Goal: Task Accomplishment & Management: Manage account settings

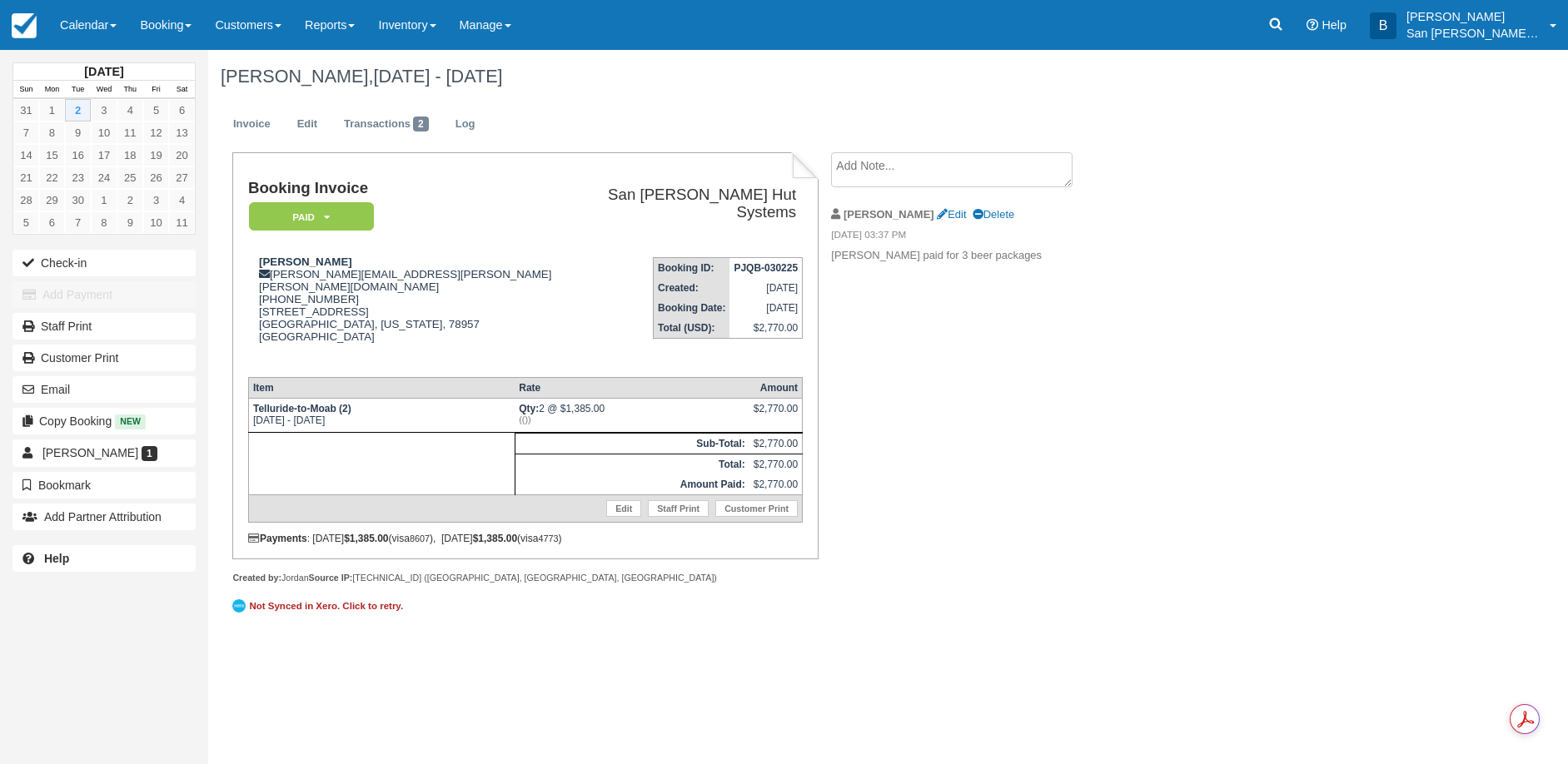
click at [1147, 531] on div "David Hawkins, Sep 02 - Sep 03 2025 Invoice Edit Transactions 2 Log Booking Inv…" at bounding box center [796, 343] width 1176 height 587
click at [159, 27] on link "Booking" at bounding box center [165, 24] width 75 height 50
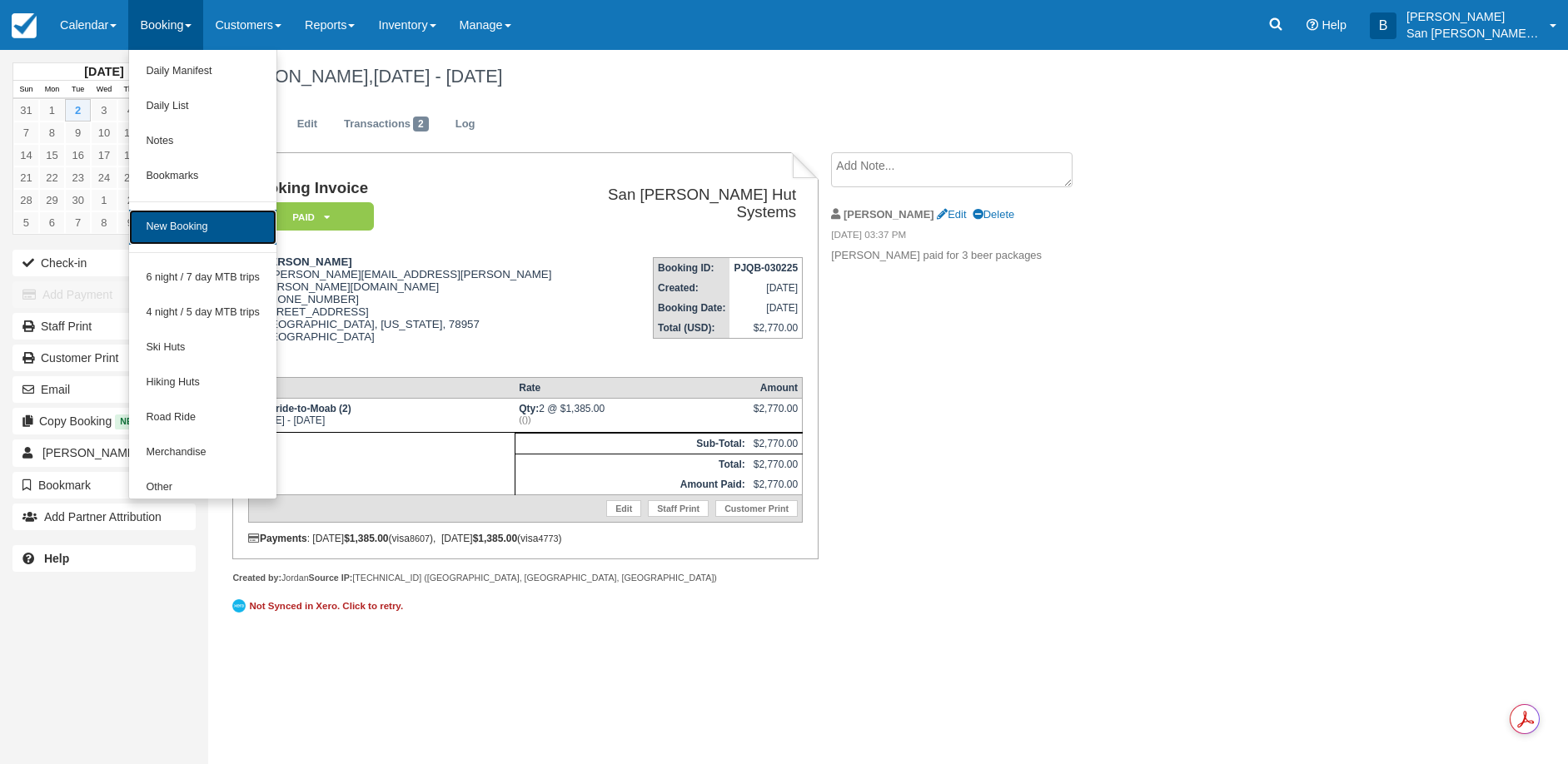
click at [197, 224] on link "New Booking" at bounding box center [203, 227] width 148 height 35
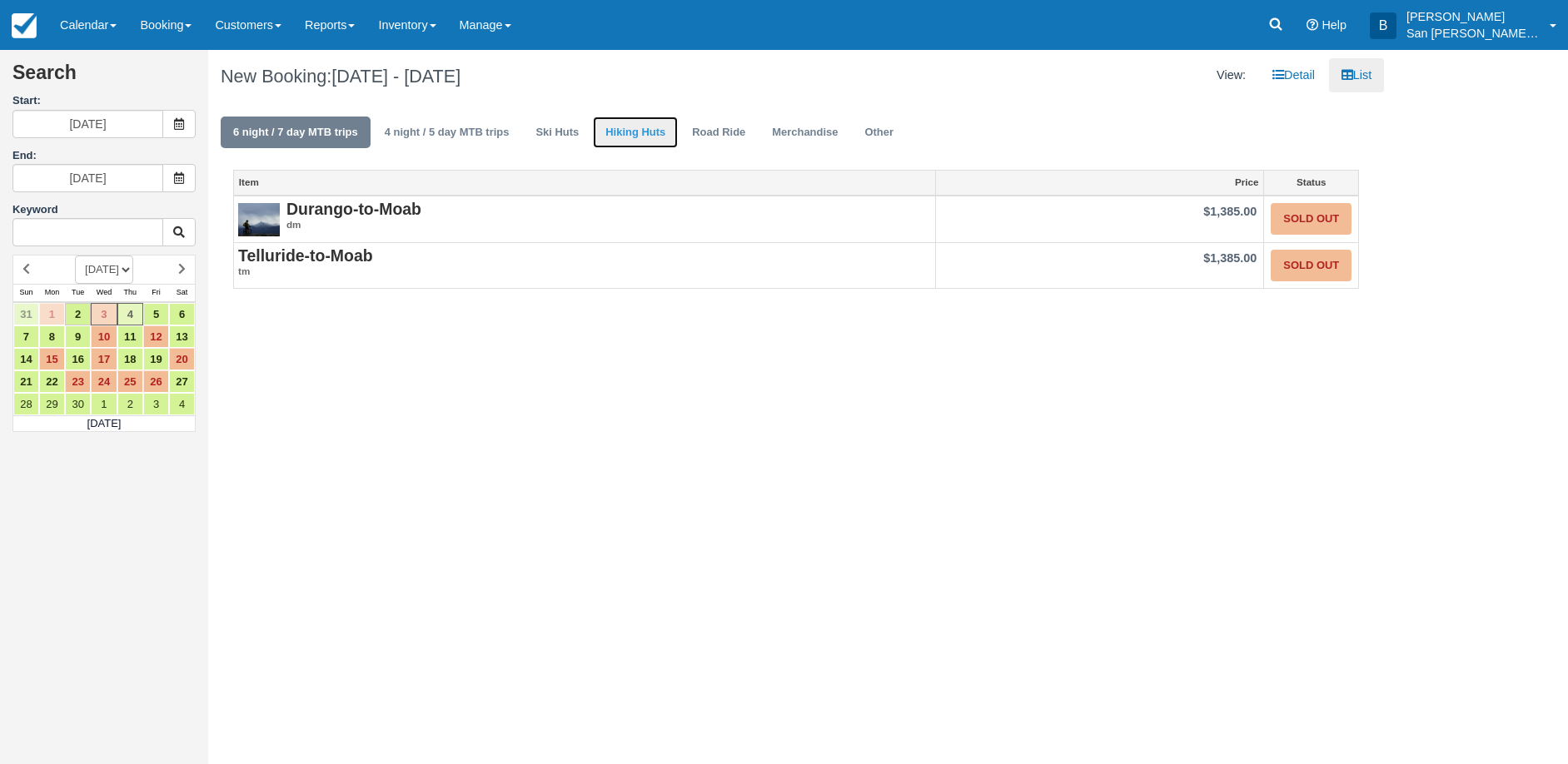
click at [634, 130] on link "Hiking Huts" at bounding box center [635, 132] width 85 height 32
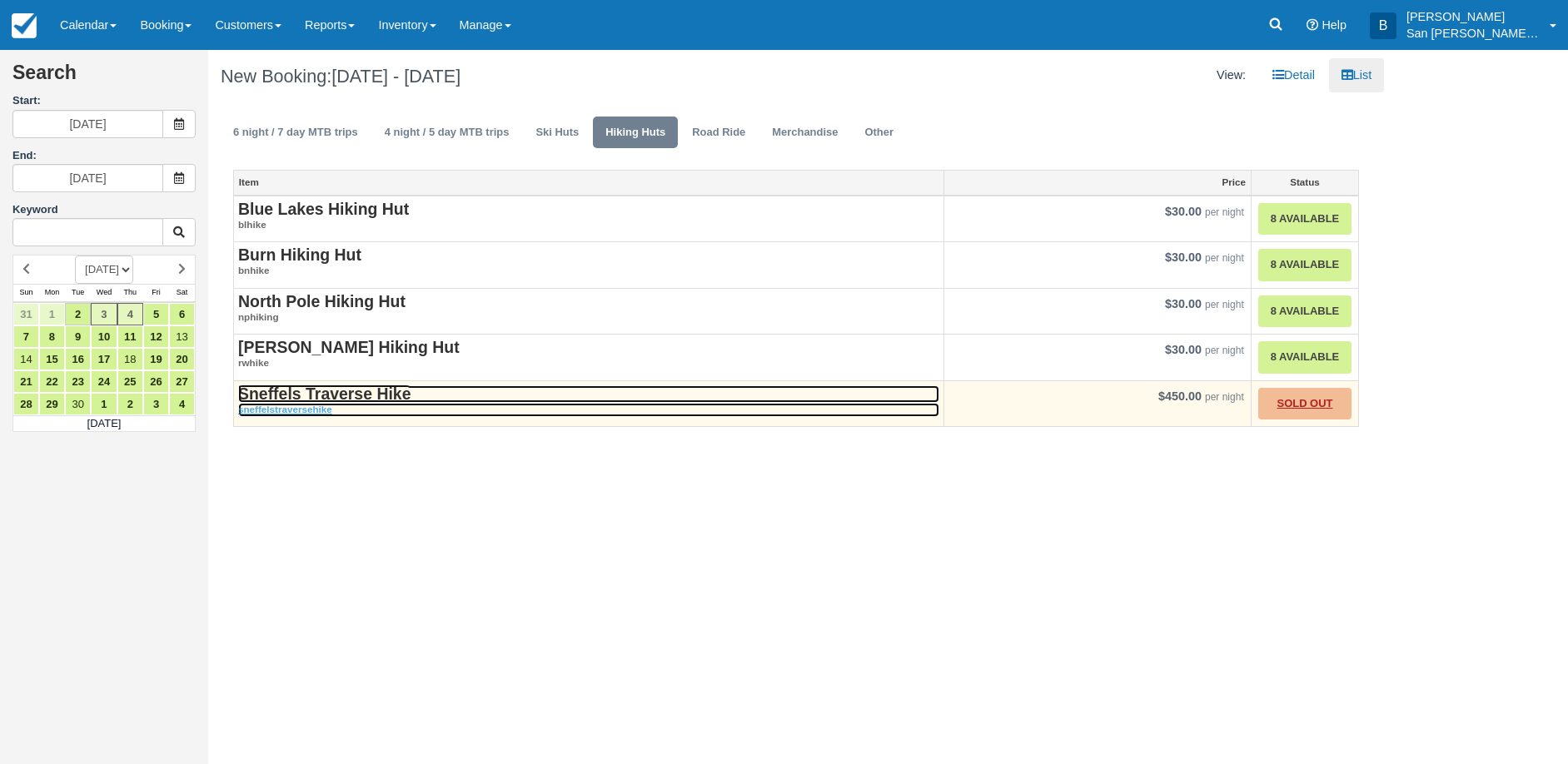
click at [360, 394] on strong "Sneffels Traverse Hike" at bounding box center [324, 394] width 172 height 18
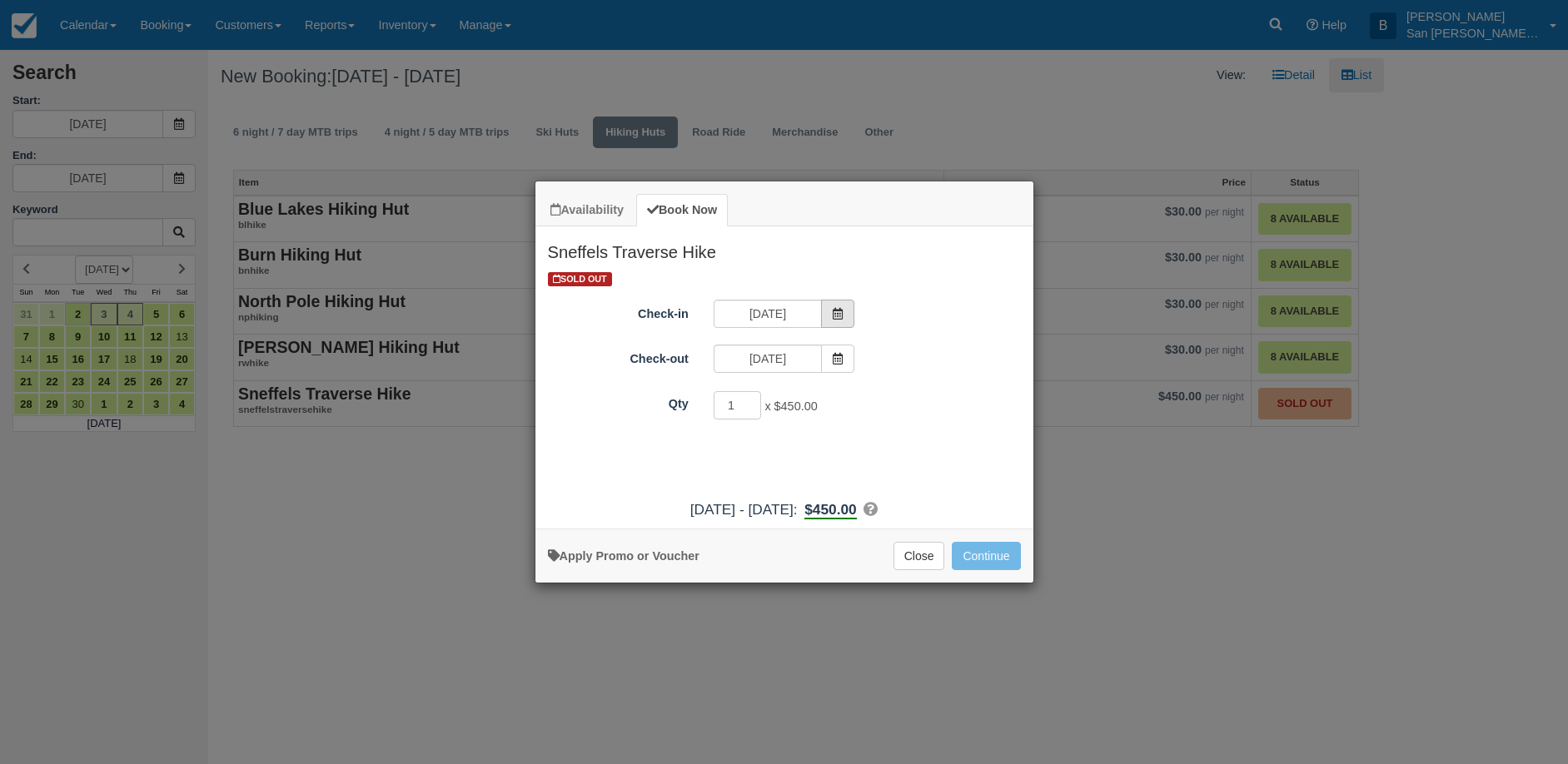
click at [834, 312] on icon "Item Modal" at bounding box center [837, 314] width 12 height 12
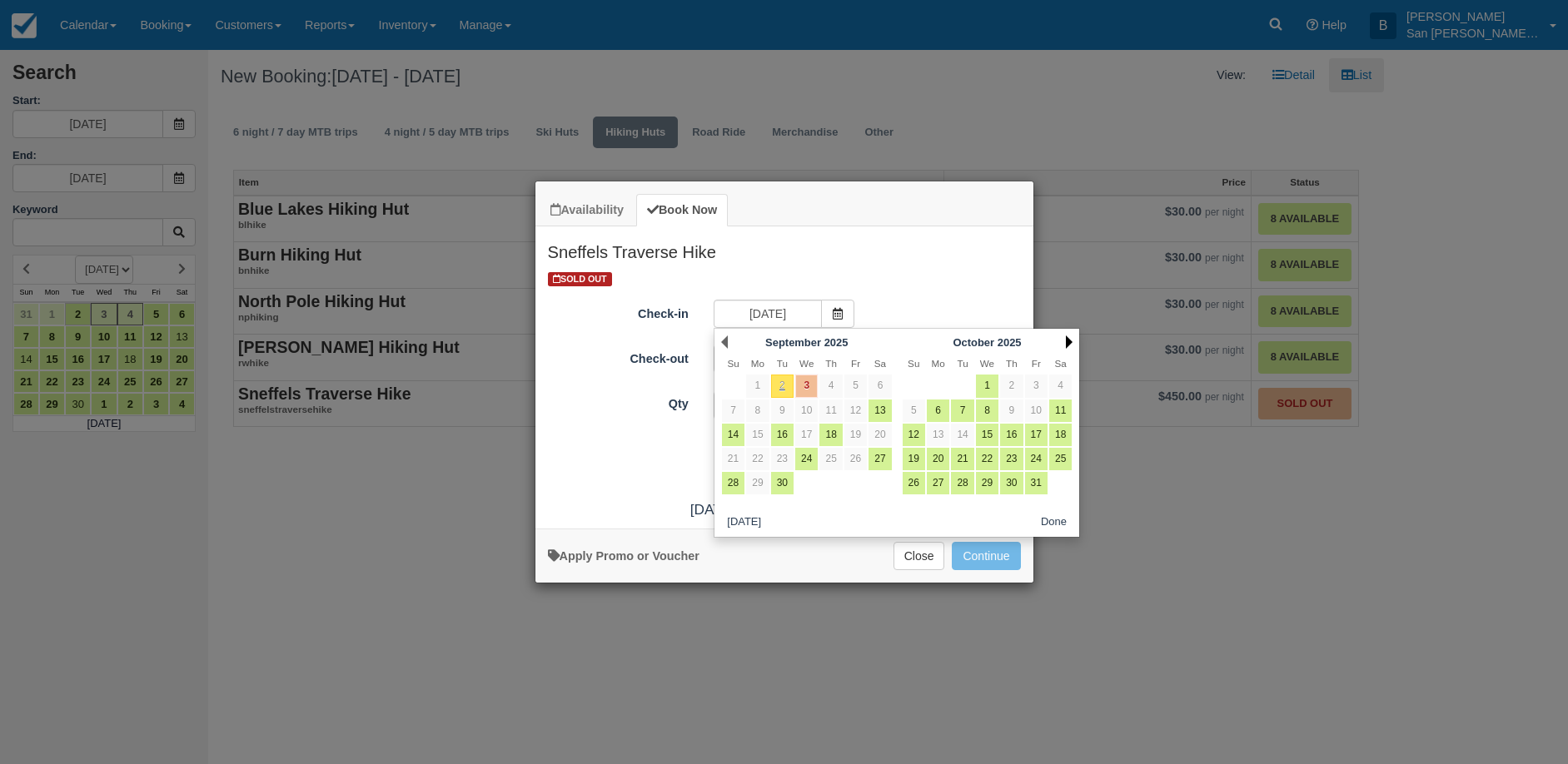
click at [1069, 340] on link "Next" at bounding box center [1069, 341] width 6 height 14
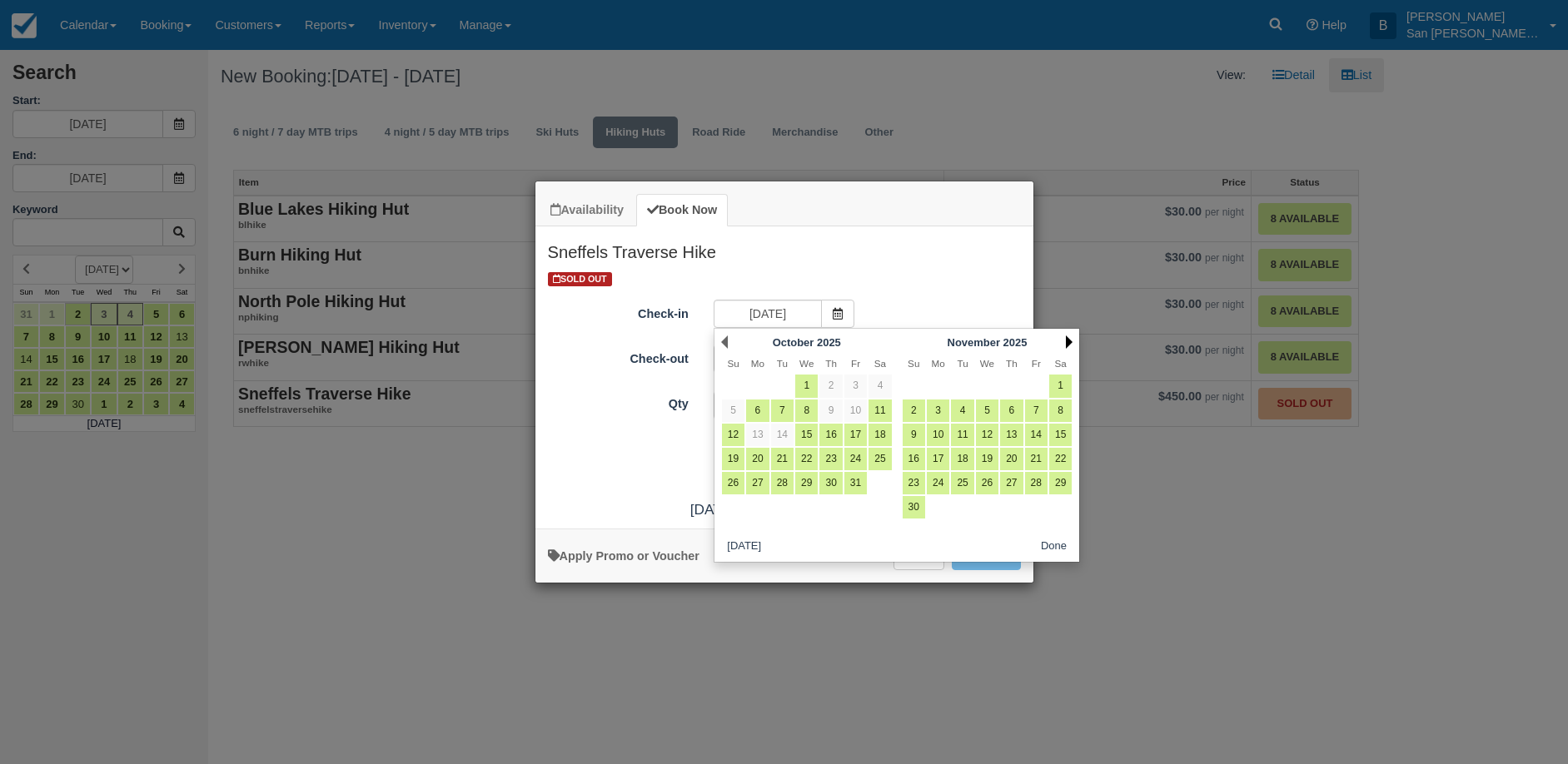
click at [1069, 340] on link "Next" at bounding box center [1069, 341] width 6 height 14
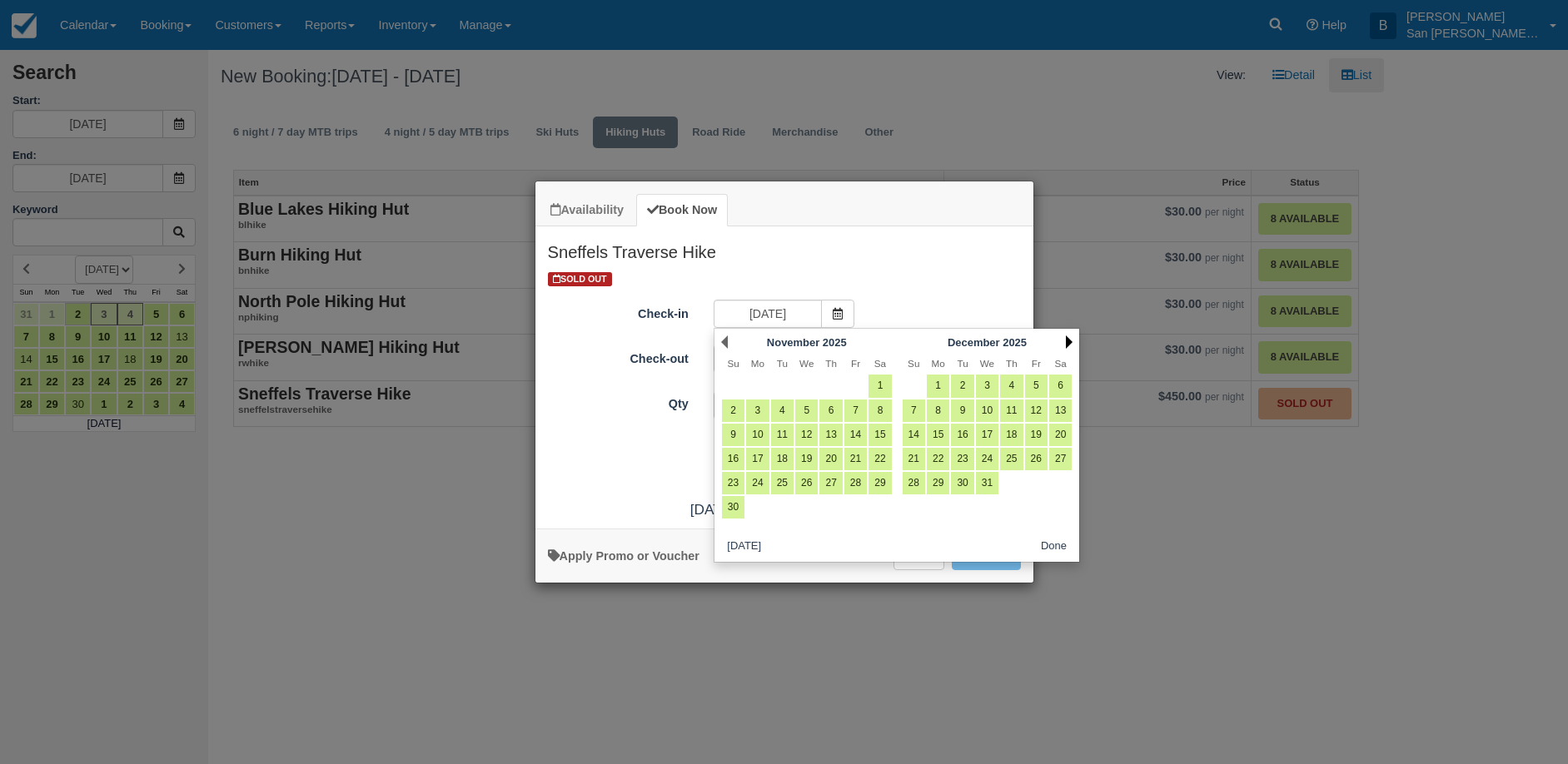
click at [1069, 340] on link "Next" at bounding box center [1069, 341] width 6 height 14
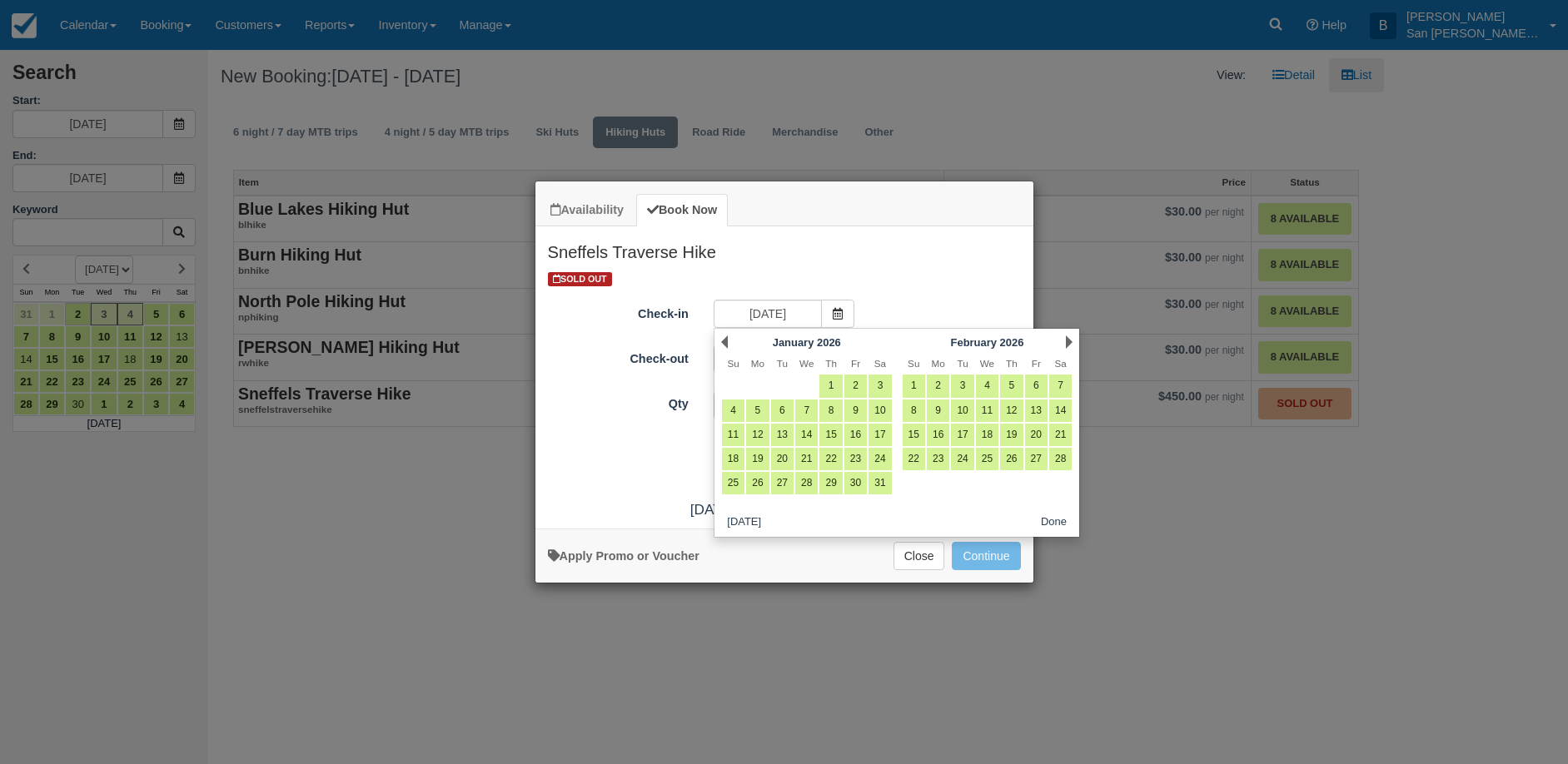
click at [1069, 339] on link "Next" at bounding box center [1069, 341] width 6 height 14
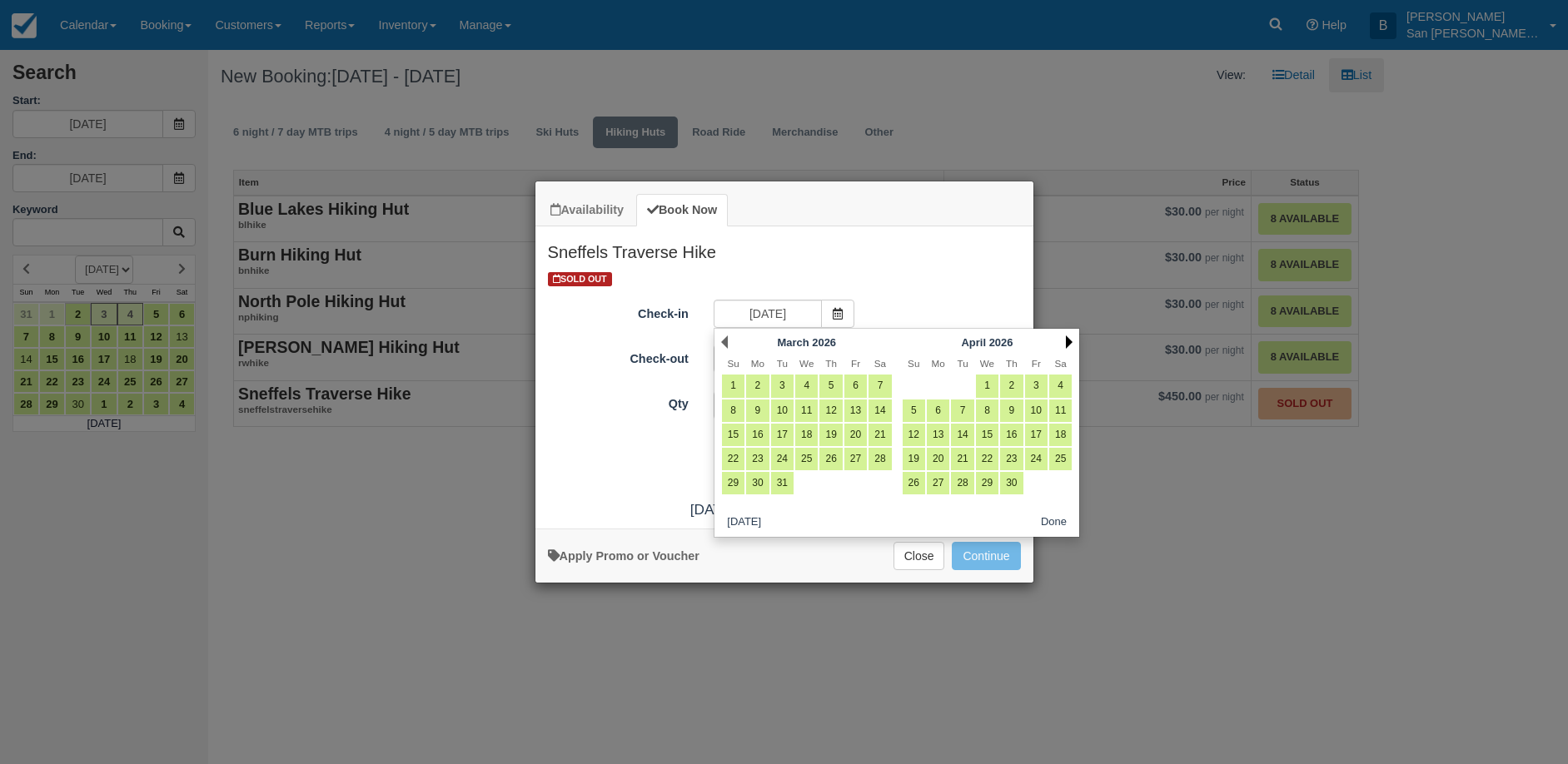
click at [1069, 339] on link "Next" at bounding box center [1069, 341] width 6 height 14
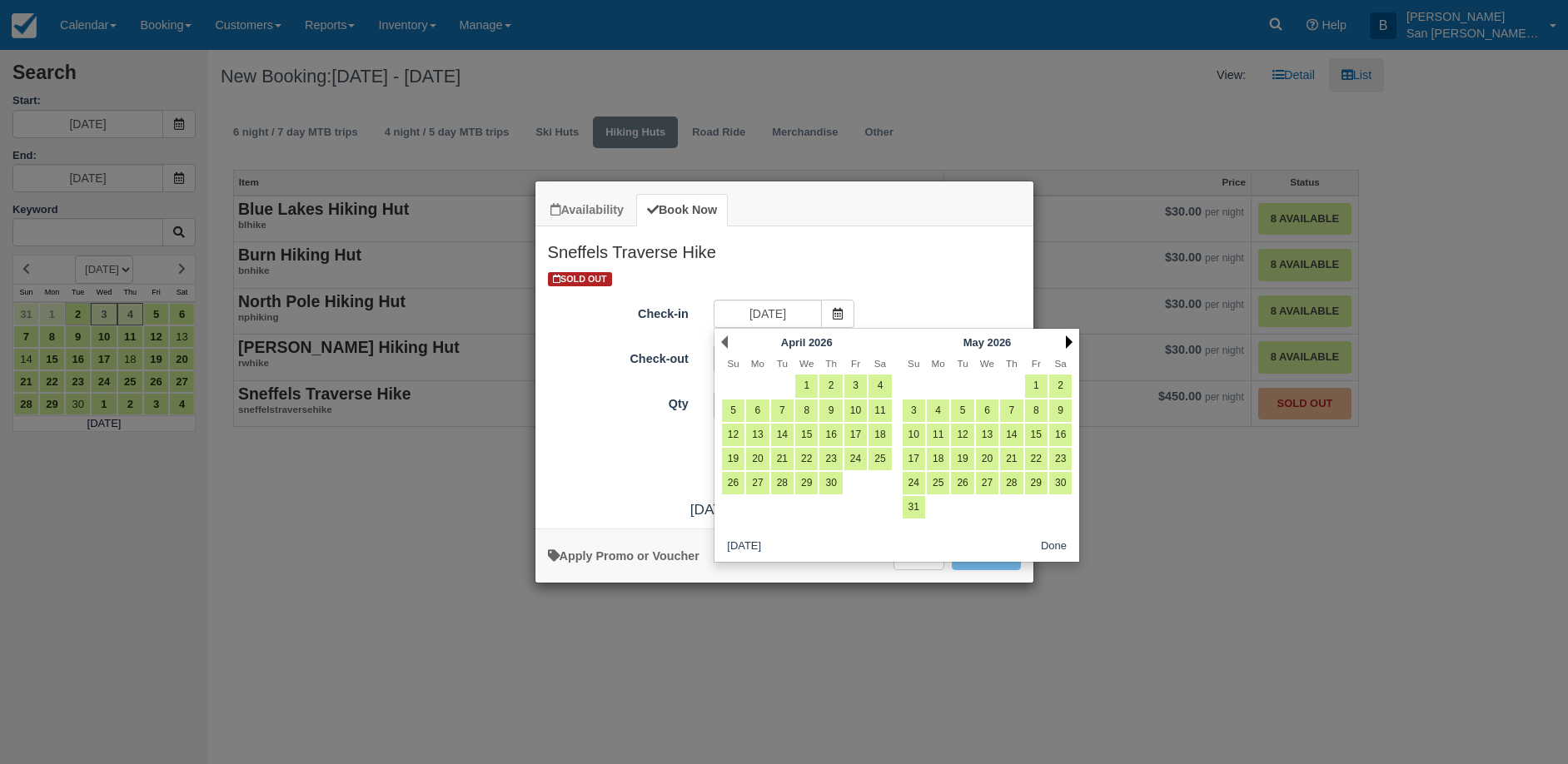
click at [1069, 339] on link "Next" at bounding box center [1069, 341] width 6 height 14
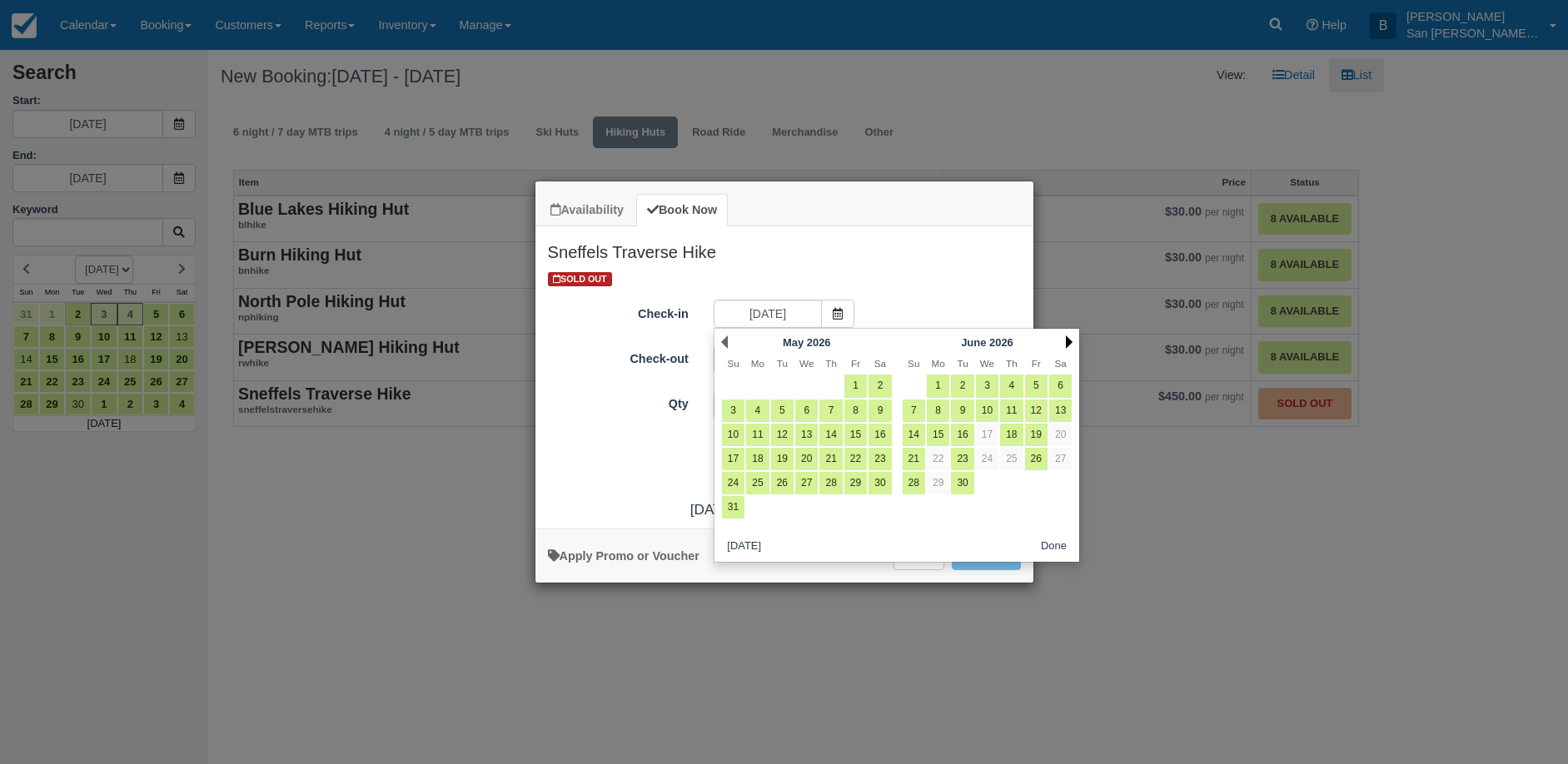
click at [1069, 339] on link "Next" at bounding box center [1069, 341] width 6 height 14
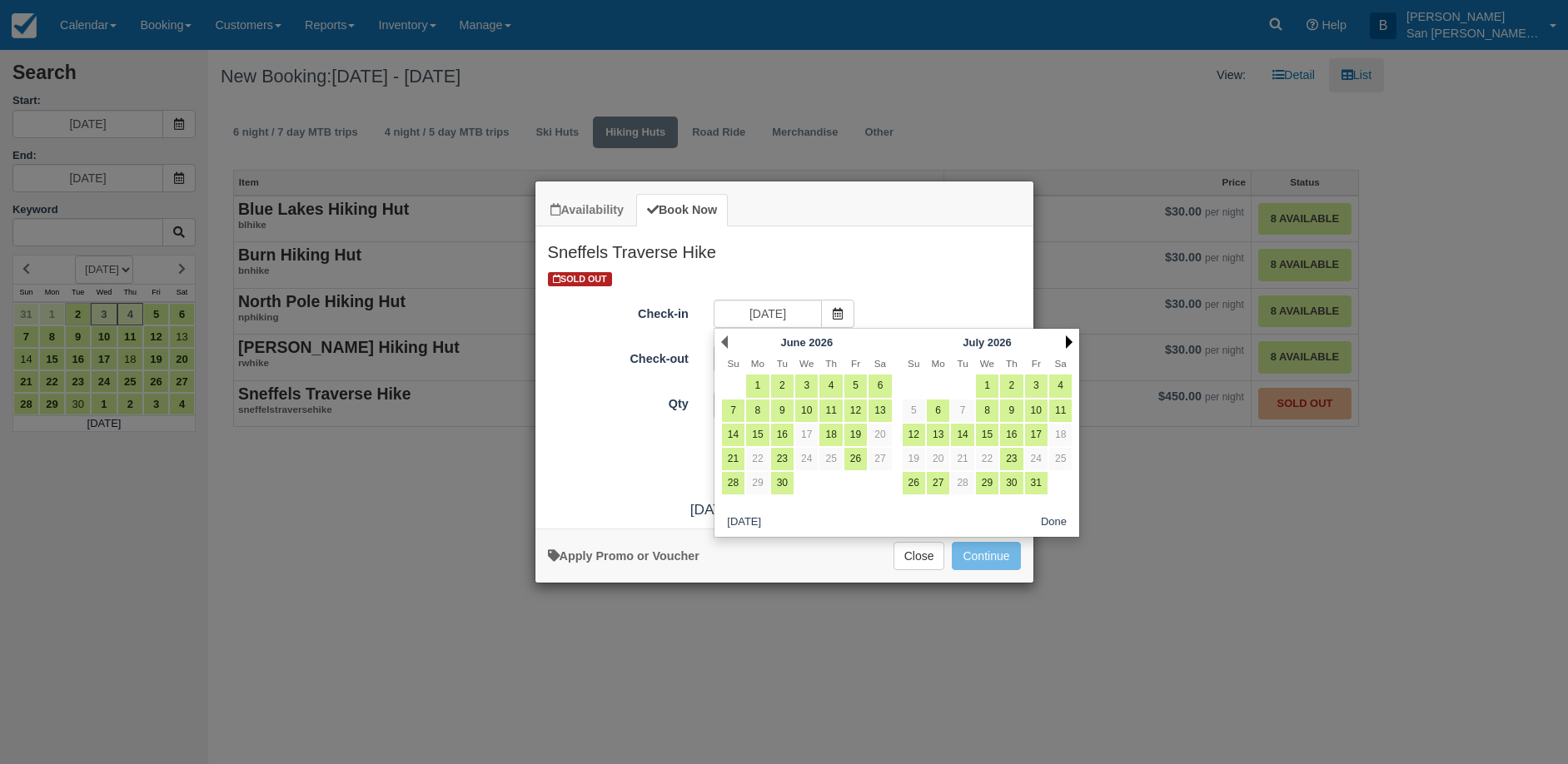
click at [1069, 339] on link "Next" at bounding box center [1069, 341] width 6 height 14
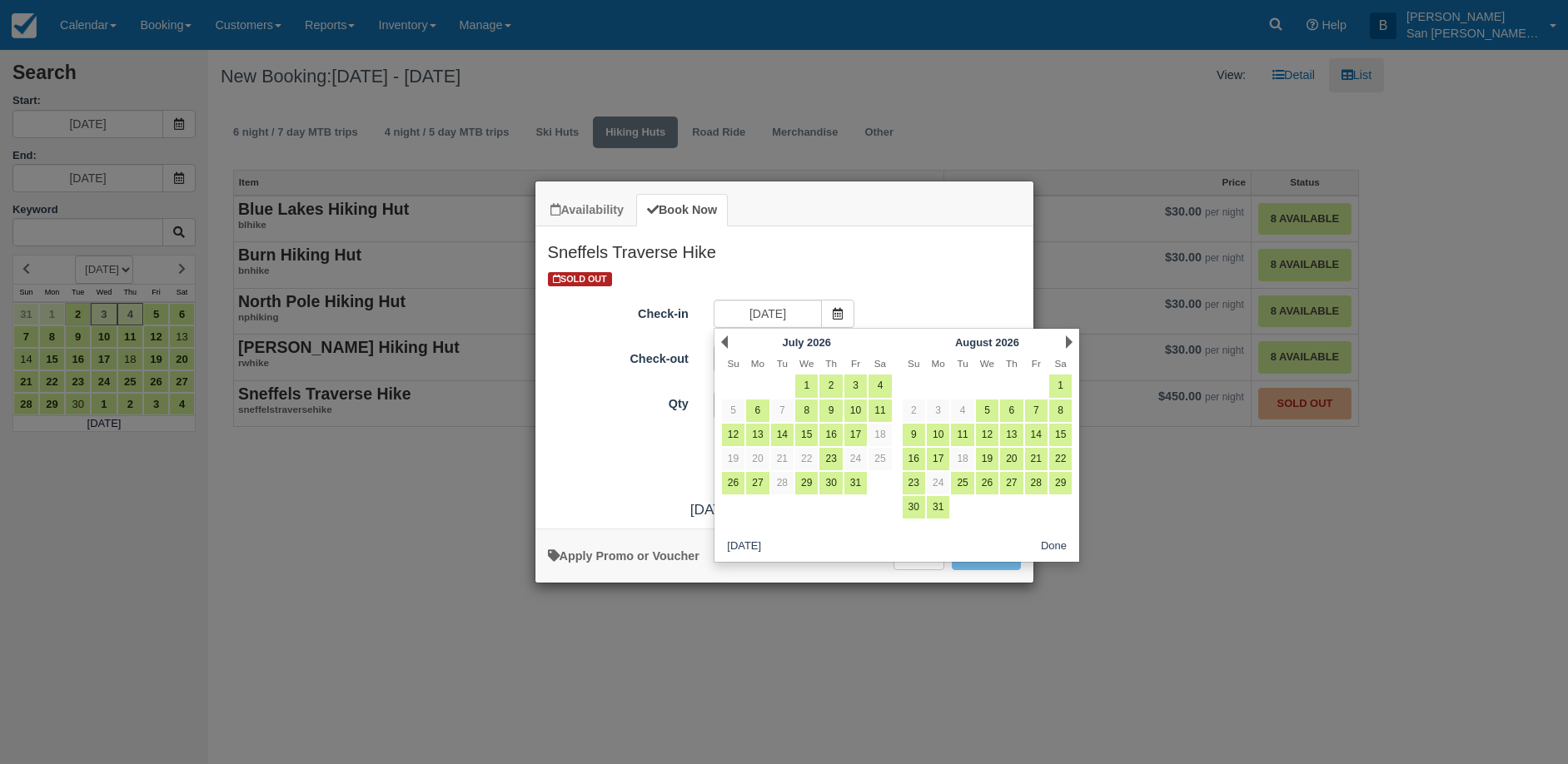
click at [1069, 339] on link "Next" at bounding box center [1069, 341] width 6 height 14
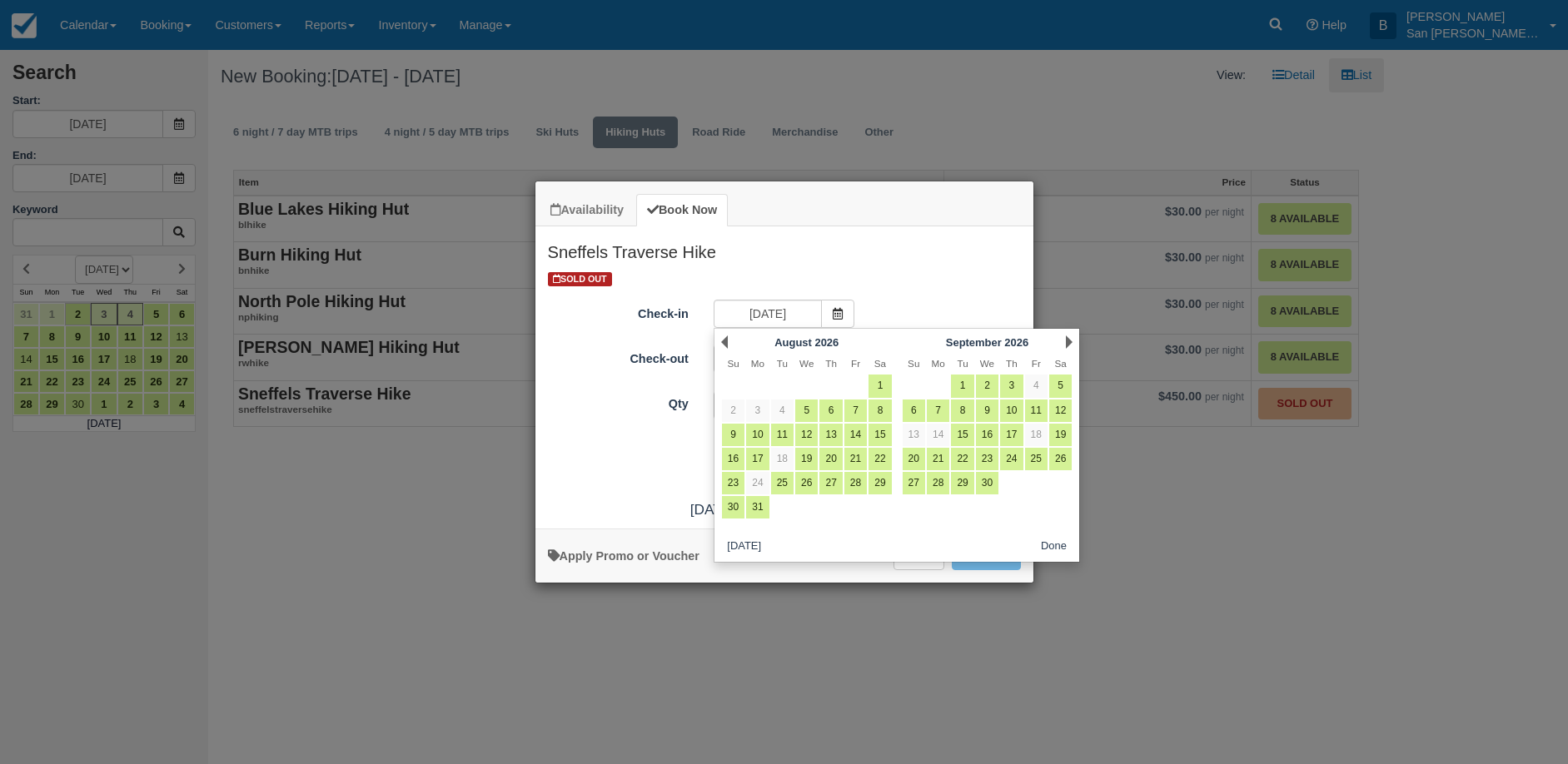
click at [1069, 339] on link "Next" at bounding box center [1069, 341] width 6 height 14
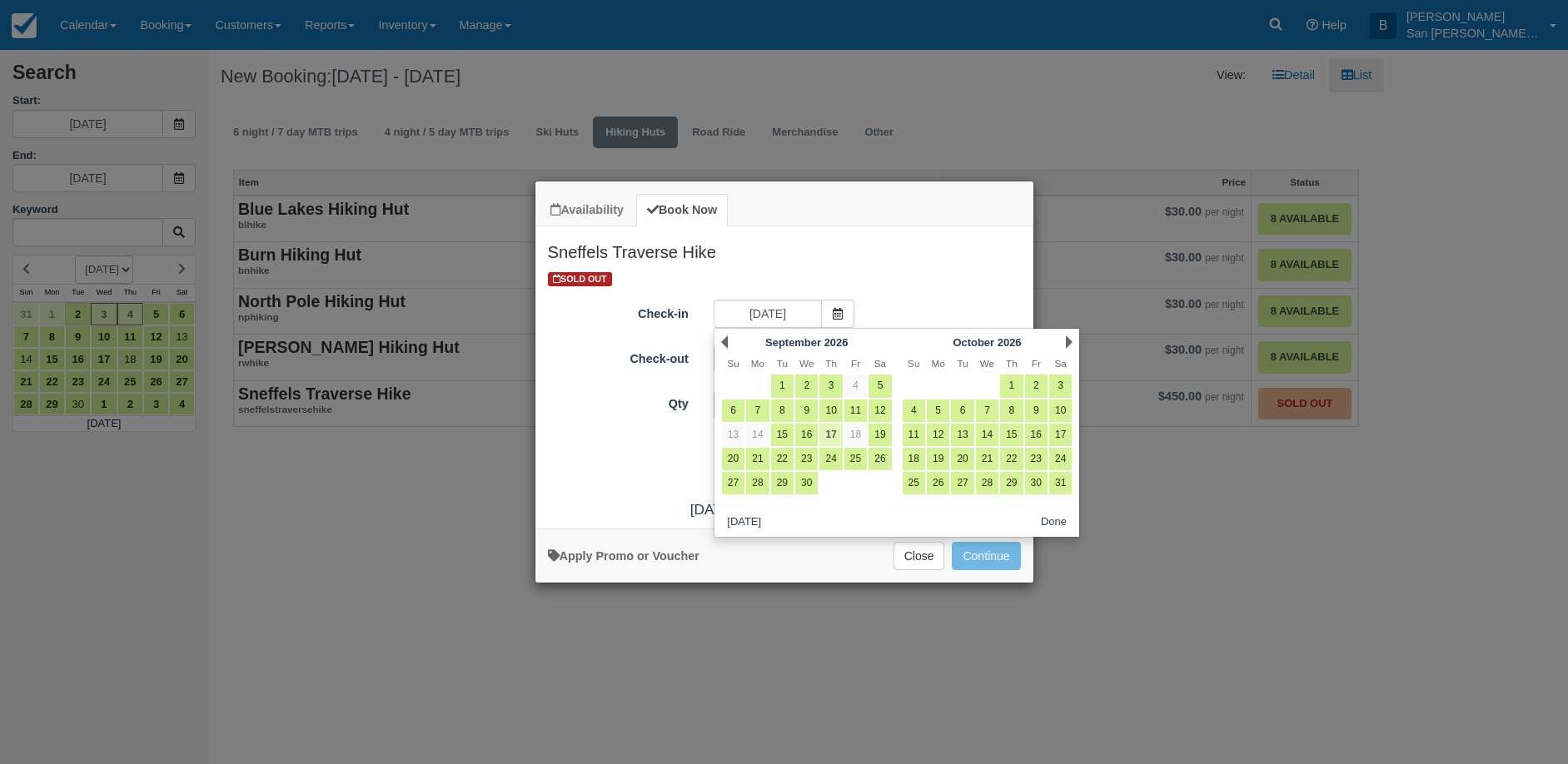
click at [837, 429] on link "17" at bounding box center [830, 434] width 23 height 23
type input "09/17/26"
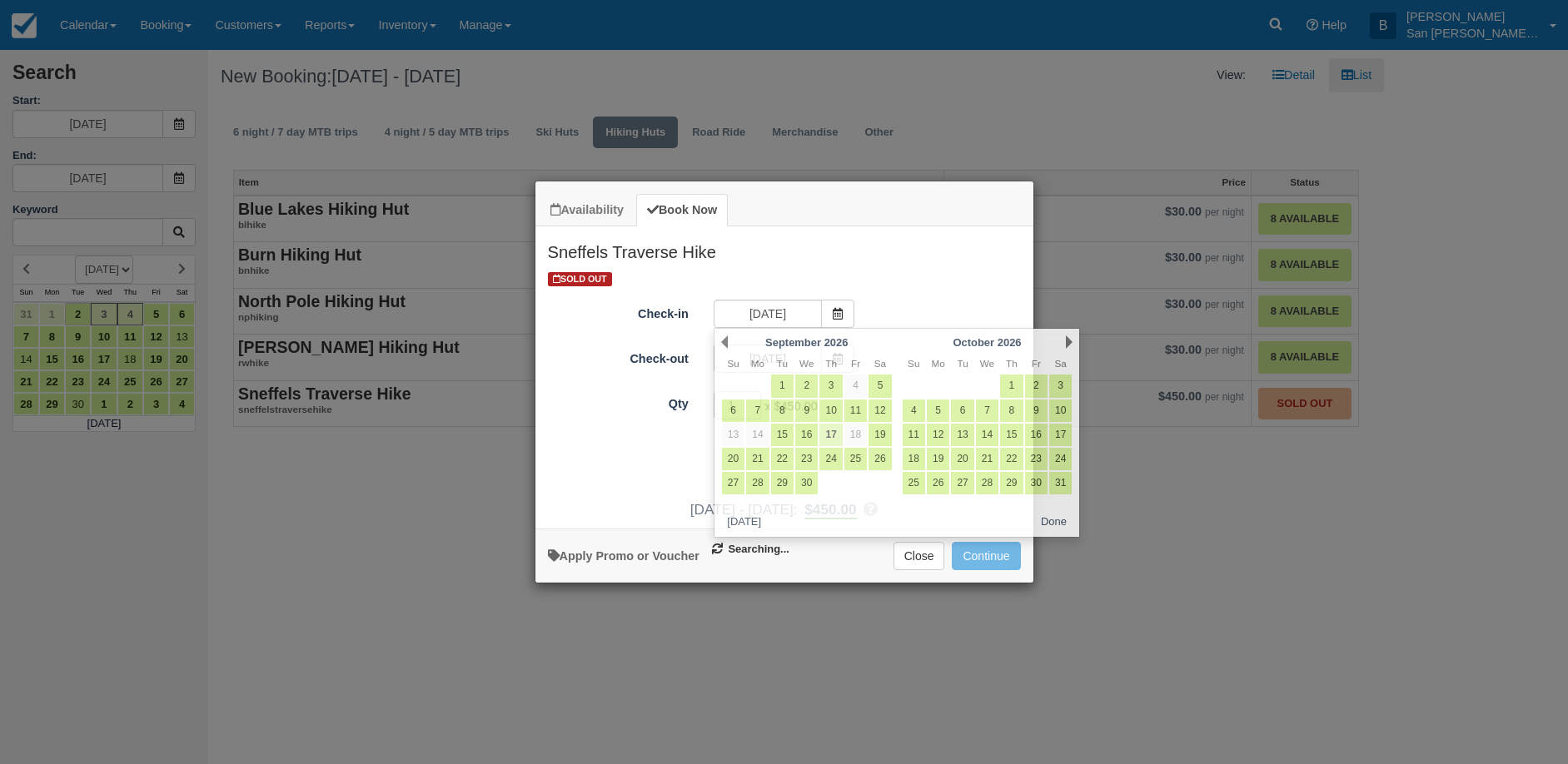
type input "09/18/26"
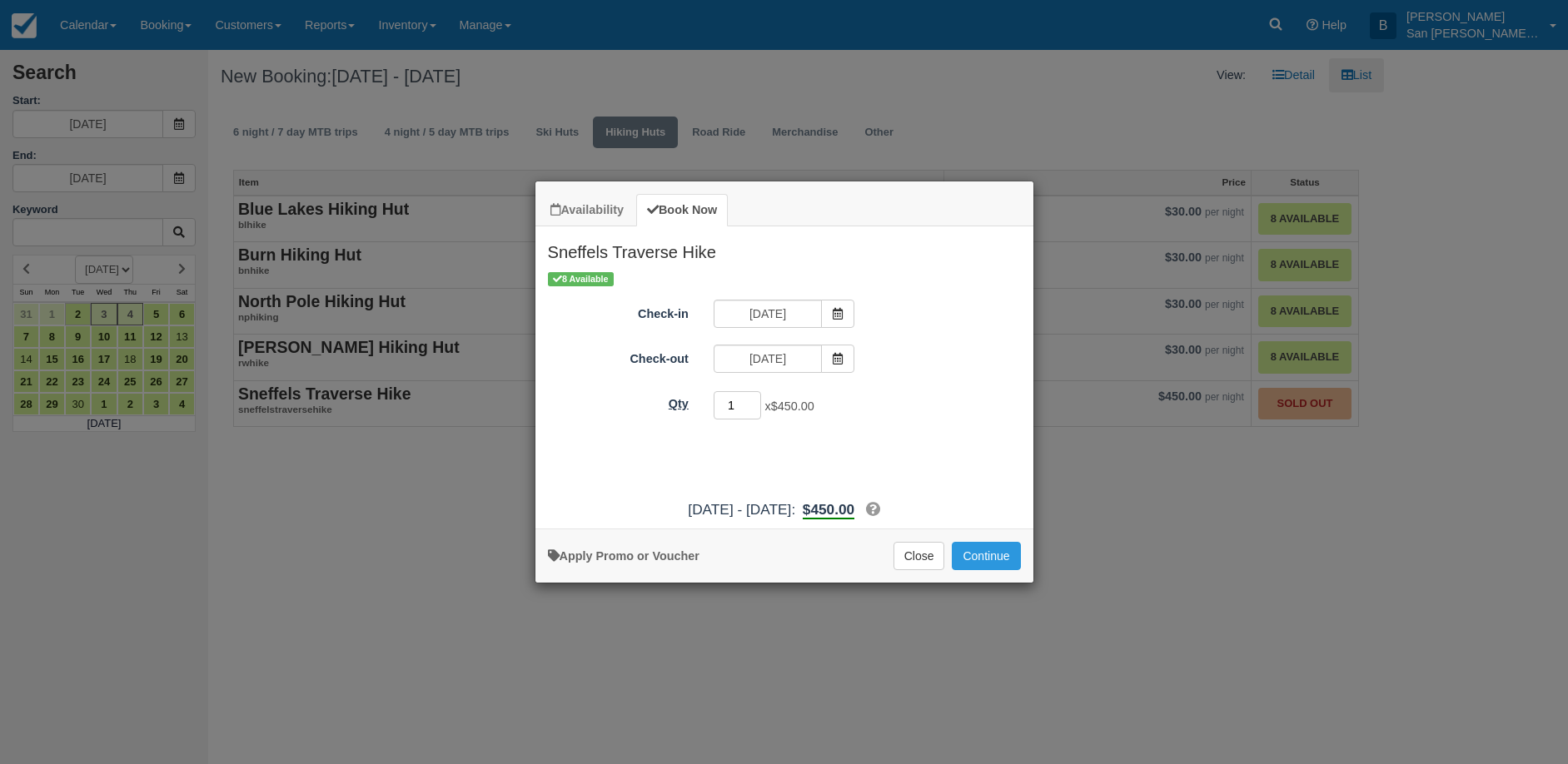
drag, startPoint x: 743, startPoint y: 406, endPoint x: 662, endPoint y: 399, distance: 81.3
click at [662, 399] on div "Qty 1 x $450.00 Required." at bounding box center [784, 405] width 498 height 32
type input "4"
click at [995, 559] on button "Continue" at bounding box center [986, 555] width 68 height 28
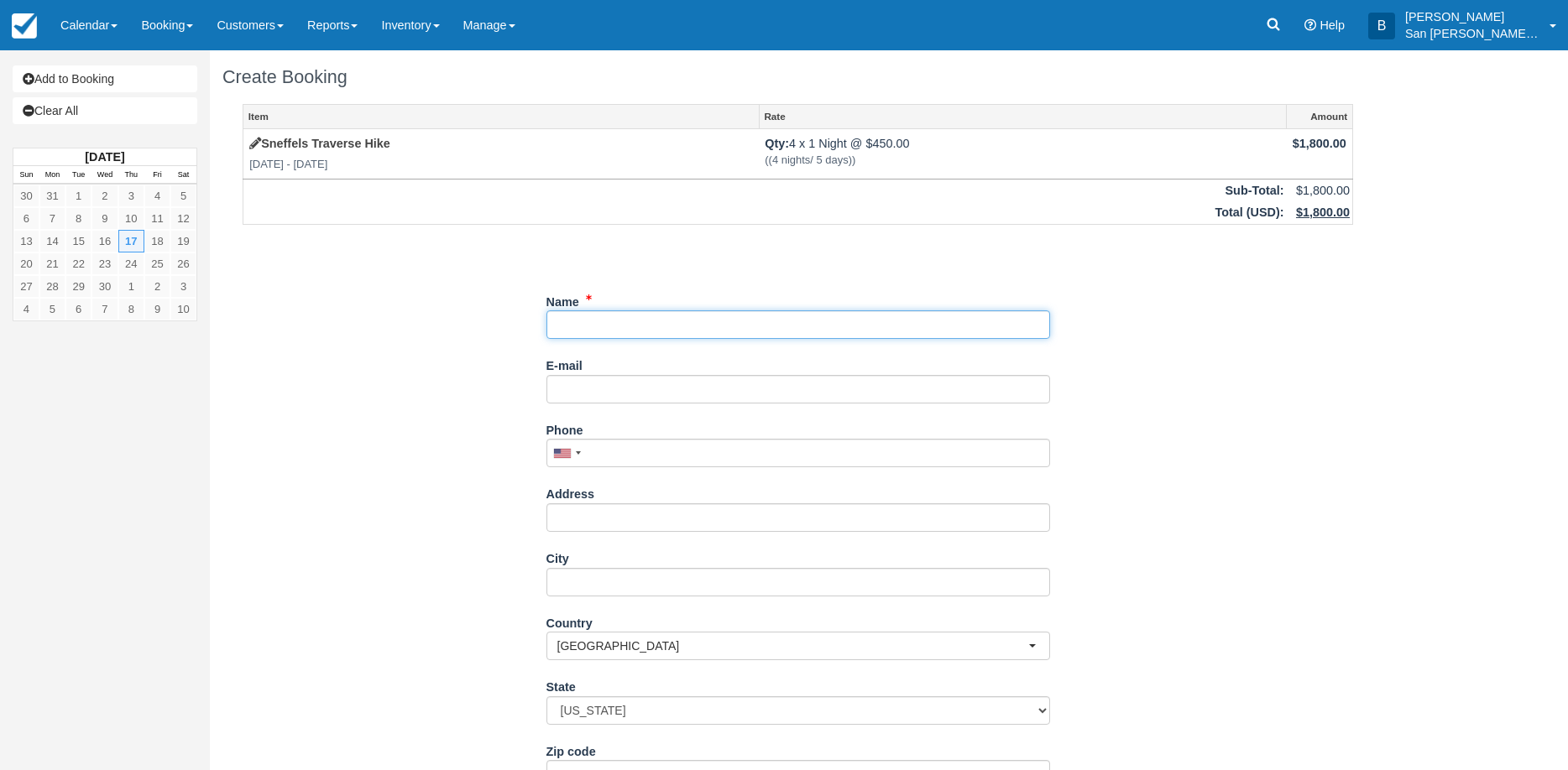
click at [623, 321] on input "Name" at bounding box center [798, 324] width 503 height 28
type input "Rhonda McKinney"
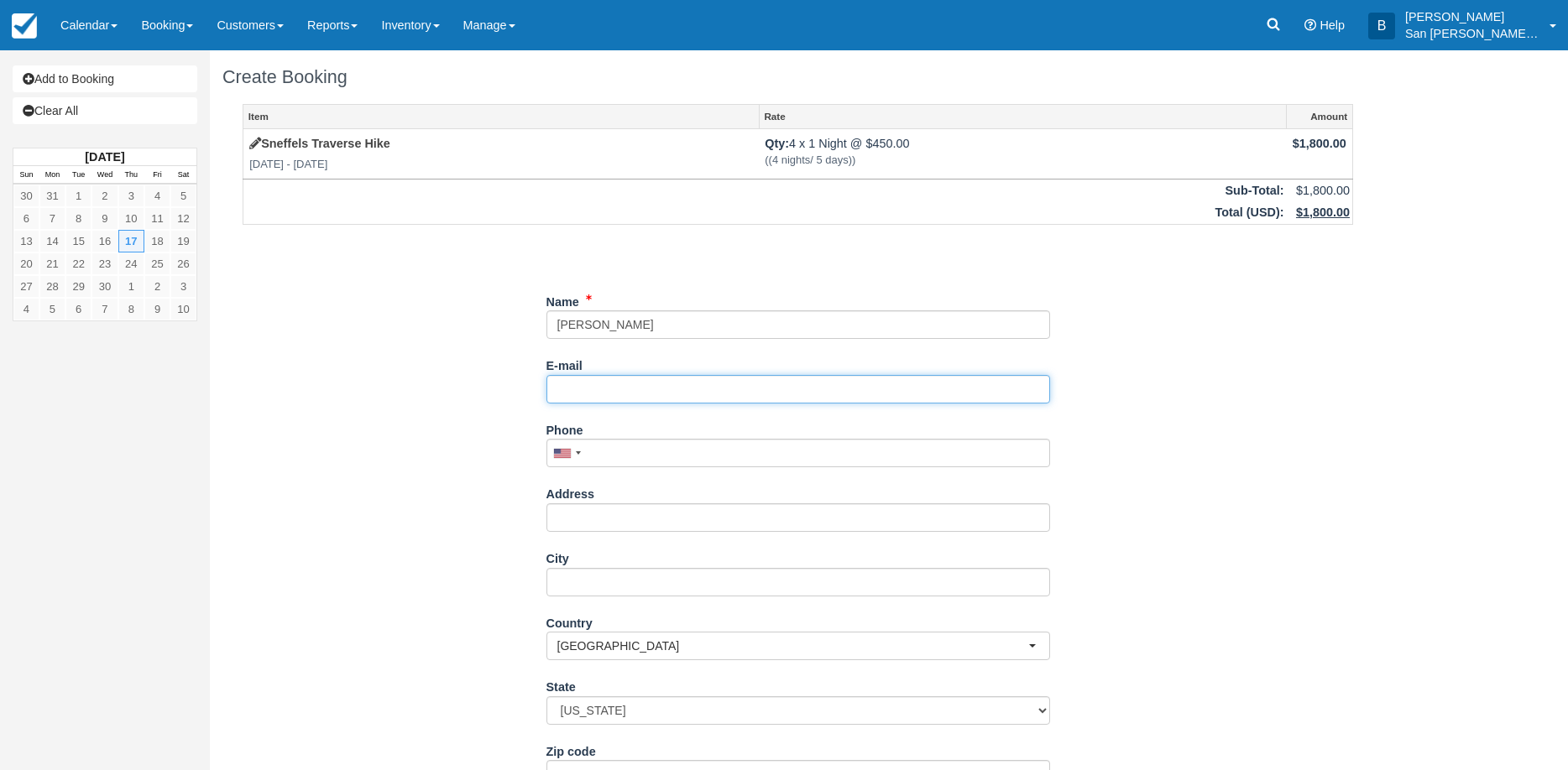
click at [640, 390] on input "E-mail" at bounding box center [798, 389] width 503 height 28
type input "[PERSON_NAME][EMAIL_ADDRESS][PERSON_NAME][DOMAIN_NAME]"
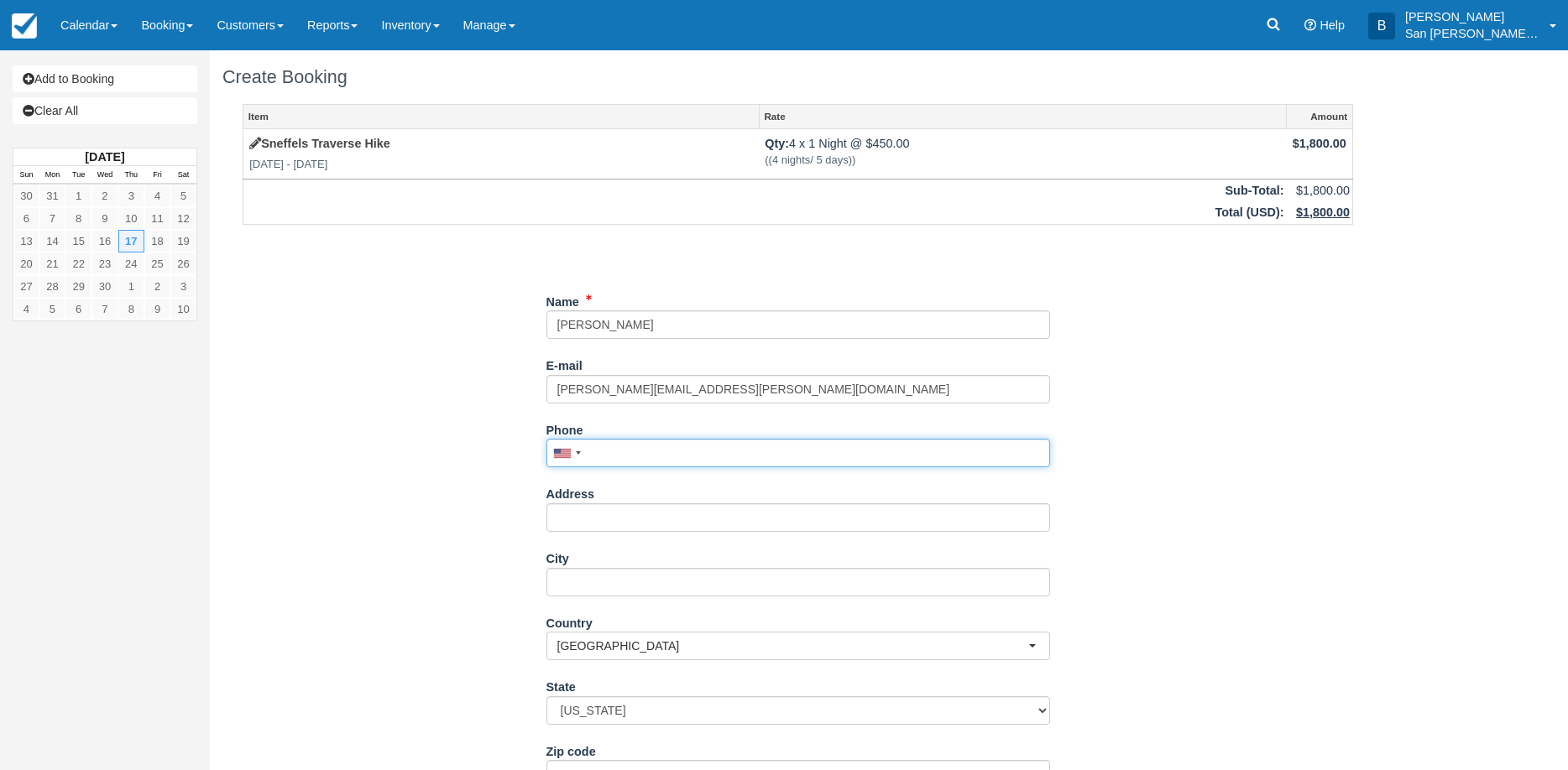
click at [596, 445] on input "Phone" at bounding box center [798, 452] width 503 height 28
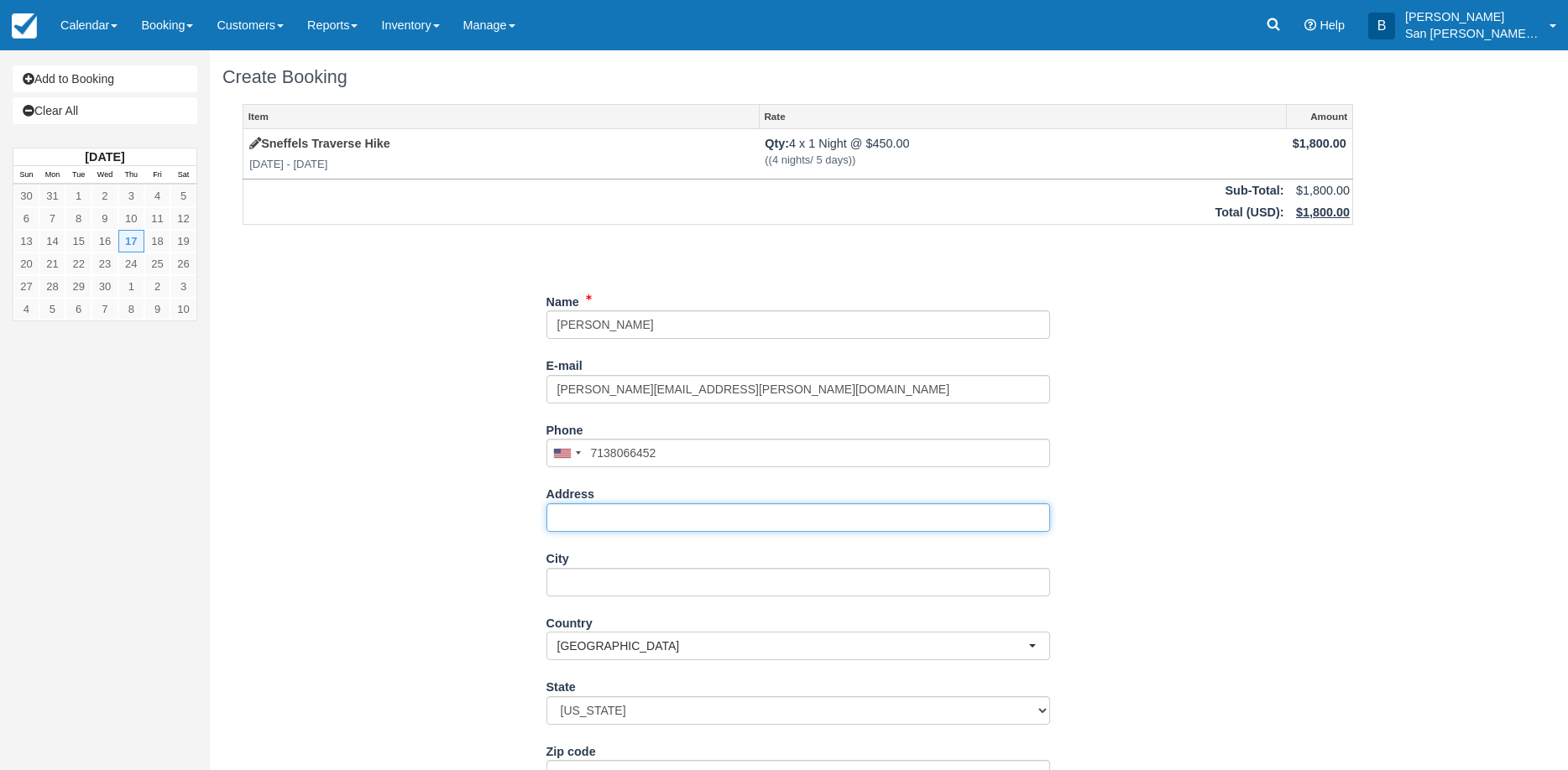
type input "(713) 806-6452"
click at [624, 517] on input "Address" at bounding box center [798, 517] width 503 height 28
type input "3201 Rocky Hollow Trail"
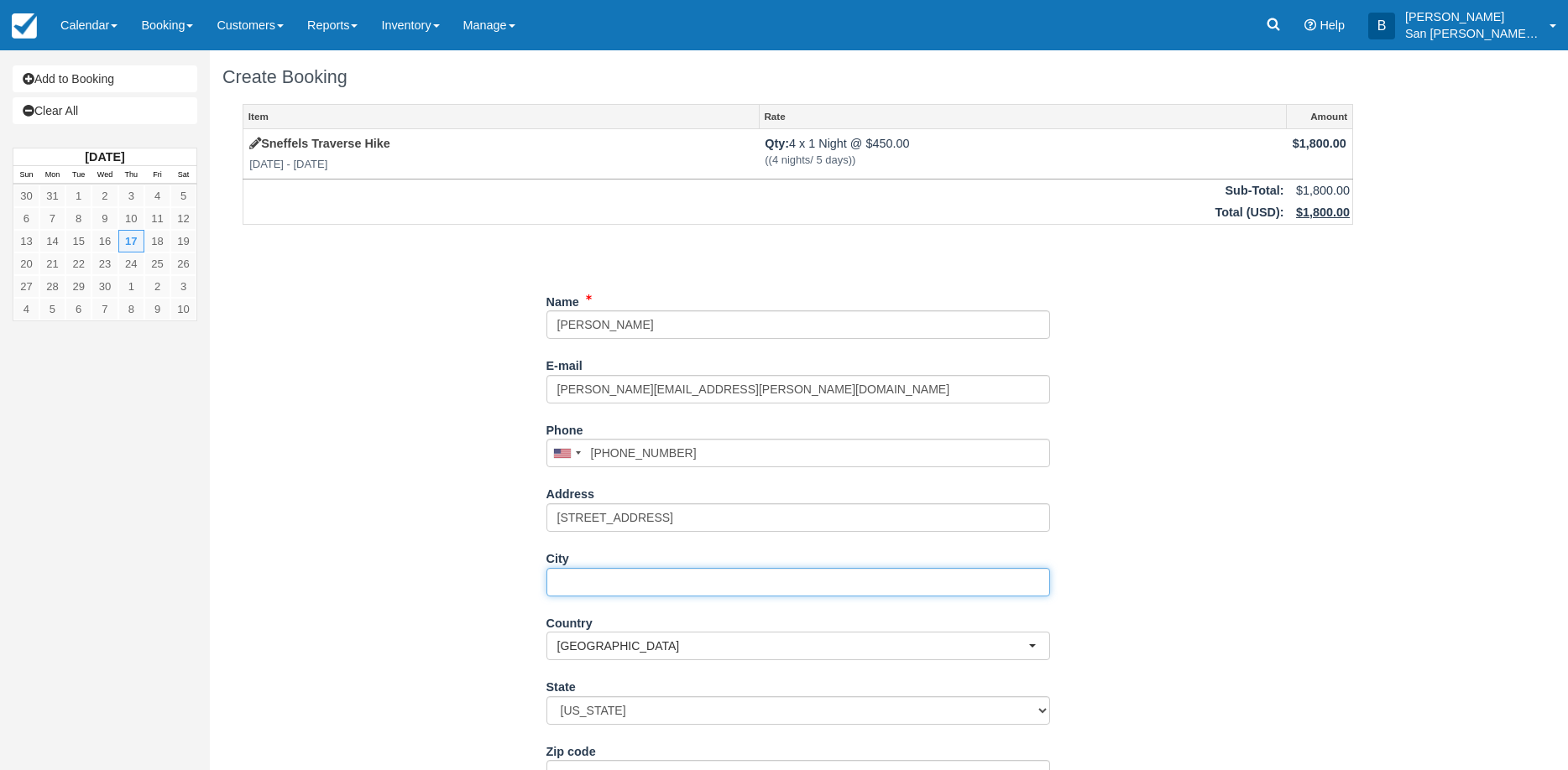
click at [620, 592] on input "City" at bounding box center [798, 581] width 503 height 28
type input "Georgetown"
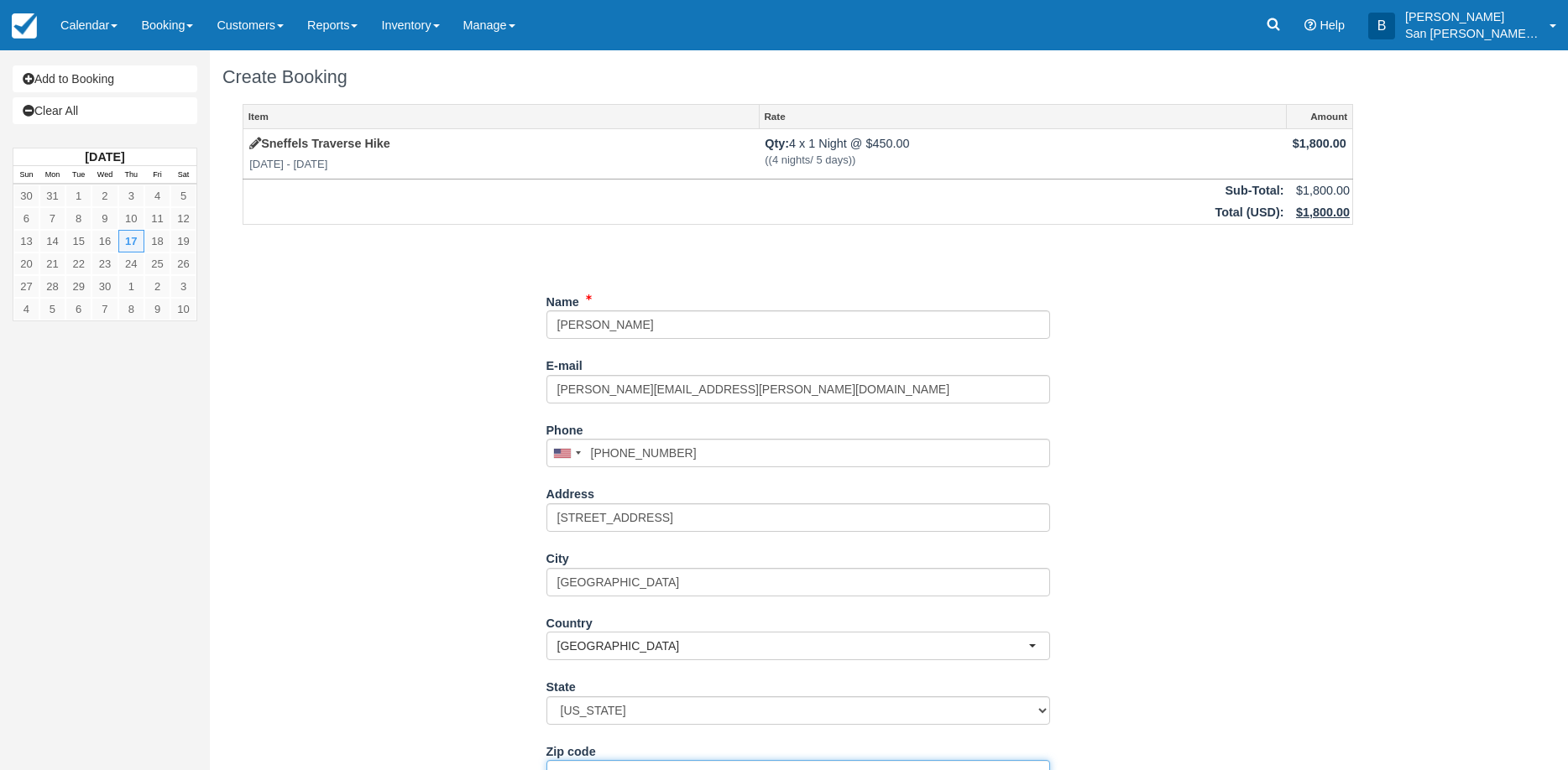
scroll to position [18, 0]
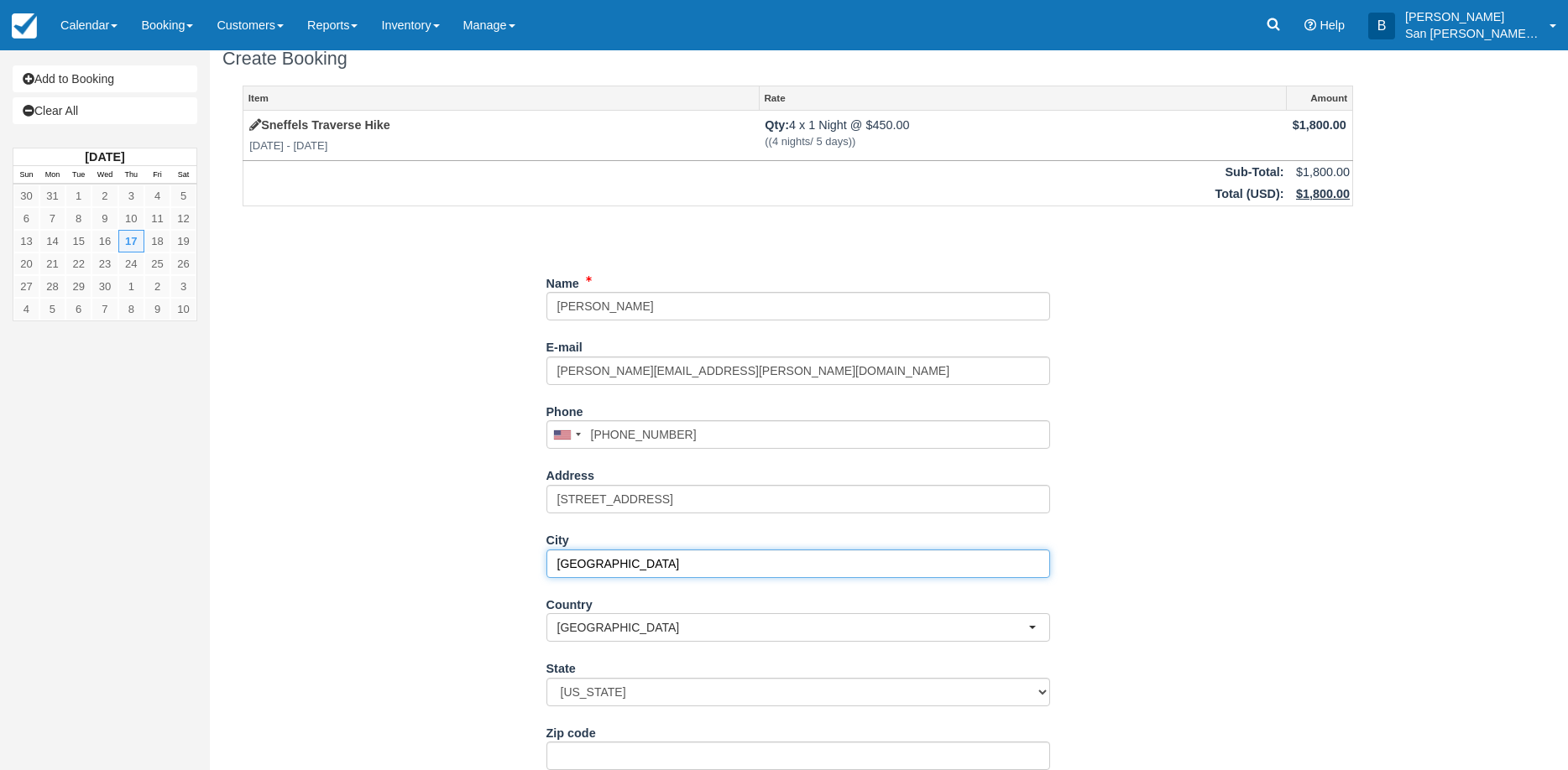
click at [595, 567] on input "Georgetown" at bounding box center [798, 563] width 503 height 28
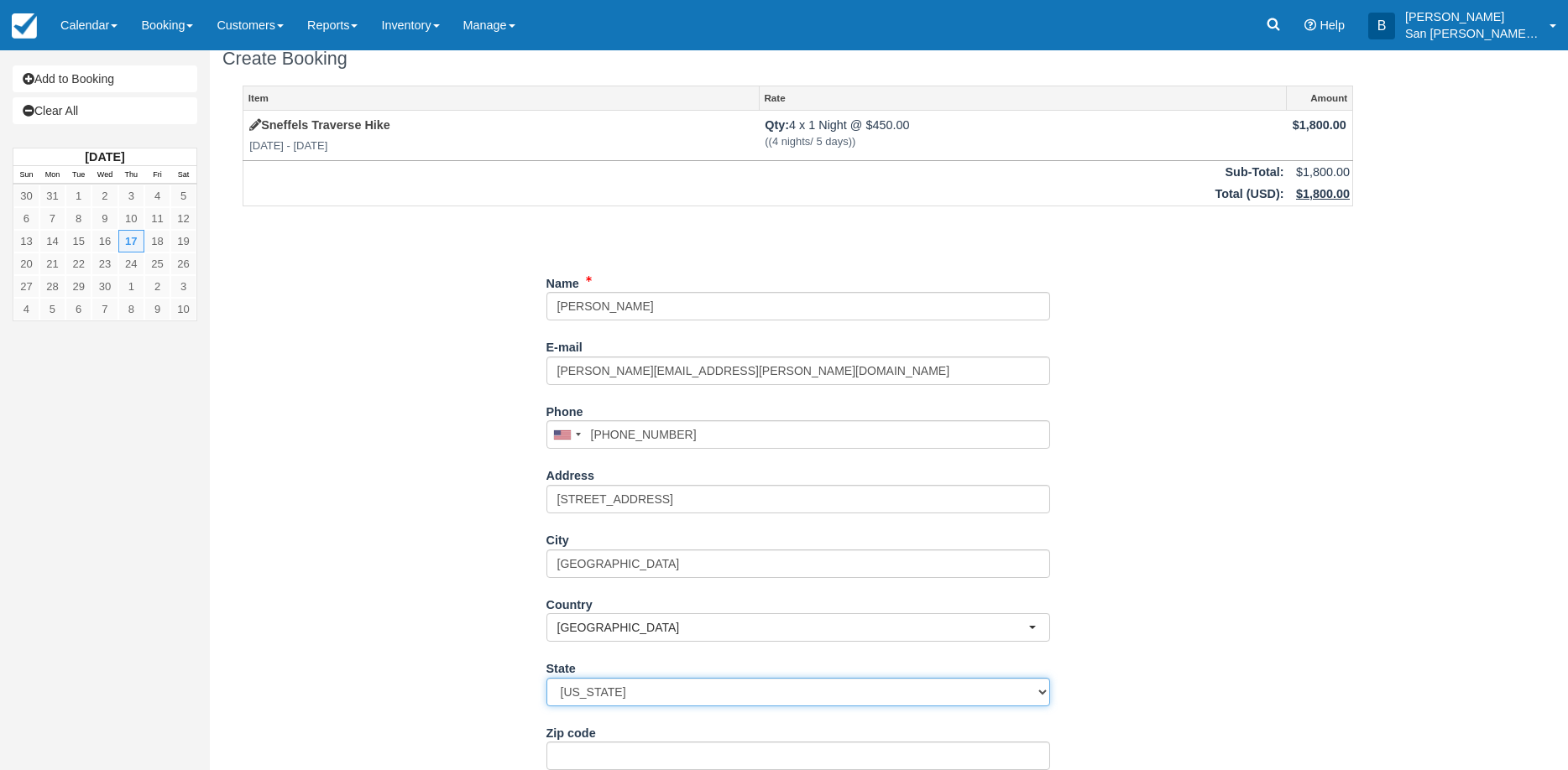
click at [629, 690] on select "Alabama Alaska Arizona Arkansas California Colorado Connecticut Delaware Florid…" at bounding box center [798, 692] width 503 height 28
select select "TX"
click at [546, 678] on select "Alabama Alaska Arizona Arkansas California Colorado Connecticut Delaware Florid…" at bounding box center [798, 692] width 503 height 28
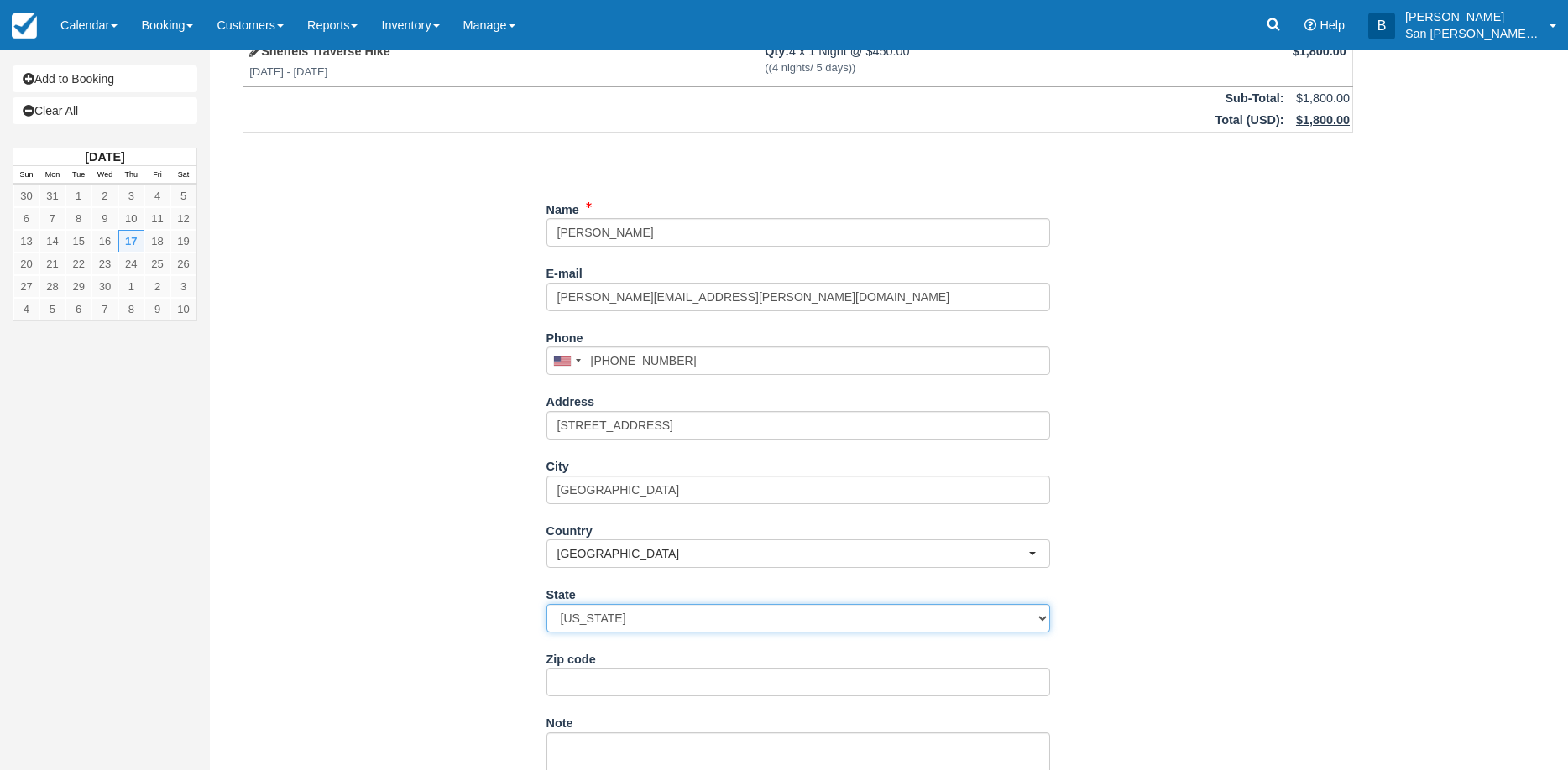
scroll to position [271, 0]
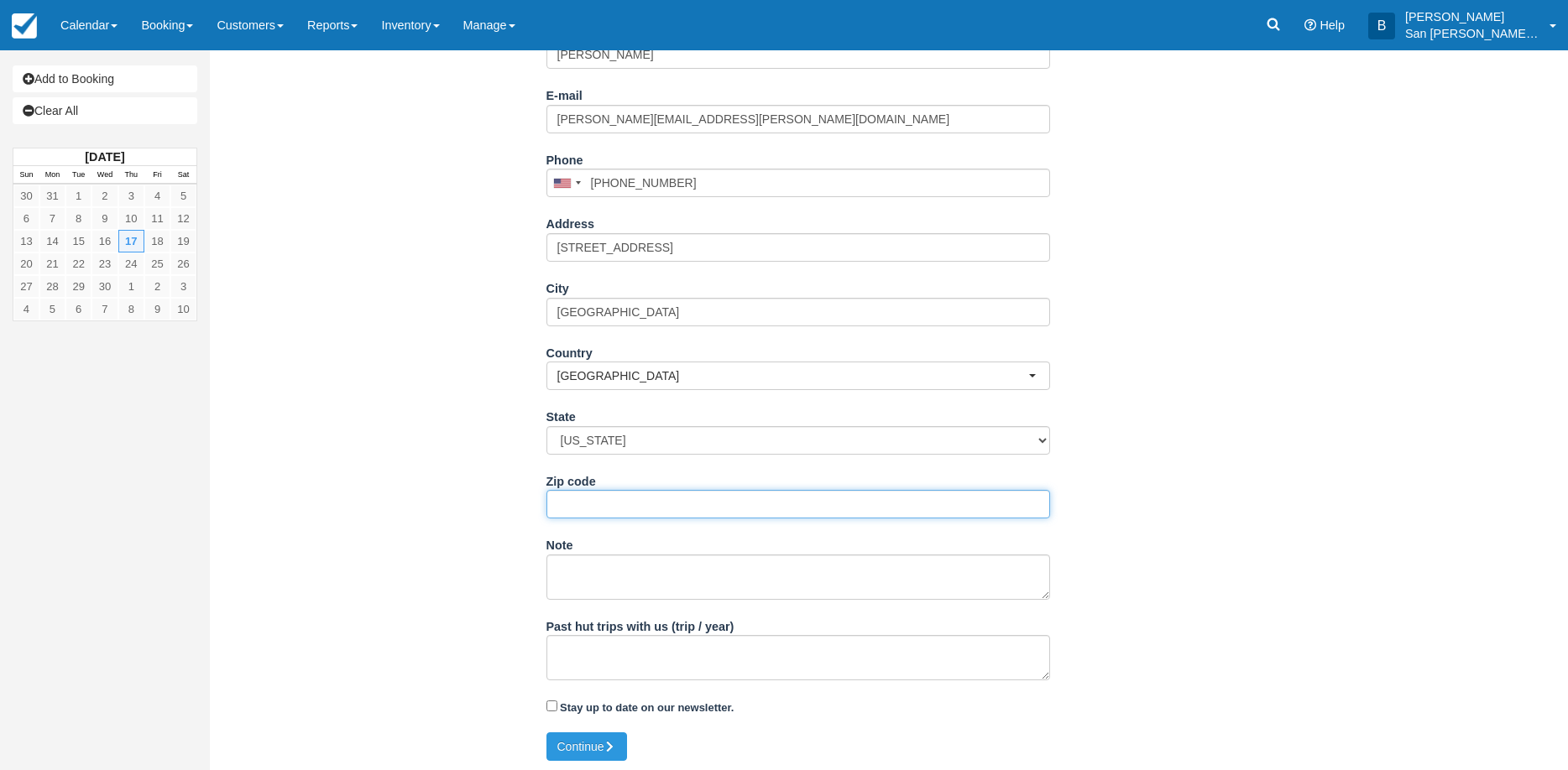
click at [582, 508] on input "Zip code" at bounding box center [798, 504] width 503 height 28
type input "7"
type input "78628"
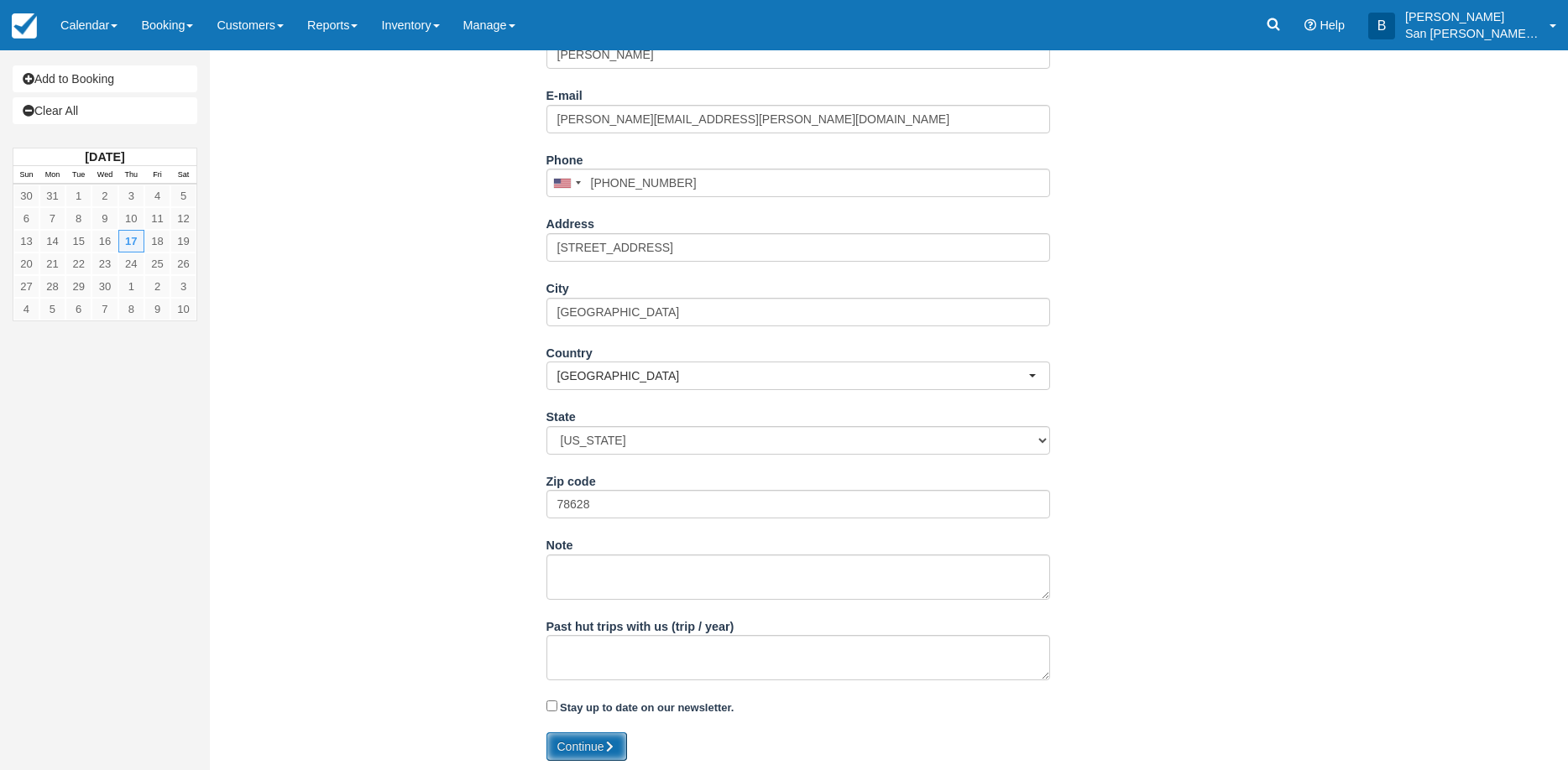
click at [572, 740] on button "Continue" at bounding box center [586, 746] width 81 height 28
type input "+17138066452"
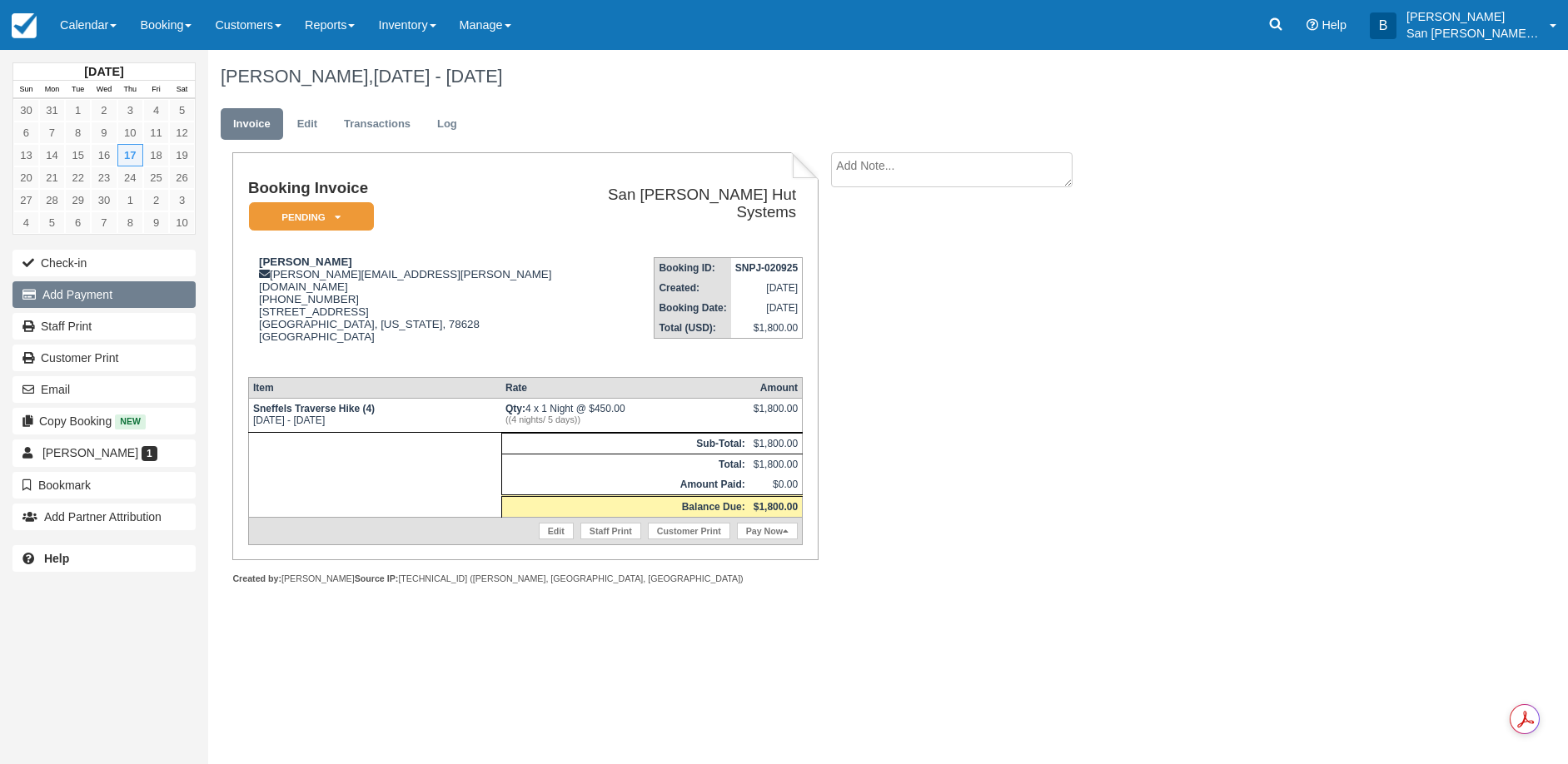
click at [92, 290] on button "Add Payment" at bounding box center [104, 295] width 183 height 27
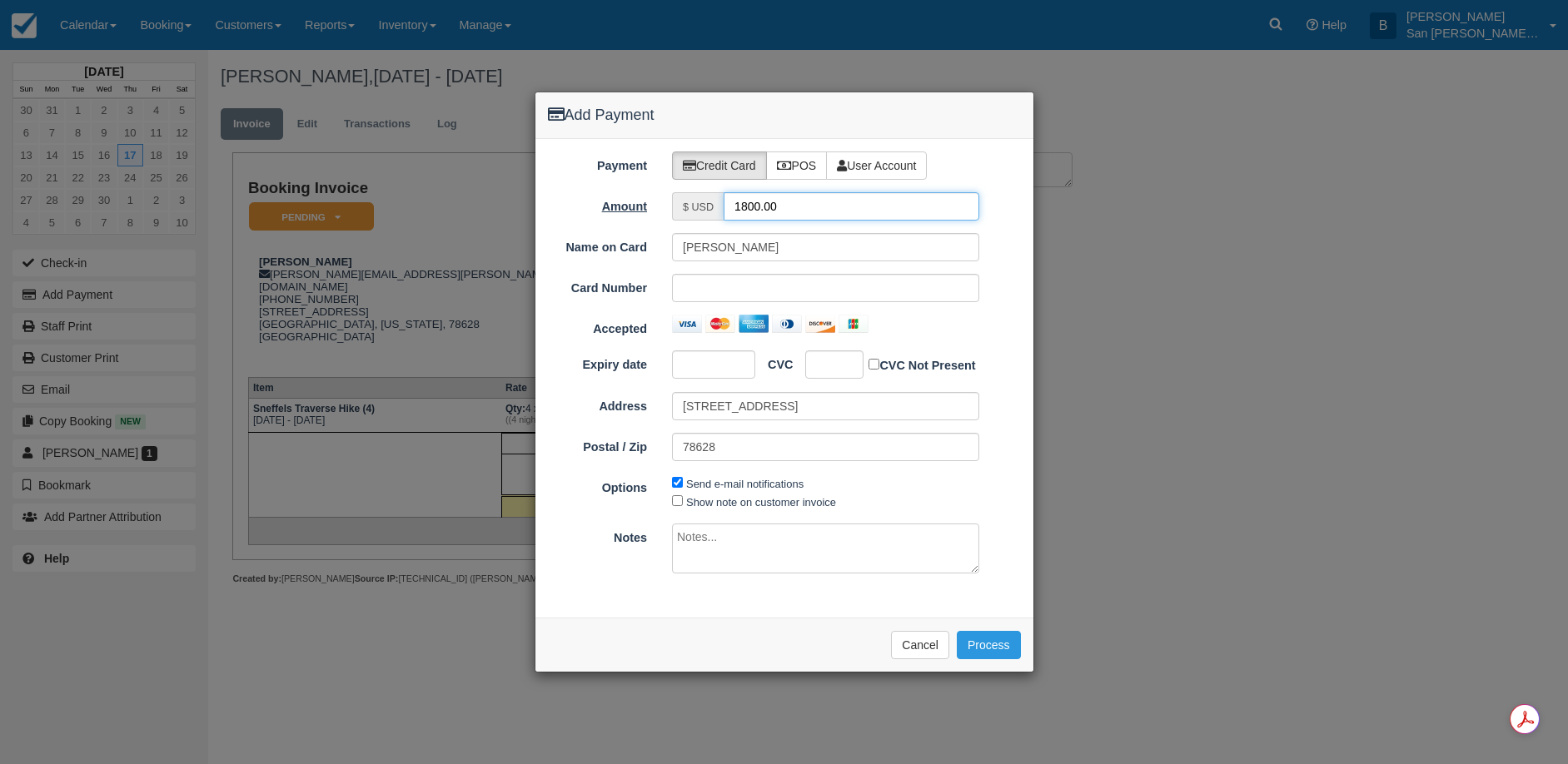
drag, startPoint x: 784, startPoint y: 207, endPoint x: 644, endPoint y: 193, distance: 140.7
click at [643, 192] on div "Amount $ USD 1800.00" at bounding box center [784, 205] width 498 height 28
type input "900.00"
click at [1003, 645] on button "Process" at bounding box center [989, 644] width 64 height 28
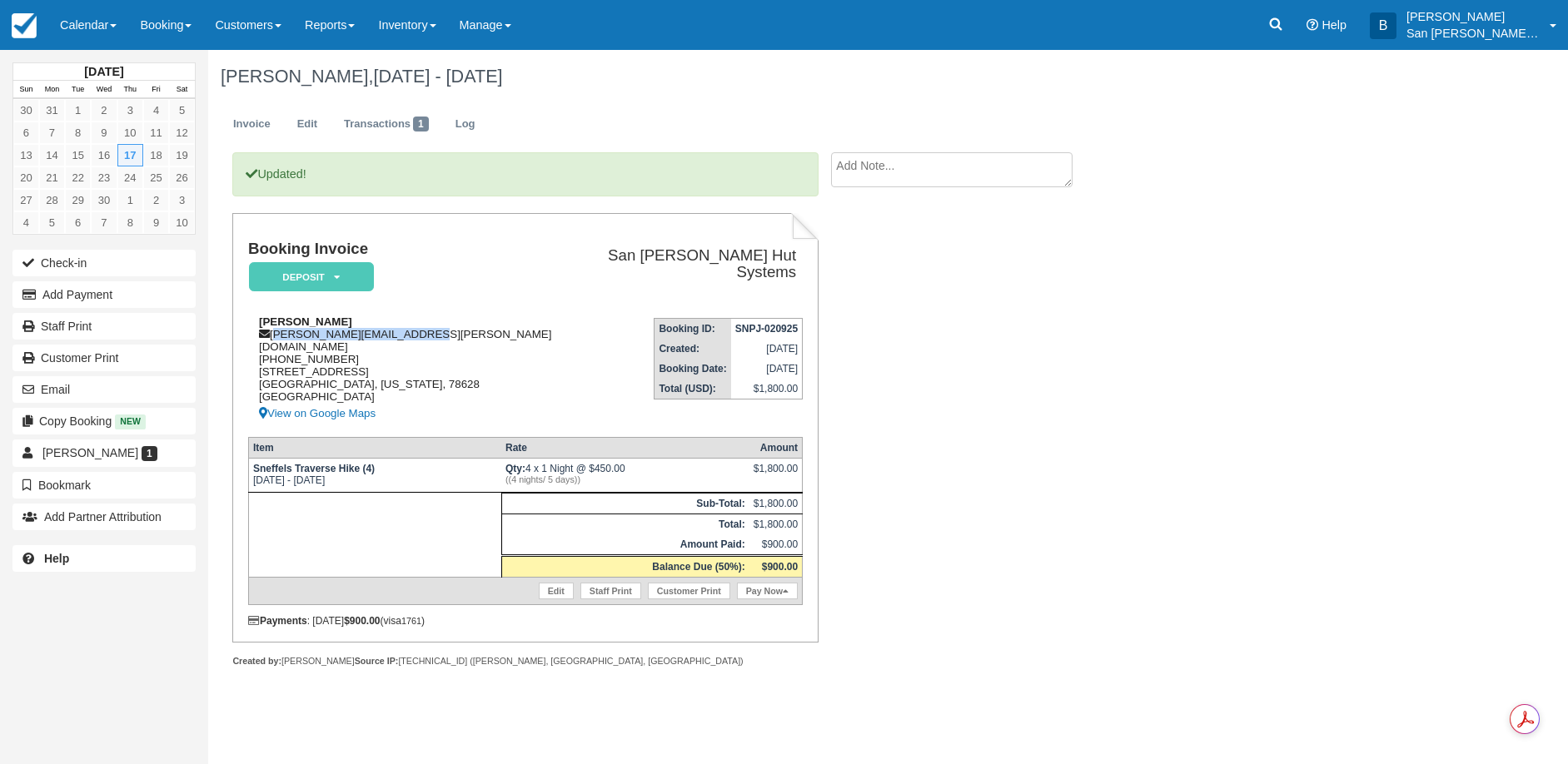
drag, startPoint x: 273, startPoint y: 332, endPoint x: 458, endPoint y: 332, distance: 185.0
click at [458, 332] on div "[PERSON_NAME] [PERSON_NAME][EMAIL_ADDRESS][PERSON_NAME][DOMAIN_NAME] [PHONE_NUM…" at bounding box center [409, 369] width 323 height 108
copy div "[PERSON_NAME][EMAIL_ADDRESS][PERSON_NAME][DOMAIN_NAME]"
click at [515, 368] on div "[PERSON_NAME] [PERSON_NAME][EMAIL_ADDRESS][PERSON_NAME][DOMAIN_NAME] [PHONE_NUM…" at bounding box center [409, 369] width 323 height 108
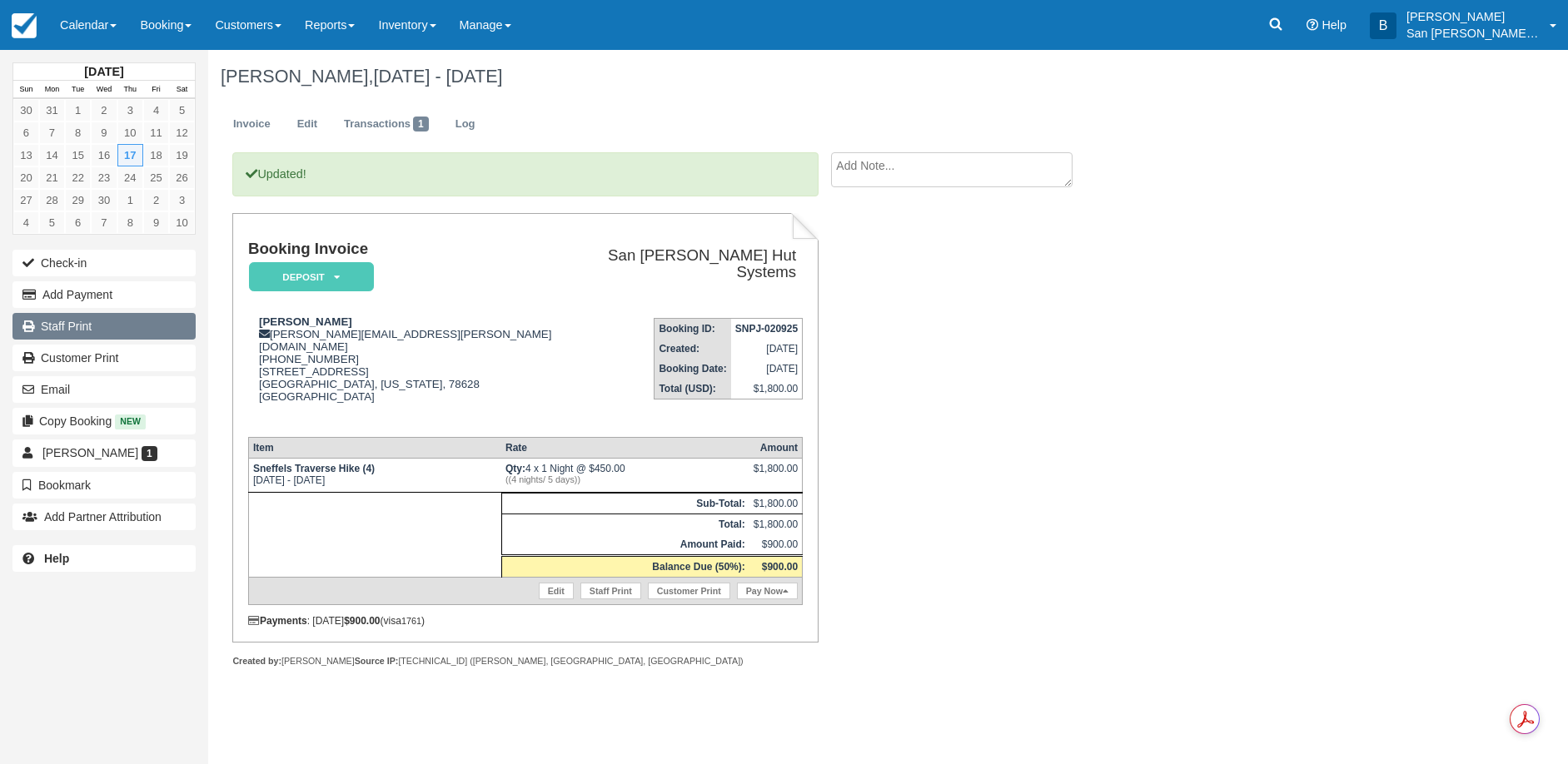
click at [89, 323] on link "Staff Print" at bounding box center [104, 326] width 183 height 27
click at [470, 117] on link "Log" at bounding box center [466, 124] width 45 height 32
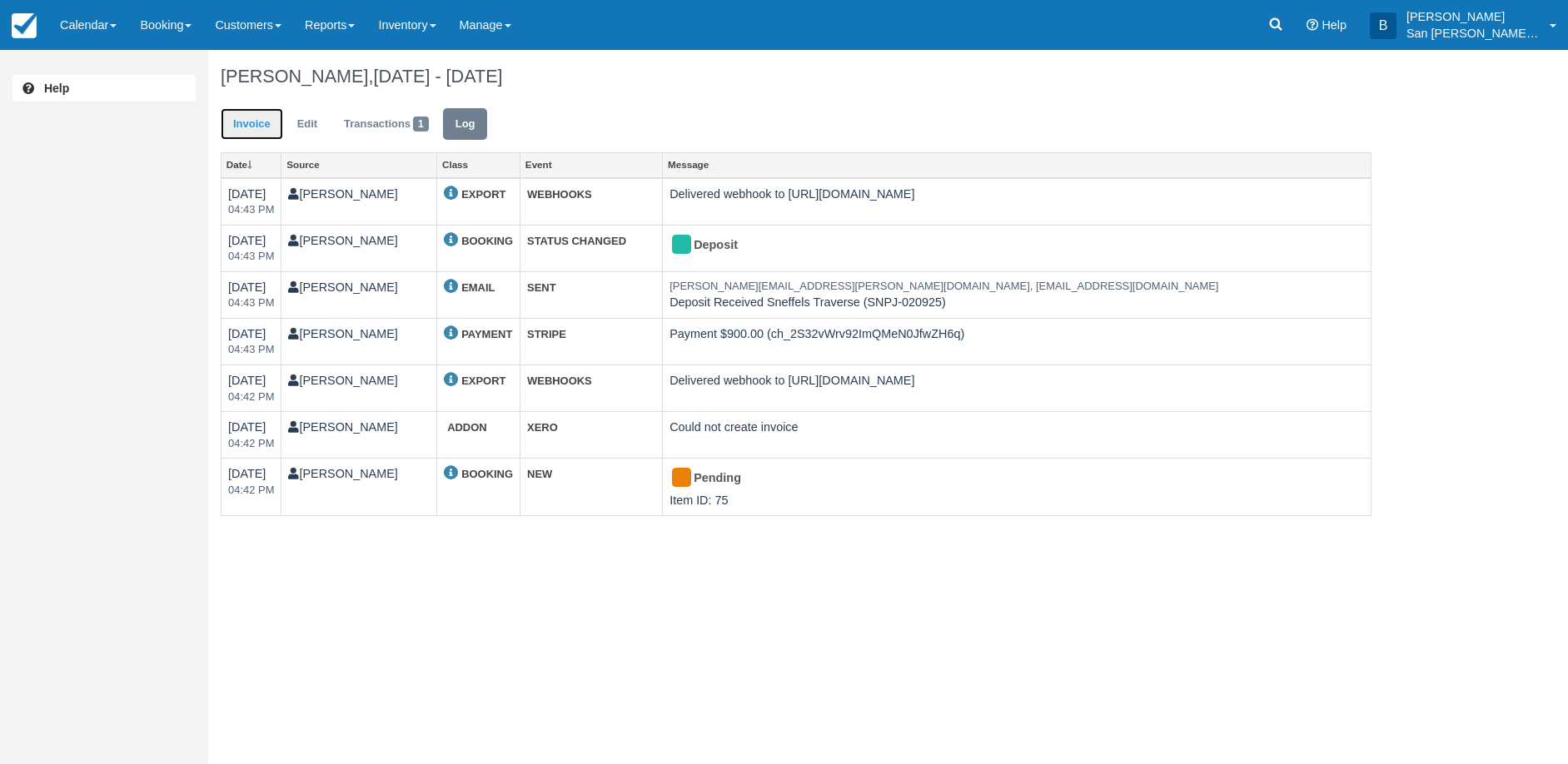
click at [245, 126] on link "Invoice" at bounding box center [251, 124] width 62 height 32
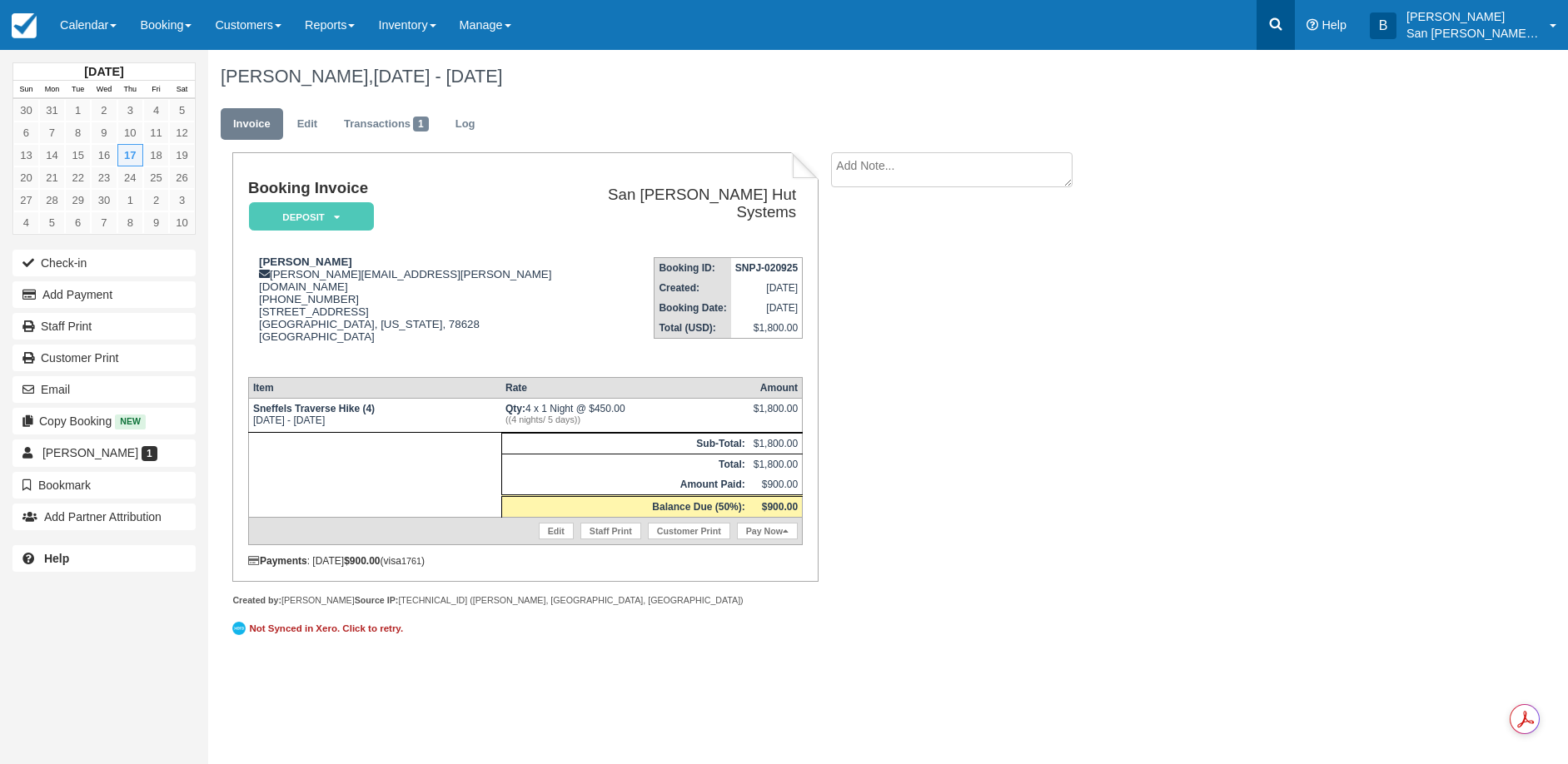
click at [1295, 28] on link at bounding box center [1275, 24] width 39 height 50
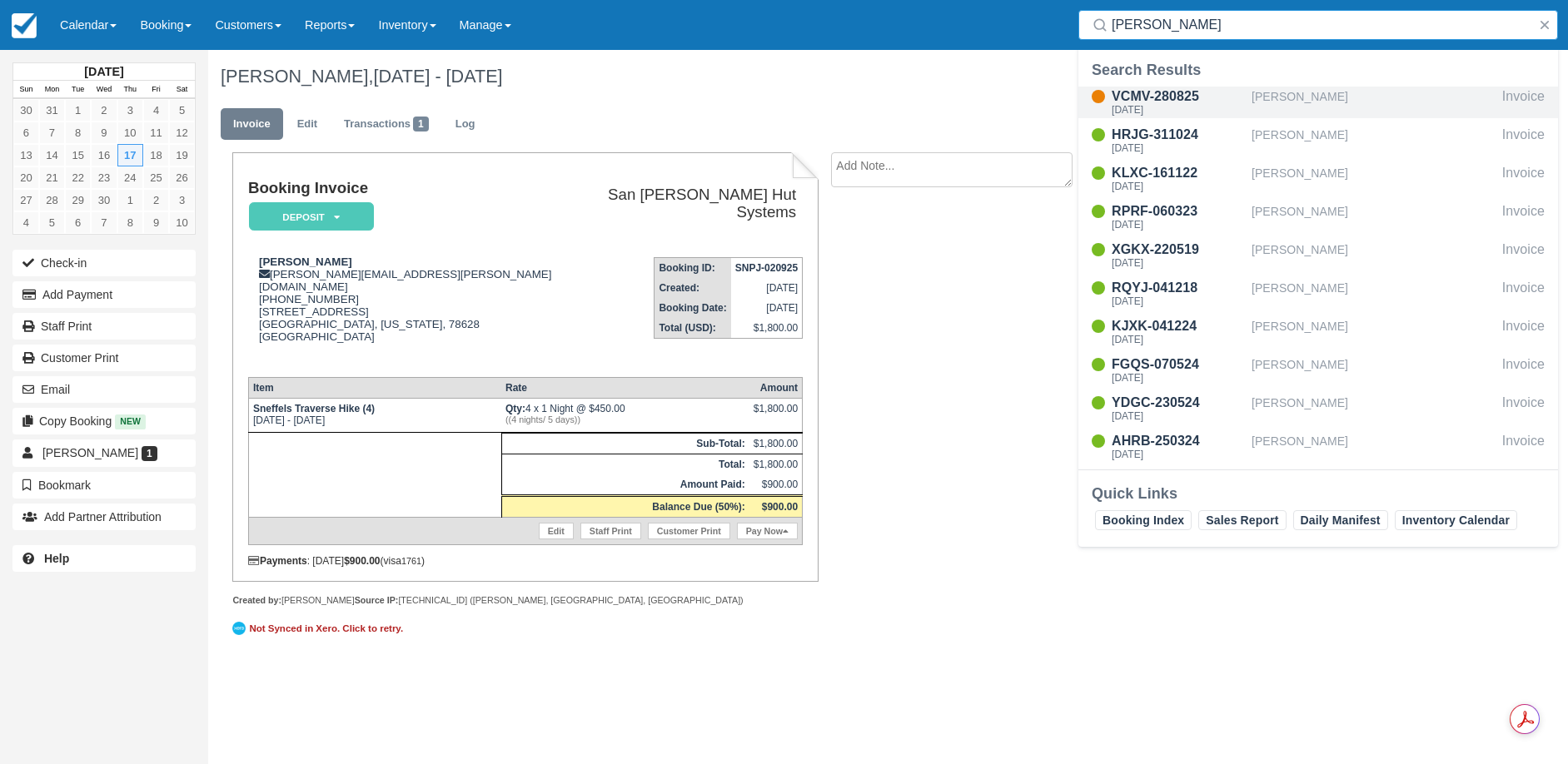
type input "[PERSON_NAME]"
click at [1144, 110] on div "[DATE]" at bounding box center [1178, 109] width 133 height 10
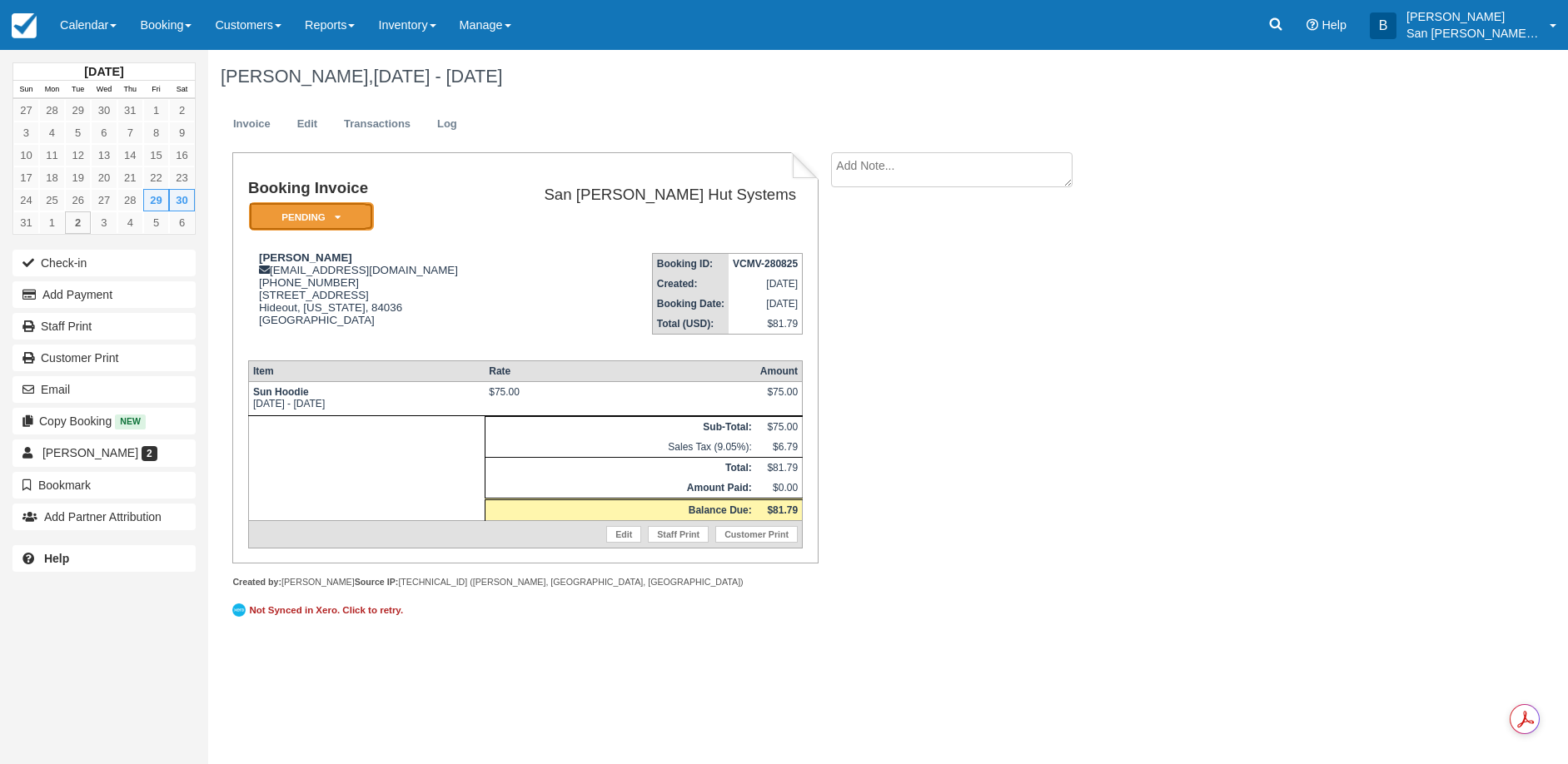
click at [350, 217] on em "Pending" at bounding box center [311, 217] width 125 height 29
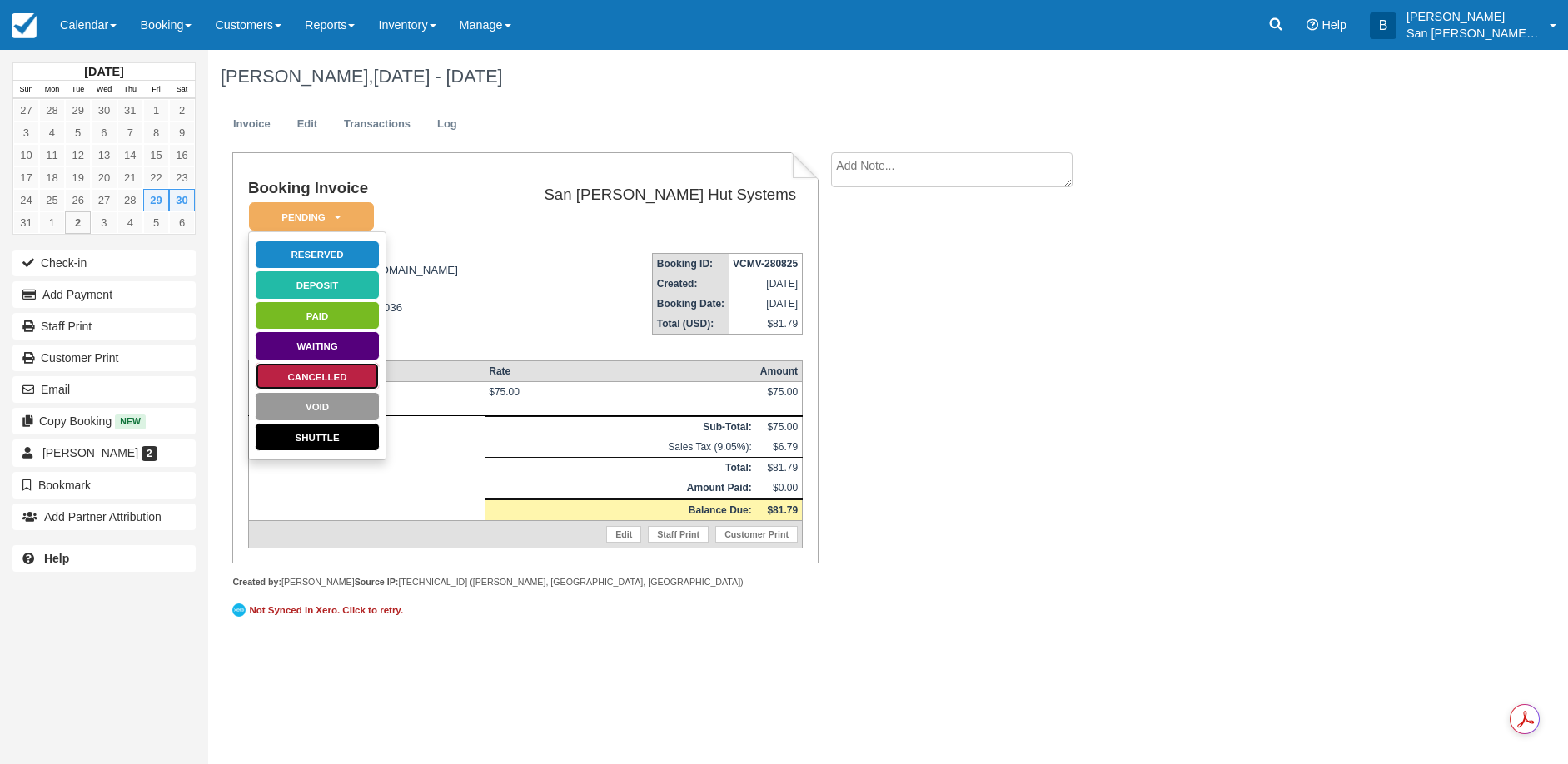
click at [328, 369] on link "Cancelled" at bounding box center [317, 377] width 125 height 29
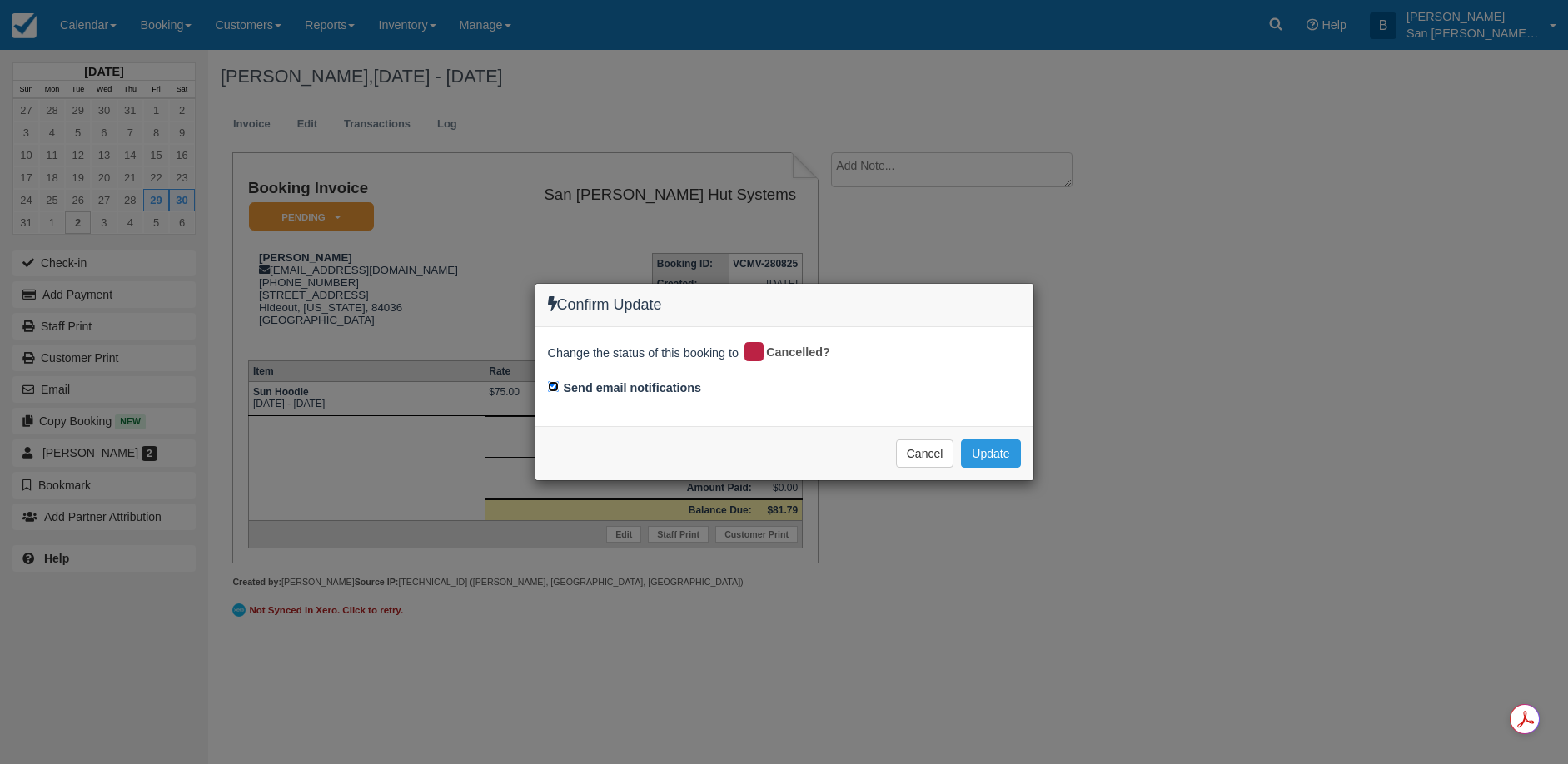
click at [551, 386] on input "Send email notifications" at bounding box center [553, 387] width 11 height 11
checkbox input "false"
click at [993, 450] on button "Update" at bounding box center [990, 453] width 59 height 28
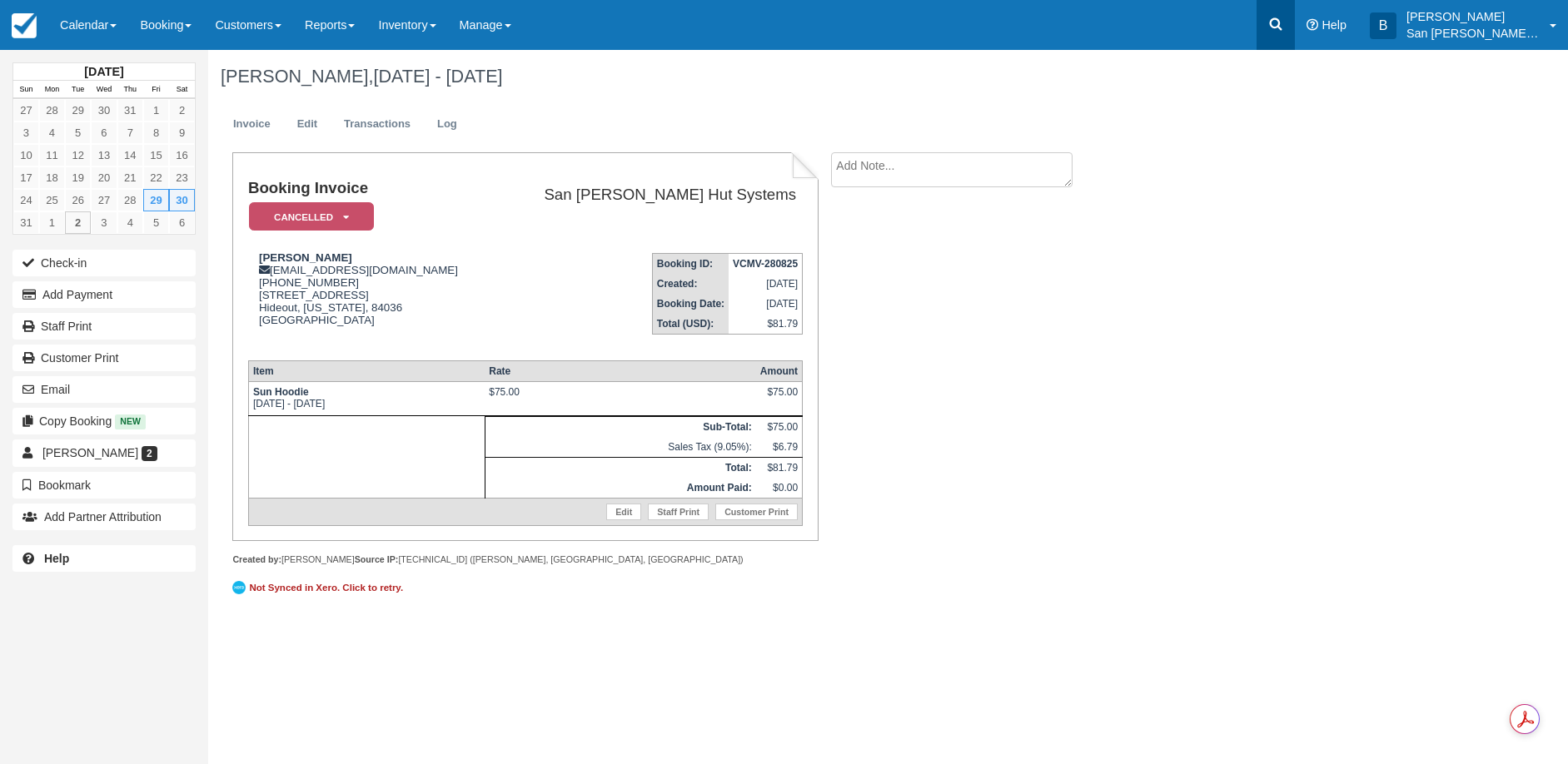
click at [1285, 15] on link at bounding box center [1275, 24] width 39 height 50
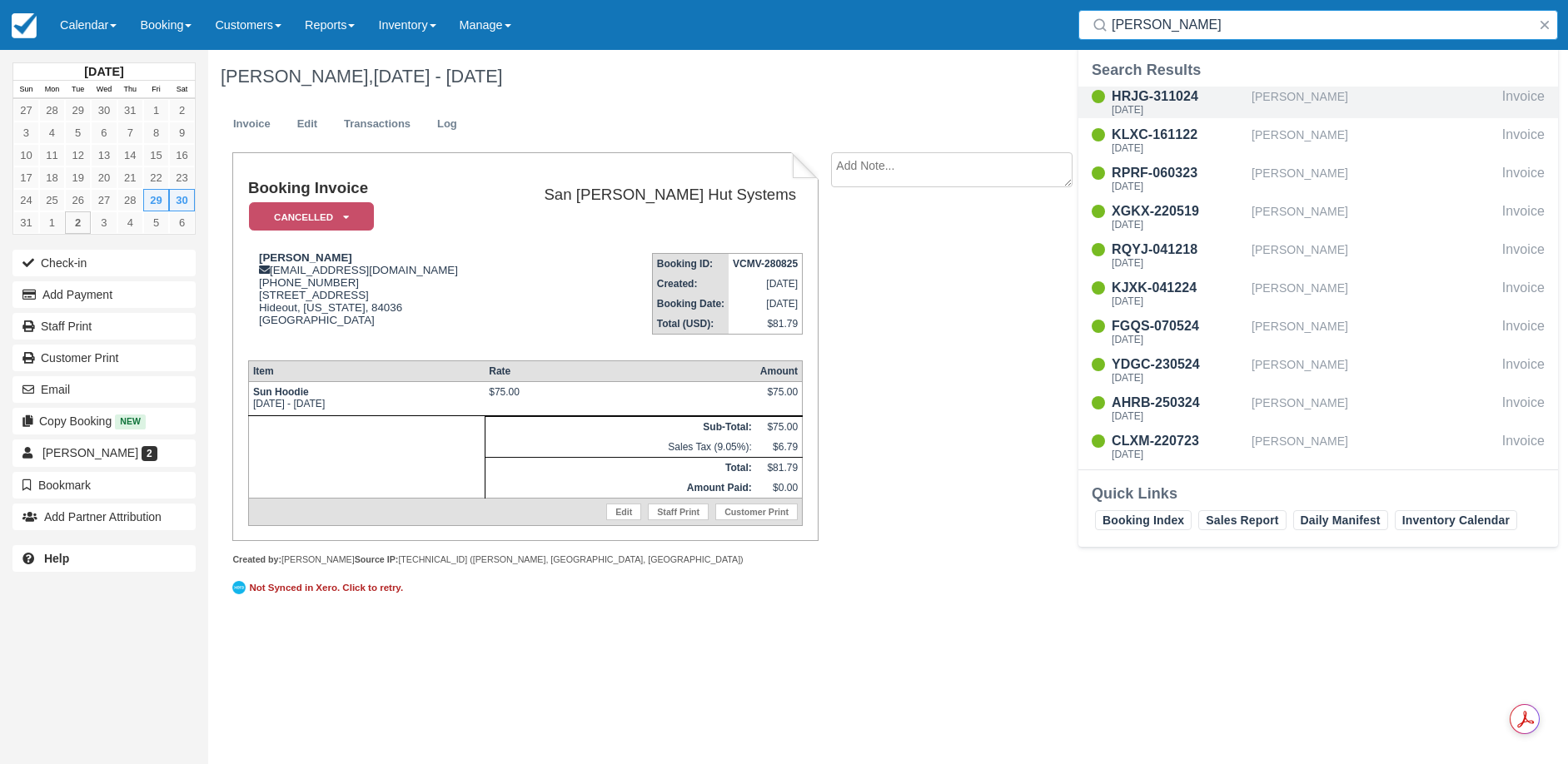
type input "clem"
click at [1182, 105] on div "Mon Aug 25 2025" at bounding box center [1178, 109] width 133 height 10
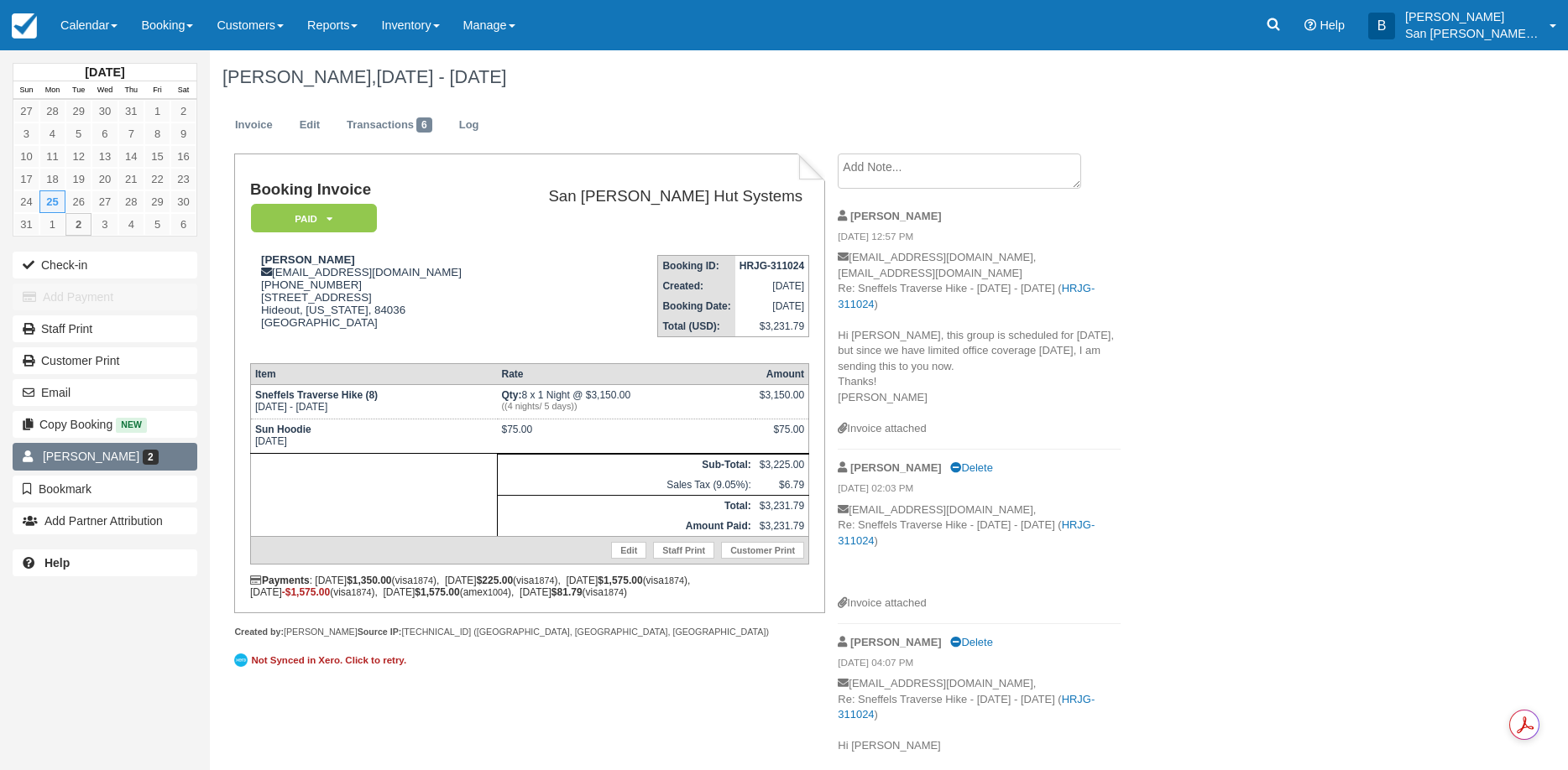
click at [81, 452] on span "[PERSON_NAME]" at bounding box center [91, 456] width 96 height 14
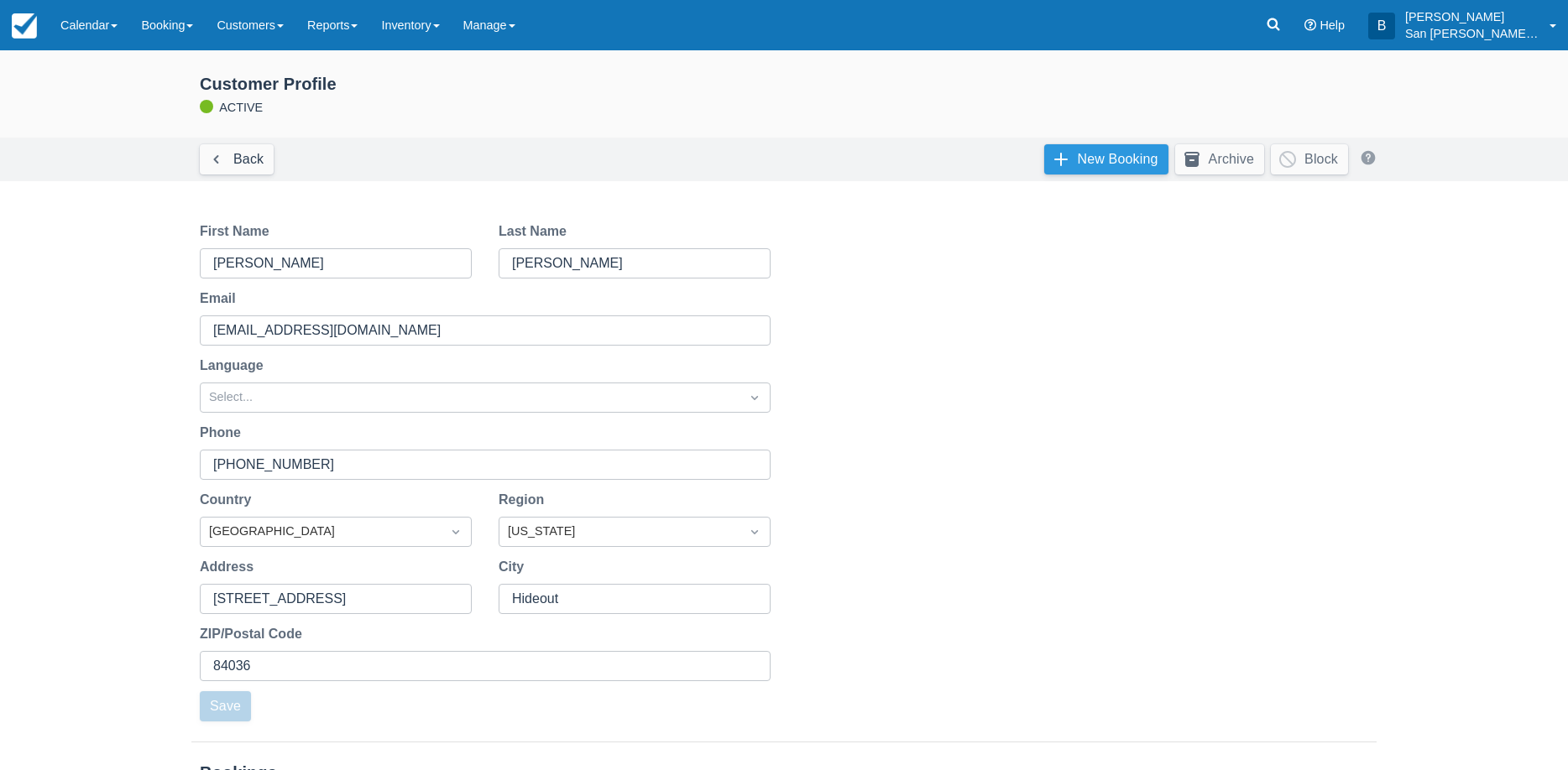
click at [1113, 156] on link "New Booking" at bounding box center [1106, 159] width 124 height 30
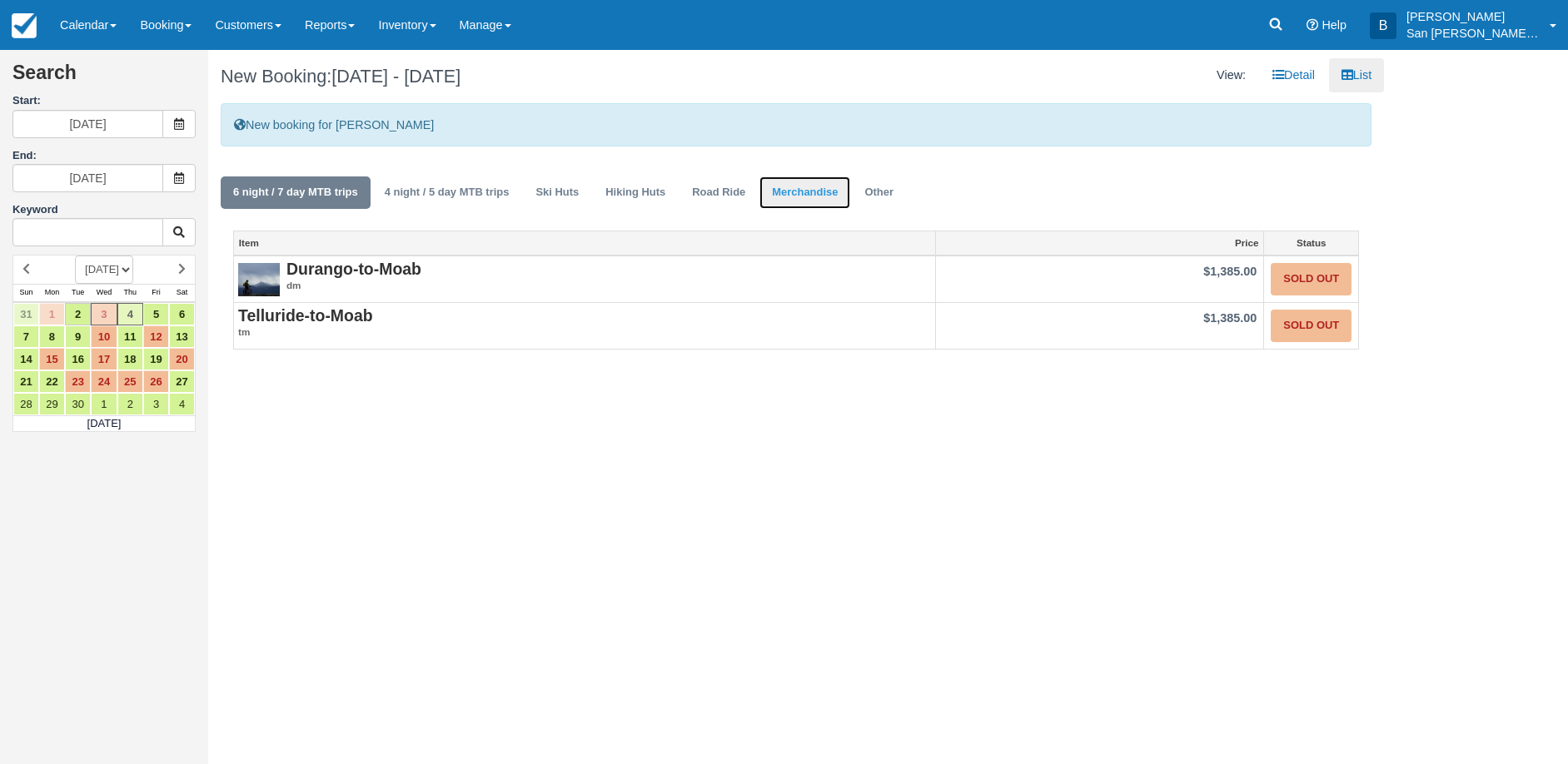
click at [782, 194] on link "Merchandise" at bounding box center [805, 193] width 91 height 32
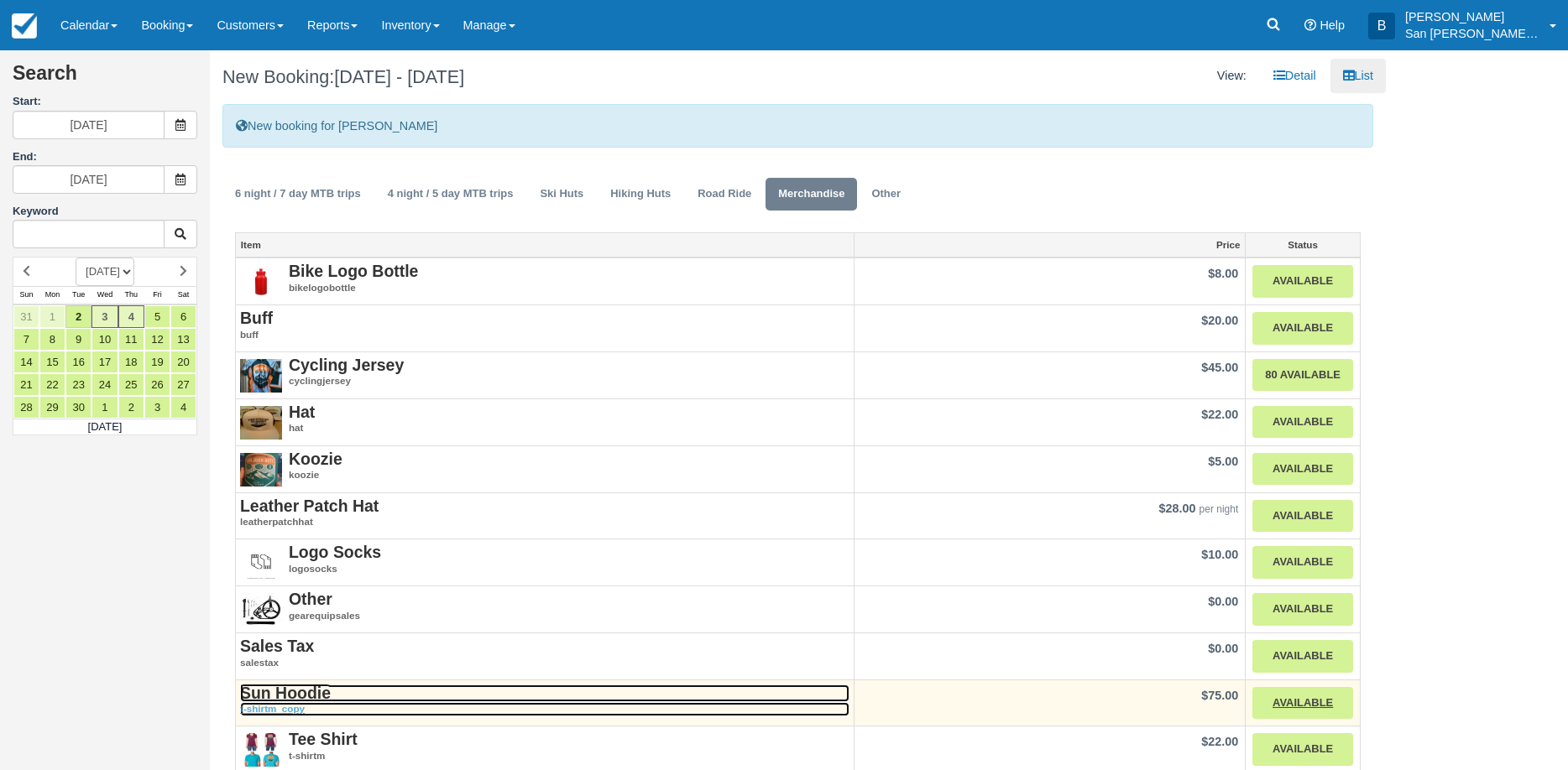
click at [322, 693] on strong "Sun Hoodie" at bounding box center [285, 693] width 91 height 18
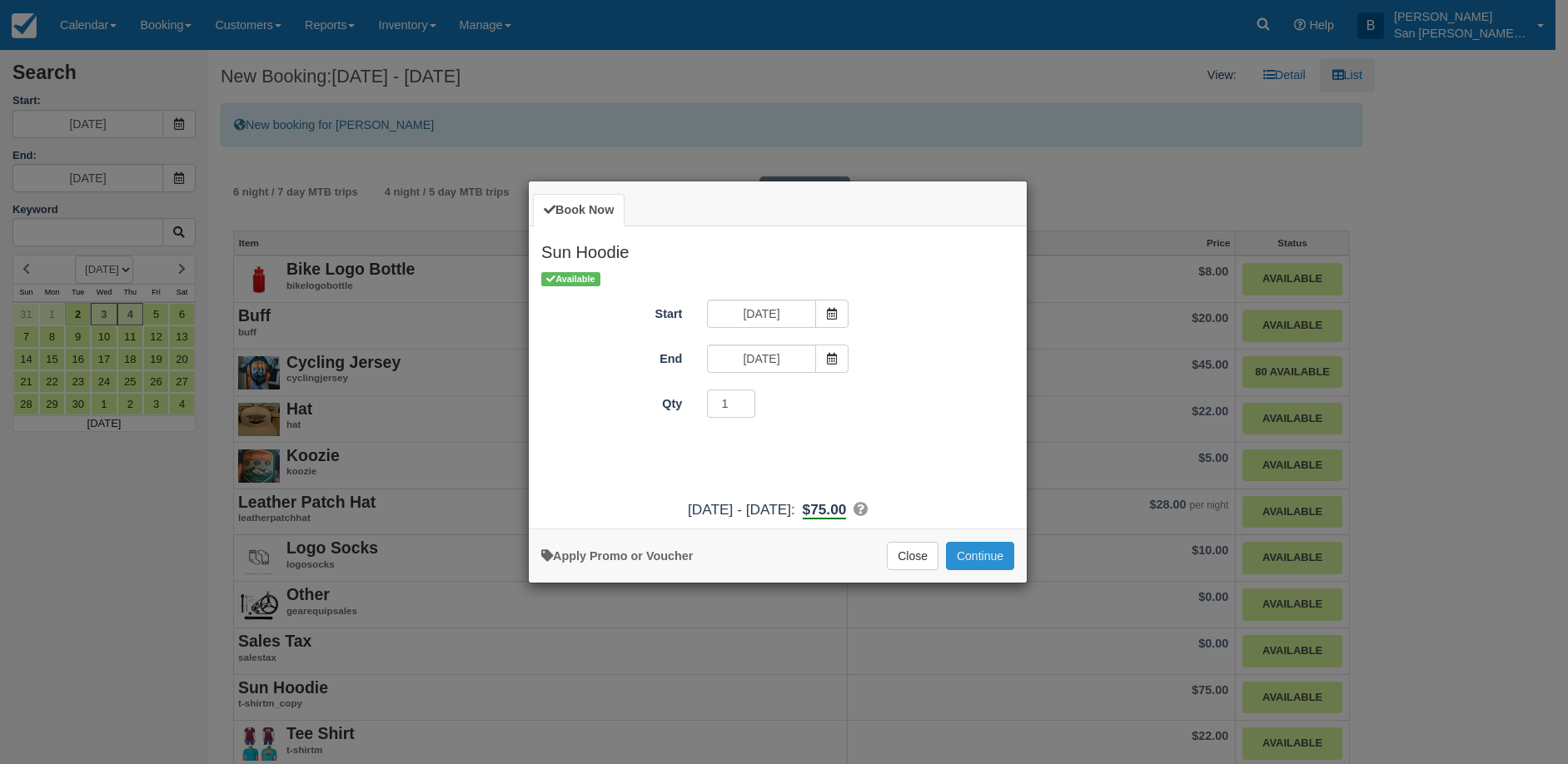
click at [997, 557] on button "Continue" at bounding box center [980, 555] width 68 height 28
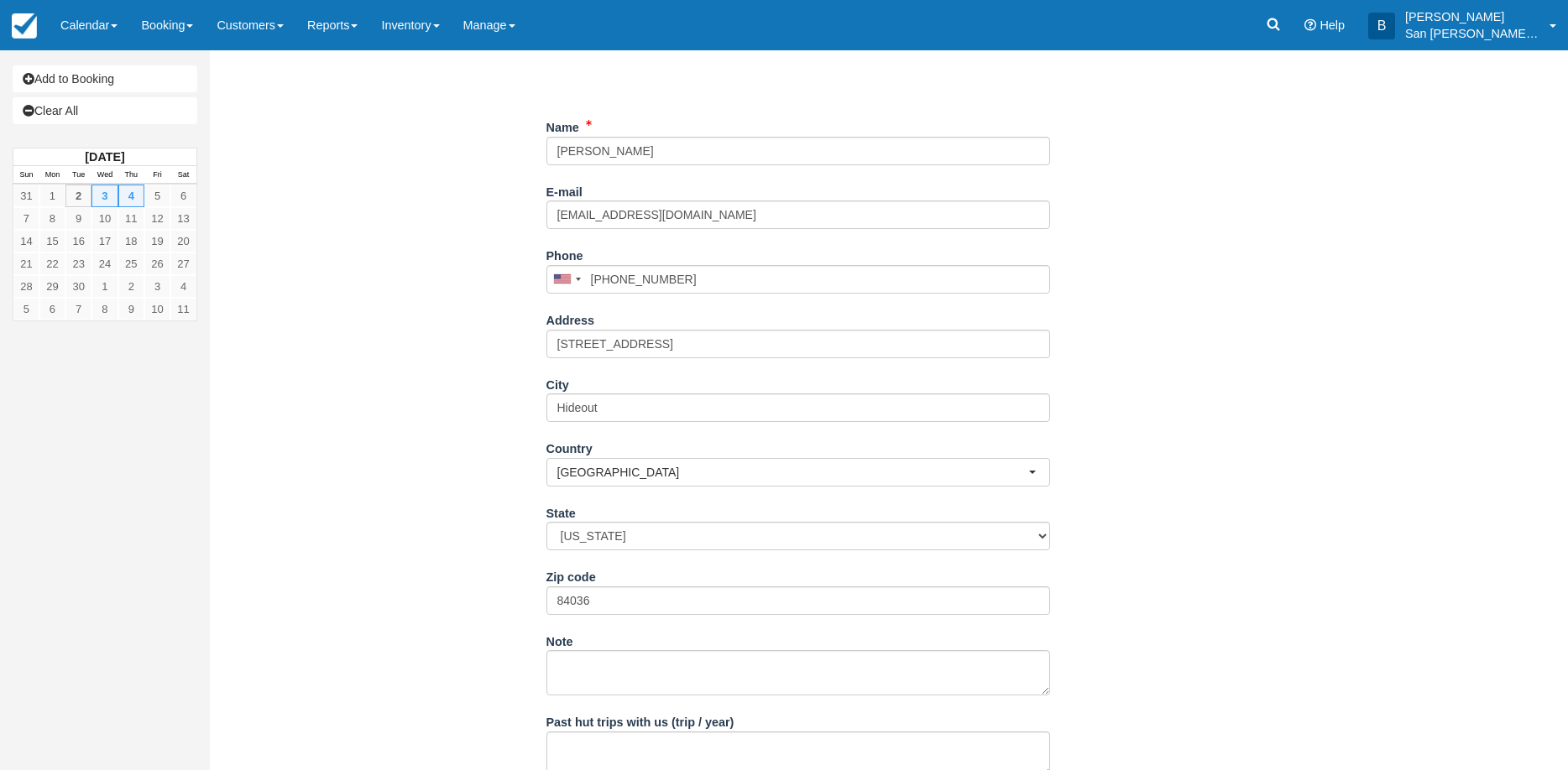
scroll to position [296, 0]
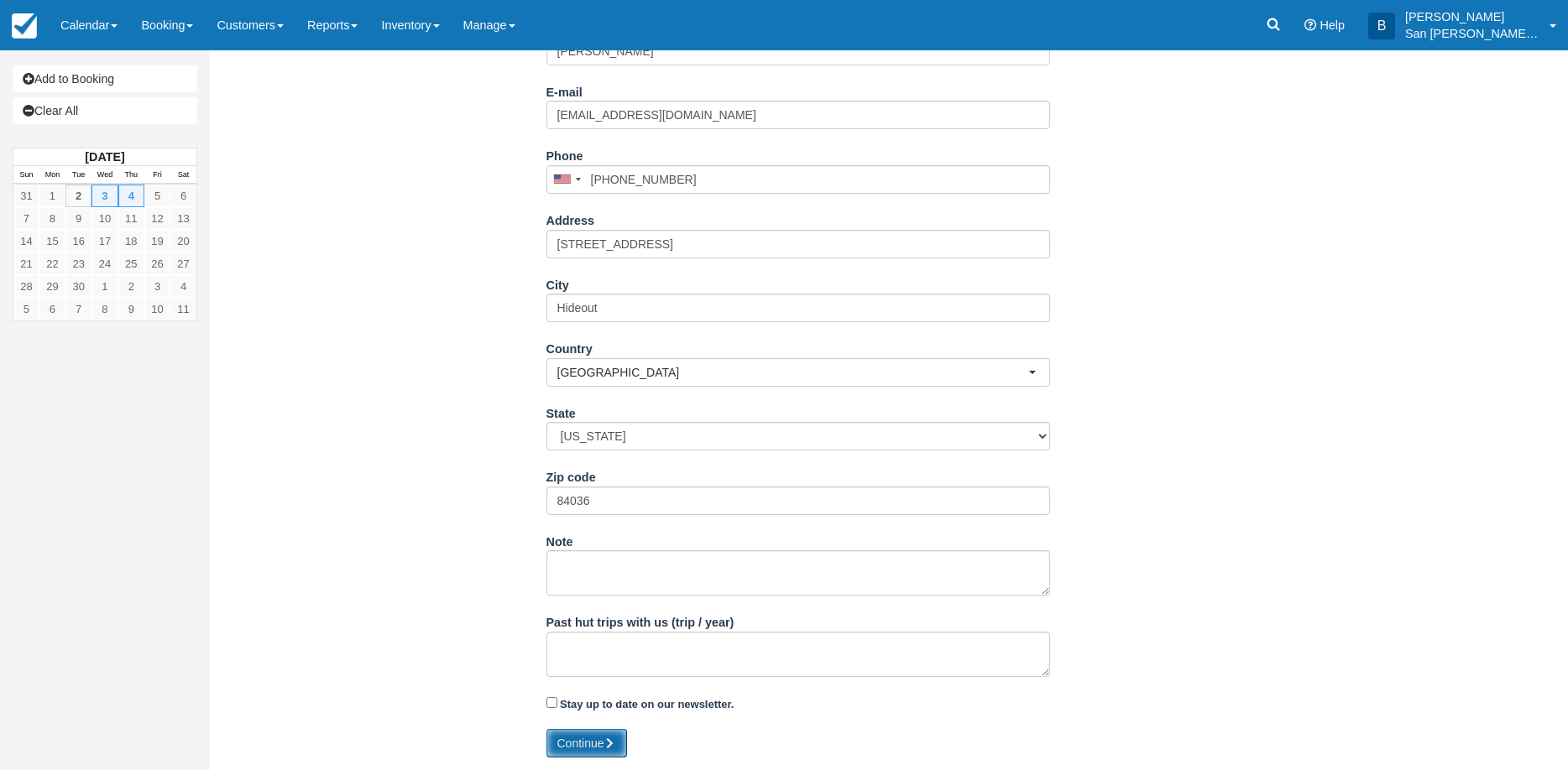
click at [580, 735] on button "Continue" at bounding box center [586, 743] width 81 height 28
type input "[PHONE_NUMBER]"
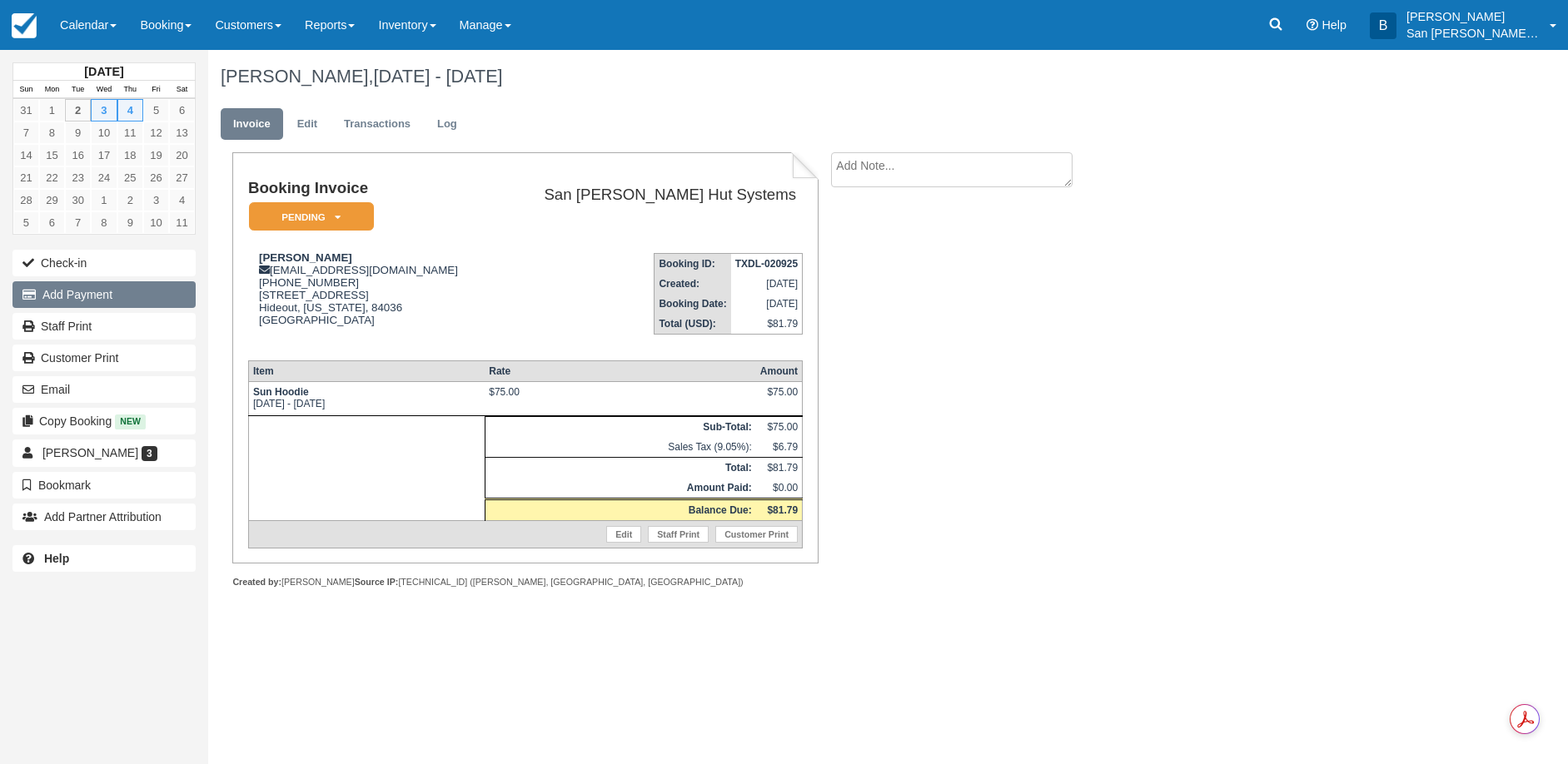
click at [115, 301] on button "Add Payment" at bounding box center [104, 295] width 183 height 27
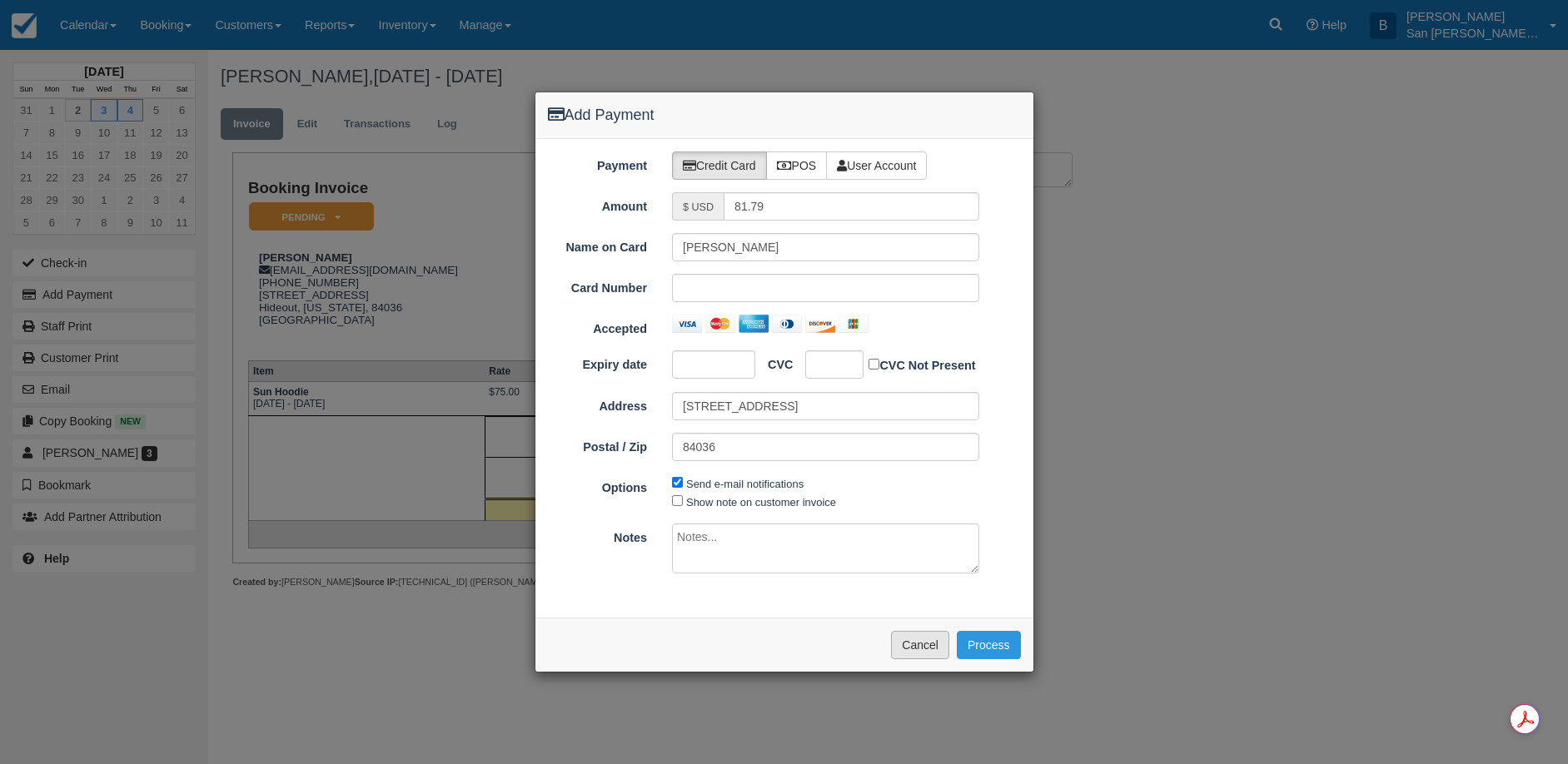
click at [934, 645] on button "Cancel" at bounding box center [920, 644] width 59 height 28
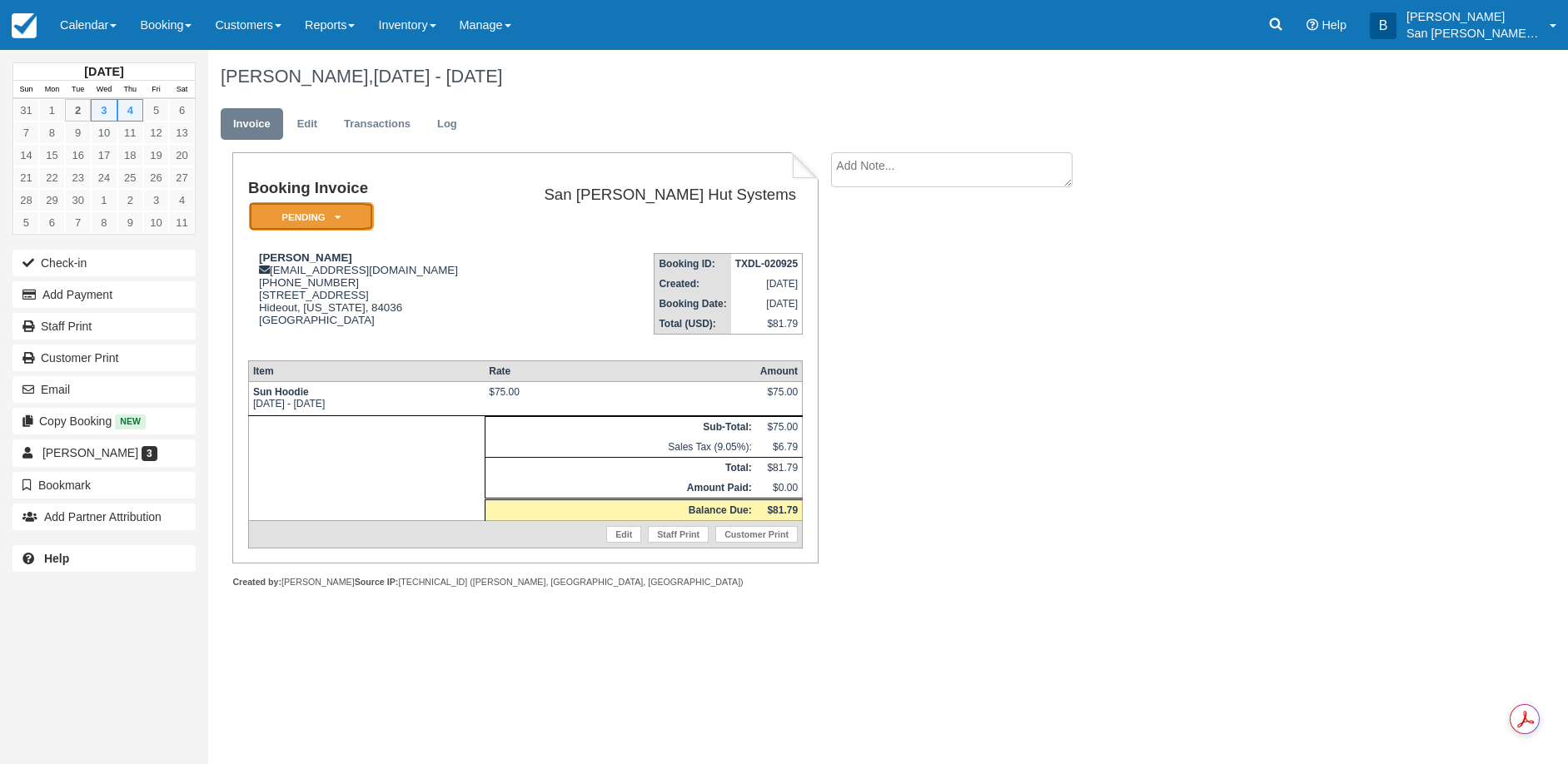
click at [346, 217] on em "Pending" at bounding box center [311, 217] width 125 height 29
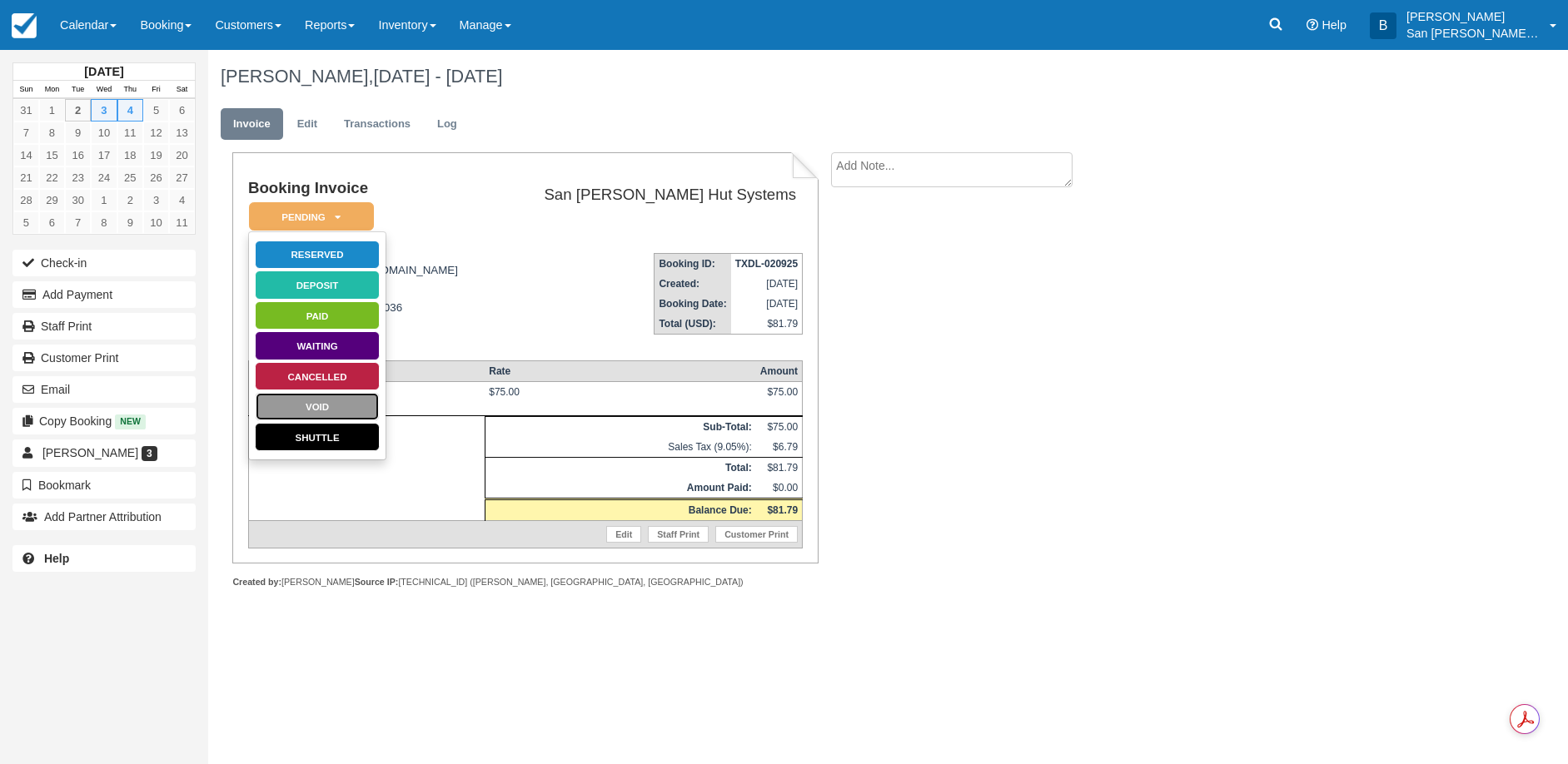
click at [320, 400] on link "Void" at bounding box center [317, 406] width 125 height 29
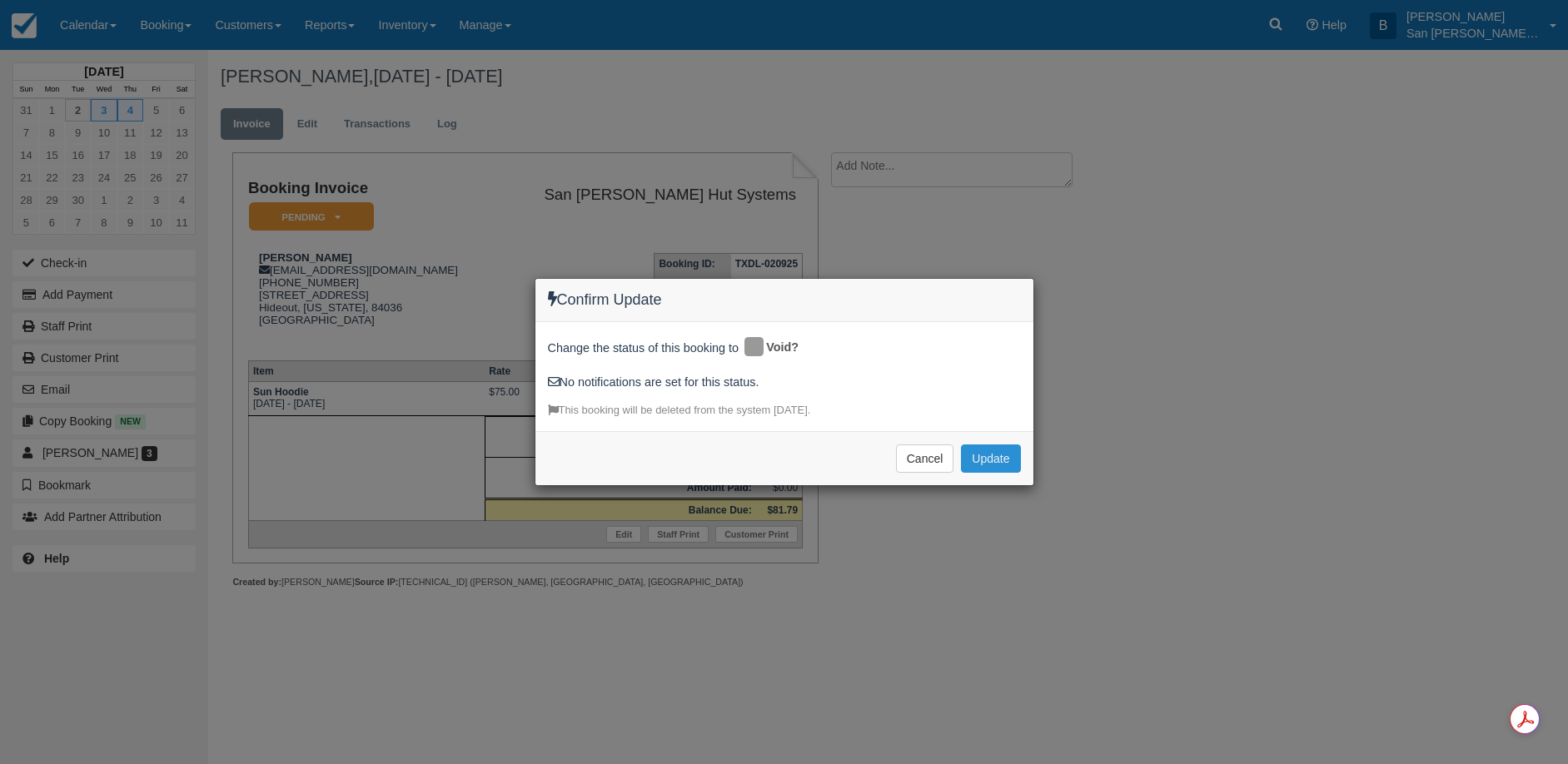
click at [997, 459] on button "Update" at bounding box center [990, 458] width 59 height 28
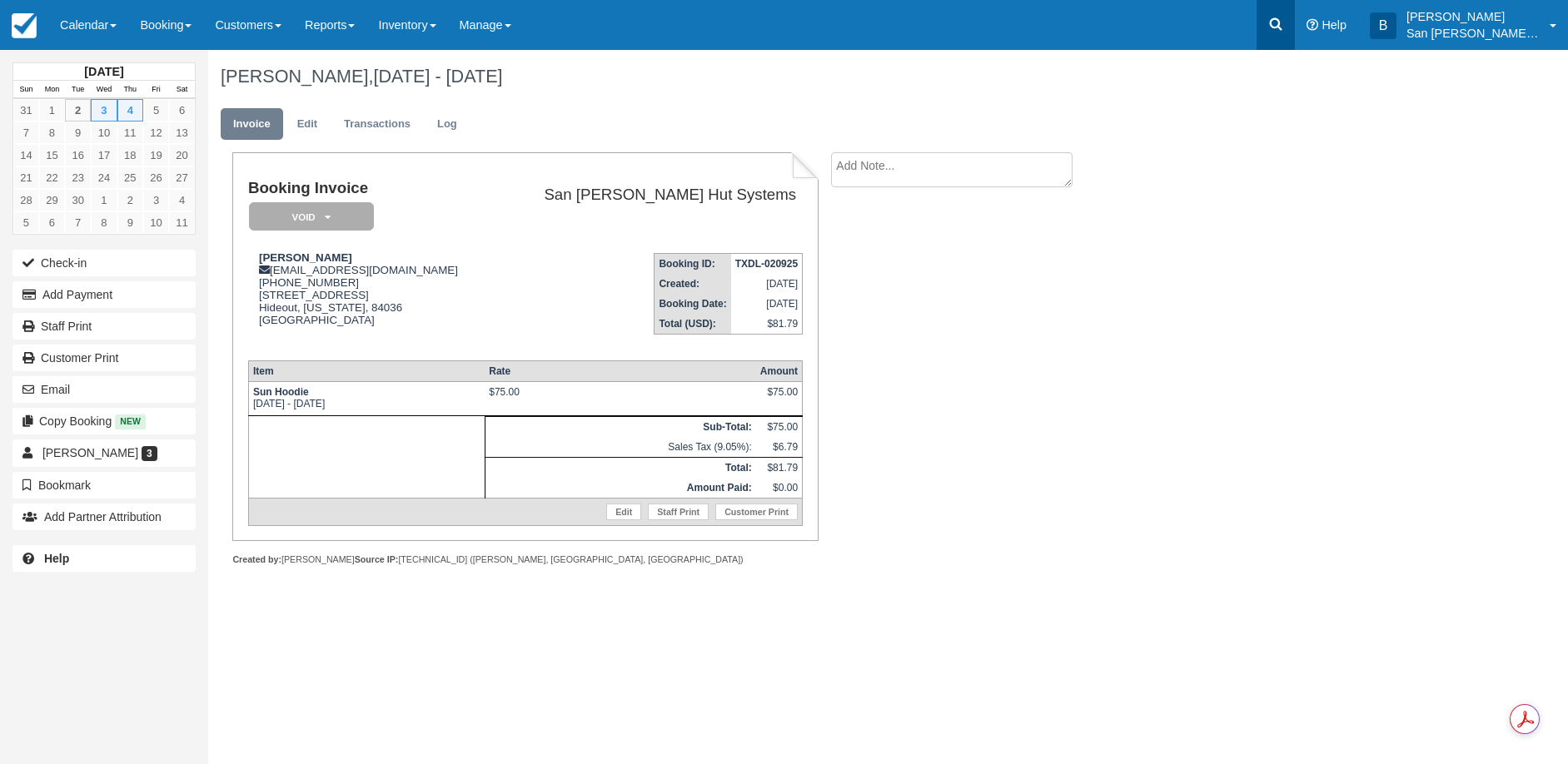
click at [1272, 31] on link at bounding box center [1275, 24] width 39 height 50
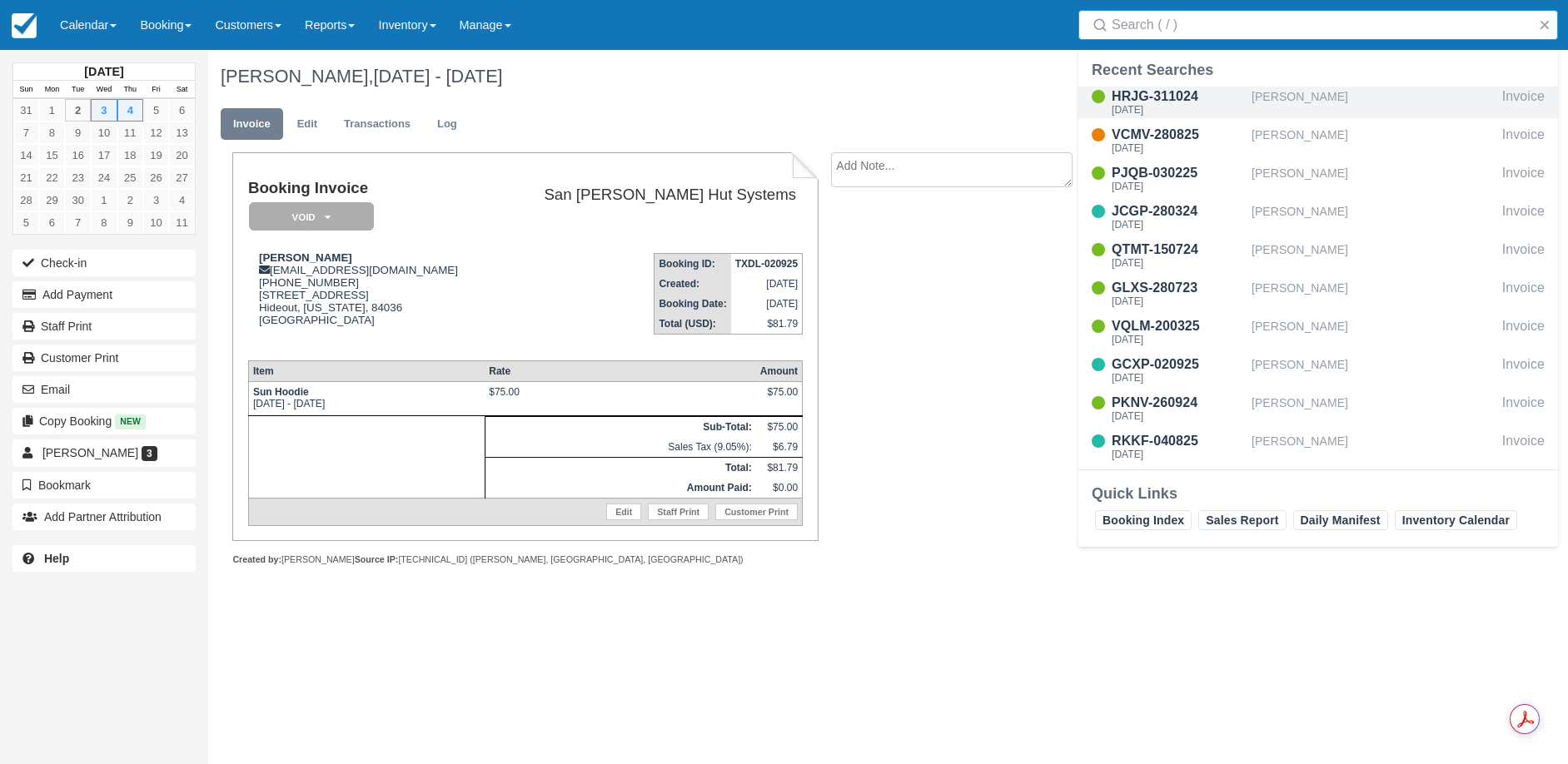
click at [1175, 104] on div "HRJG-311024" at bounding box center [1178, 96] width 133 height 20
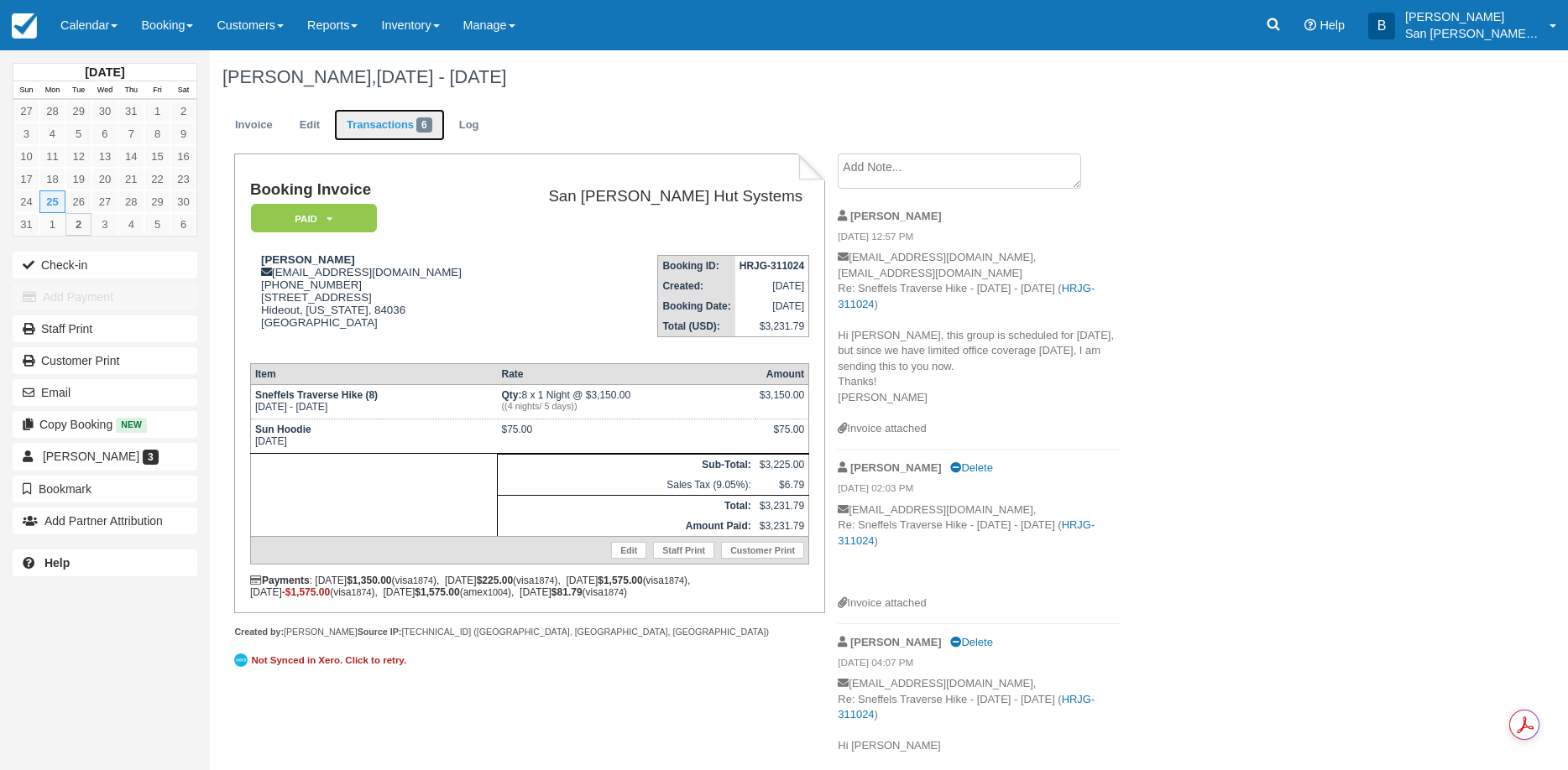
click at [391, 127] on link "Transactions 6" at bounding box center [390, 125] width 111 height 33
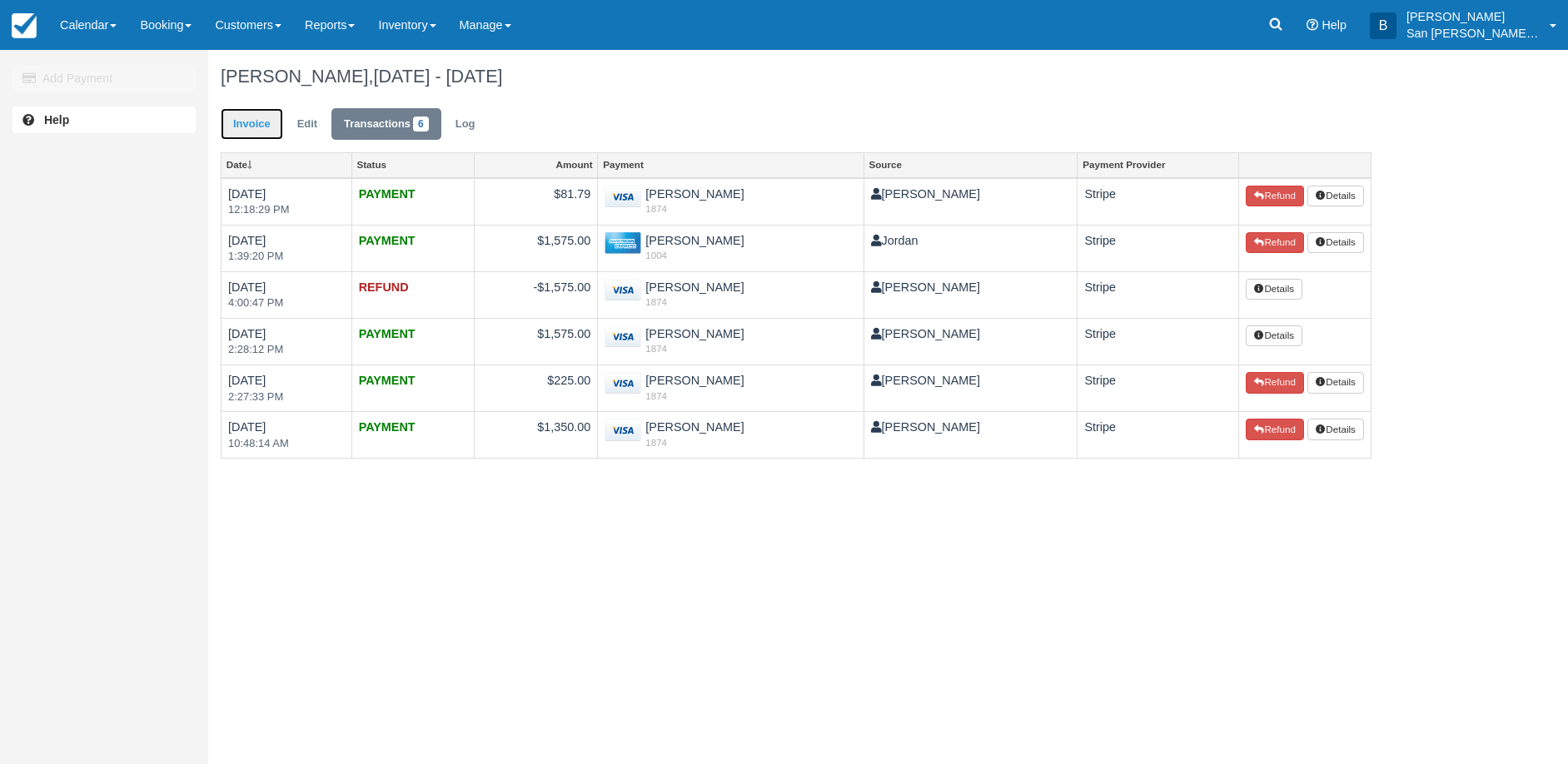
click at [270, 125] on link "Invoice" at bounding box center [251, 124] width 62 height 32
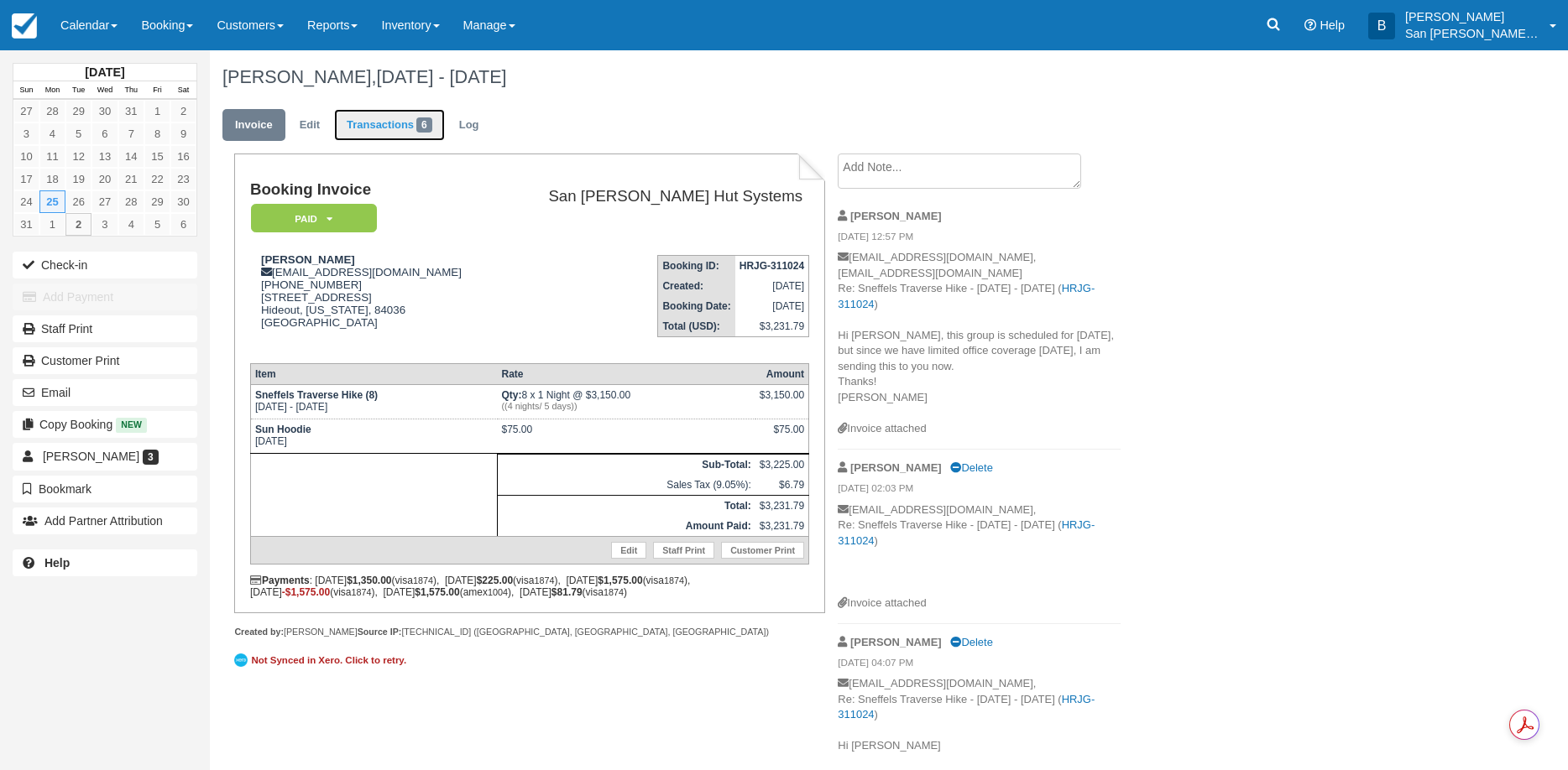
click at [370, 127] on link "Transactions 6" at bounding box center [390, 125] width 111 height 33
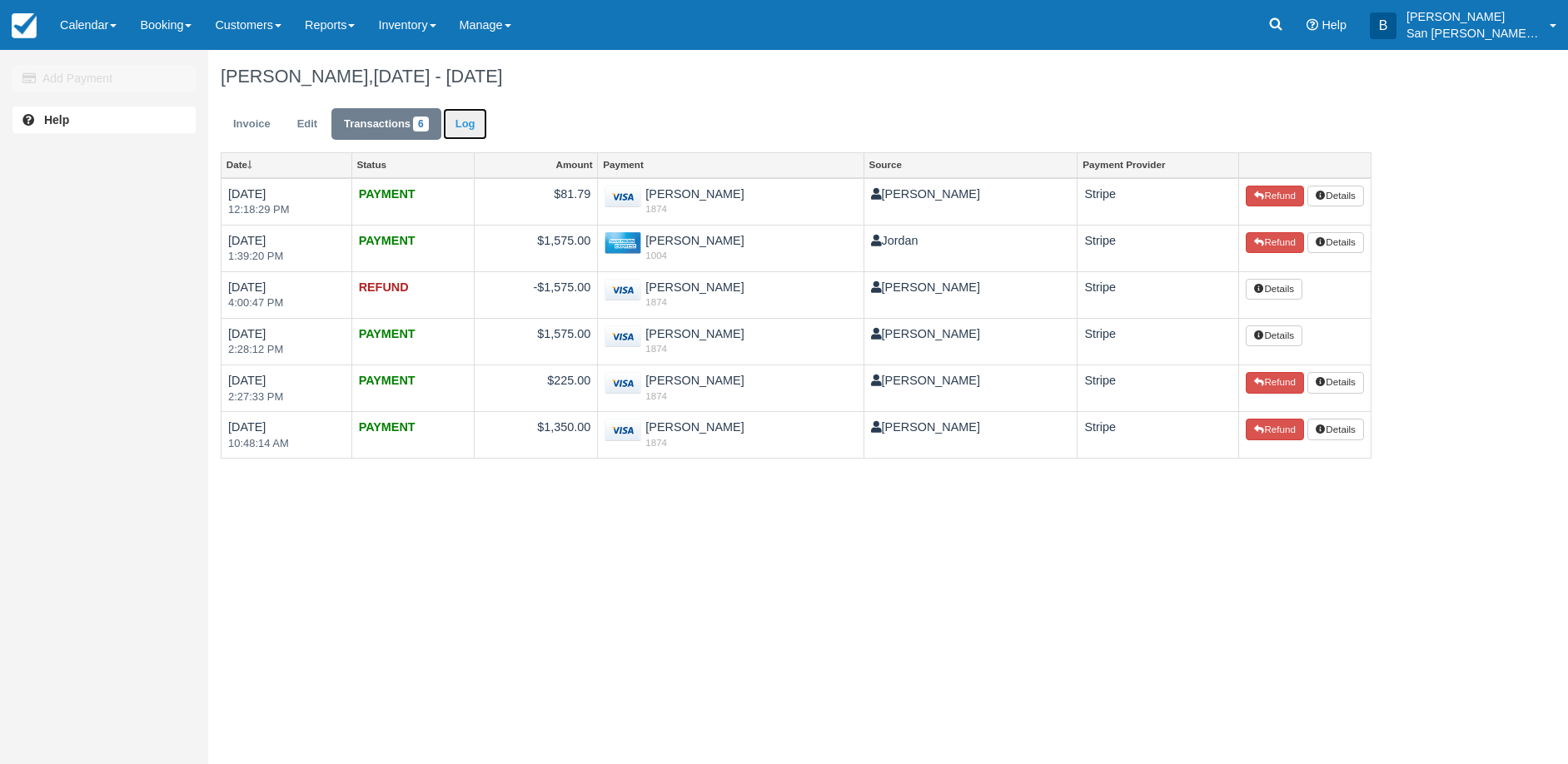
click at [477, 118] on link "Log" at bounding box center [466, 124] width 45 height 32
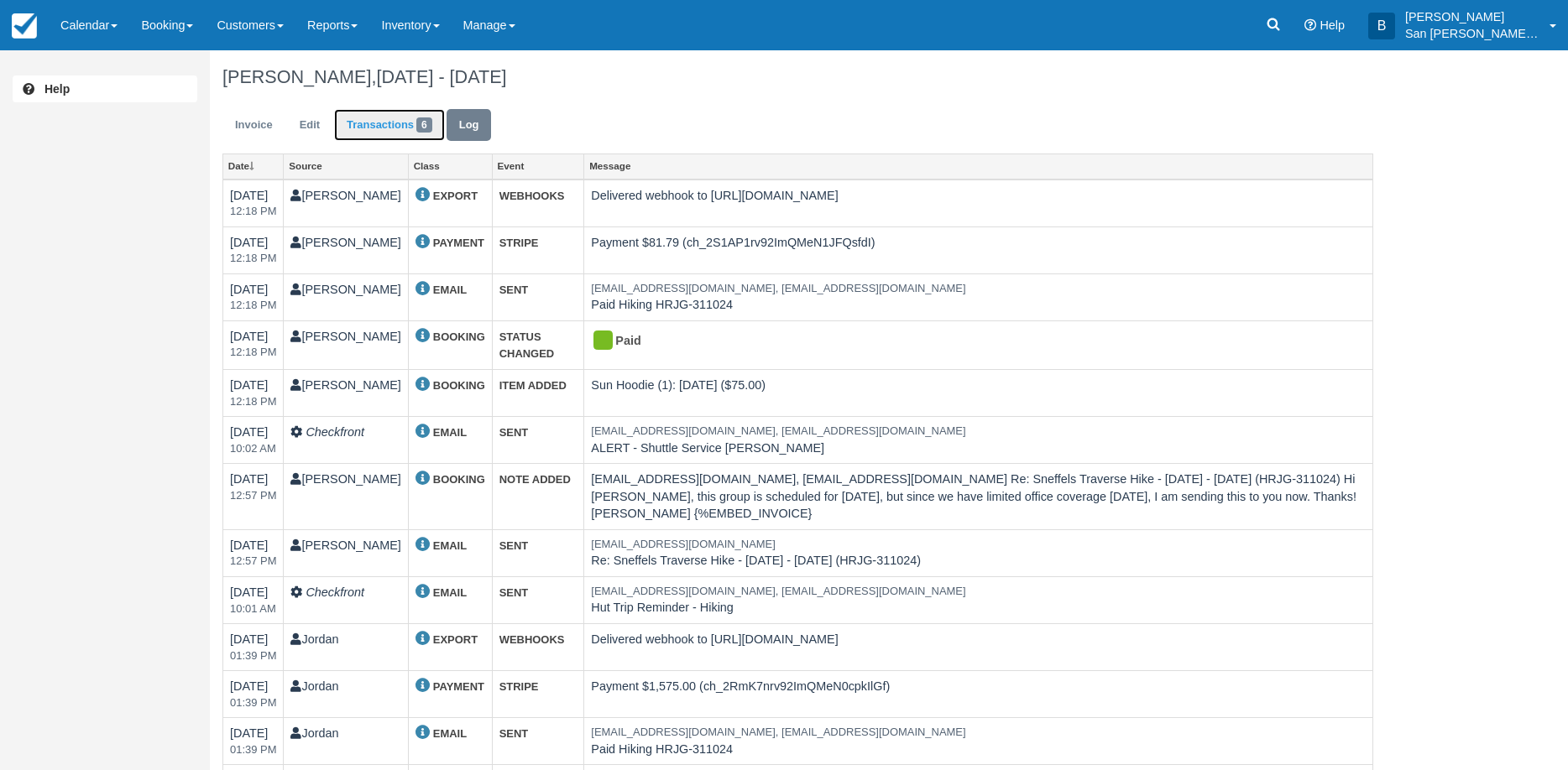
click at [378, 126] on link "Transactions 6" at bounding box center [390, 125] width 111 height 33
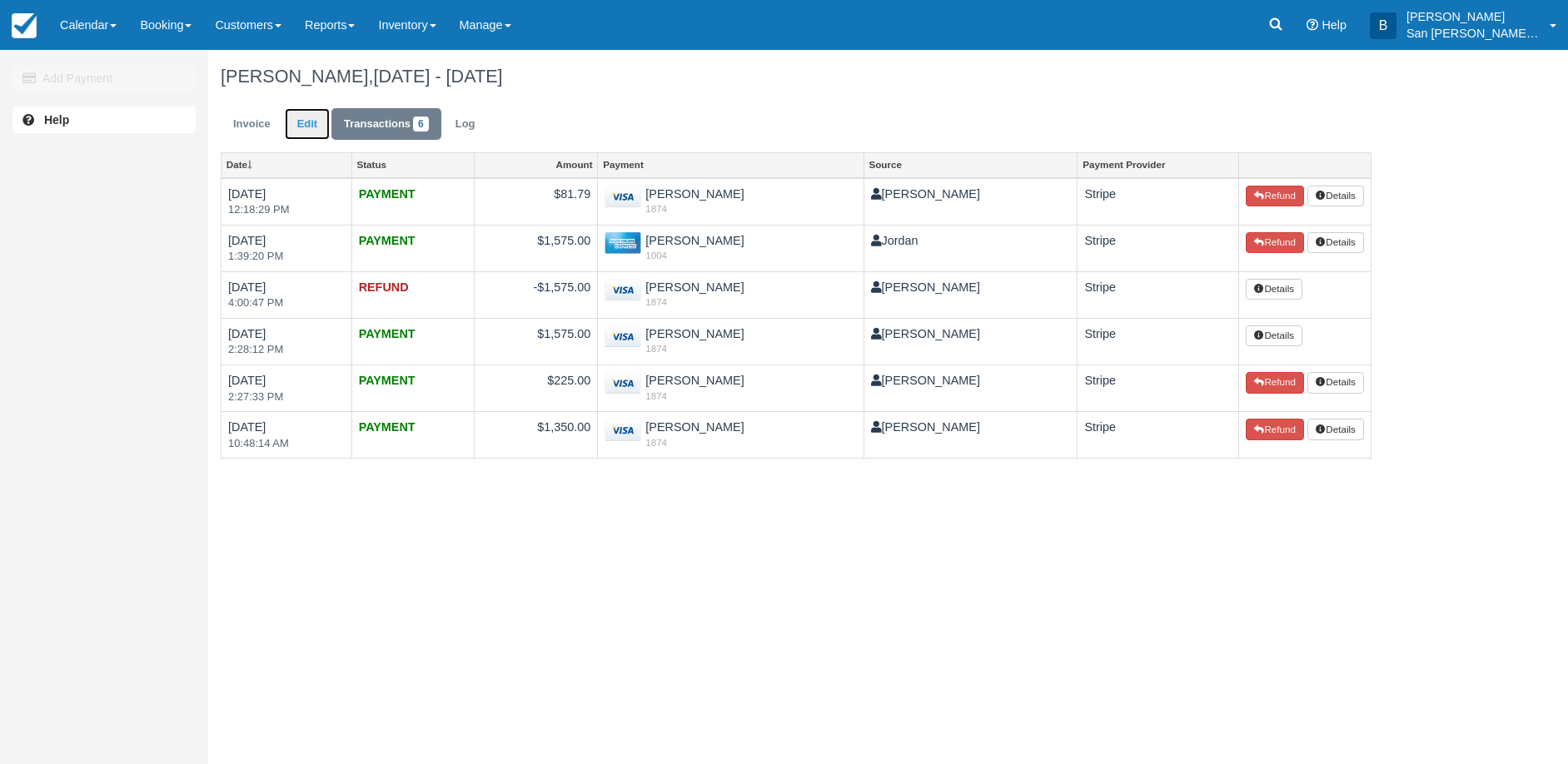
click at [310, 117] on link "Edit" at bounding box center [307, 124] width 45 height 32
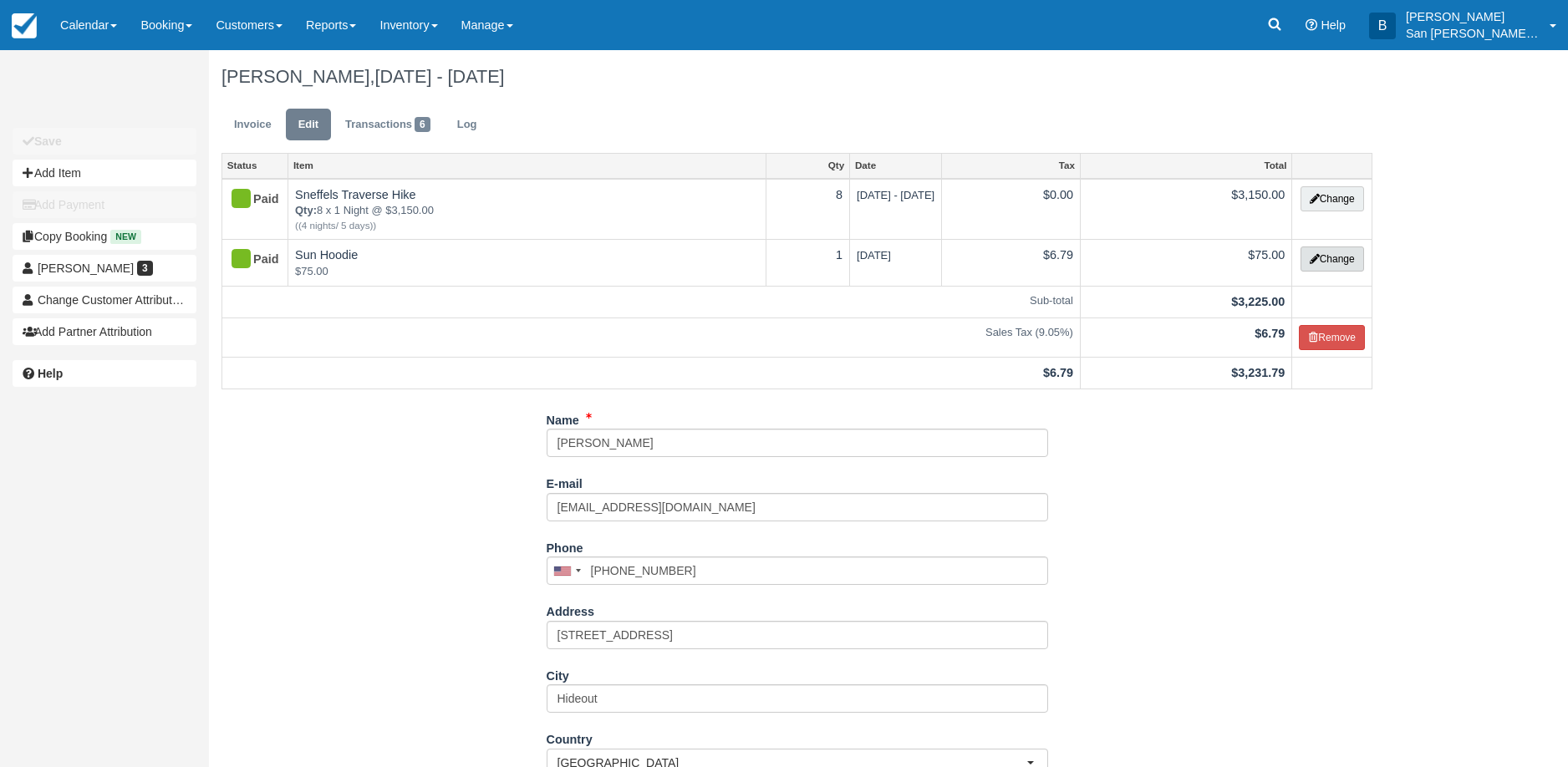
click at [1329, 253] on button "Change" at bounding box center [1333, 260] width 63 height 25
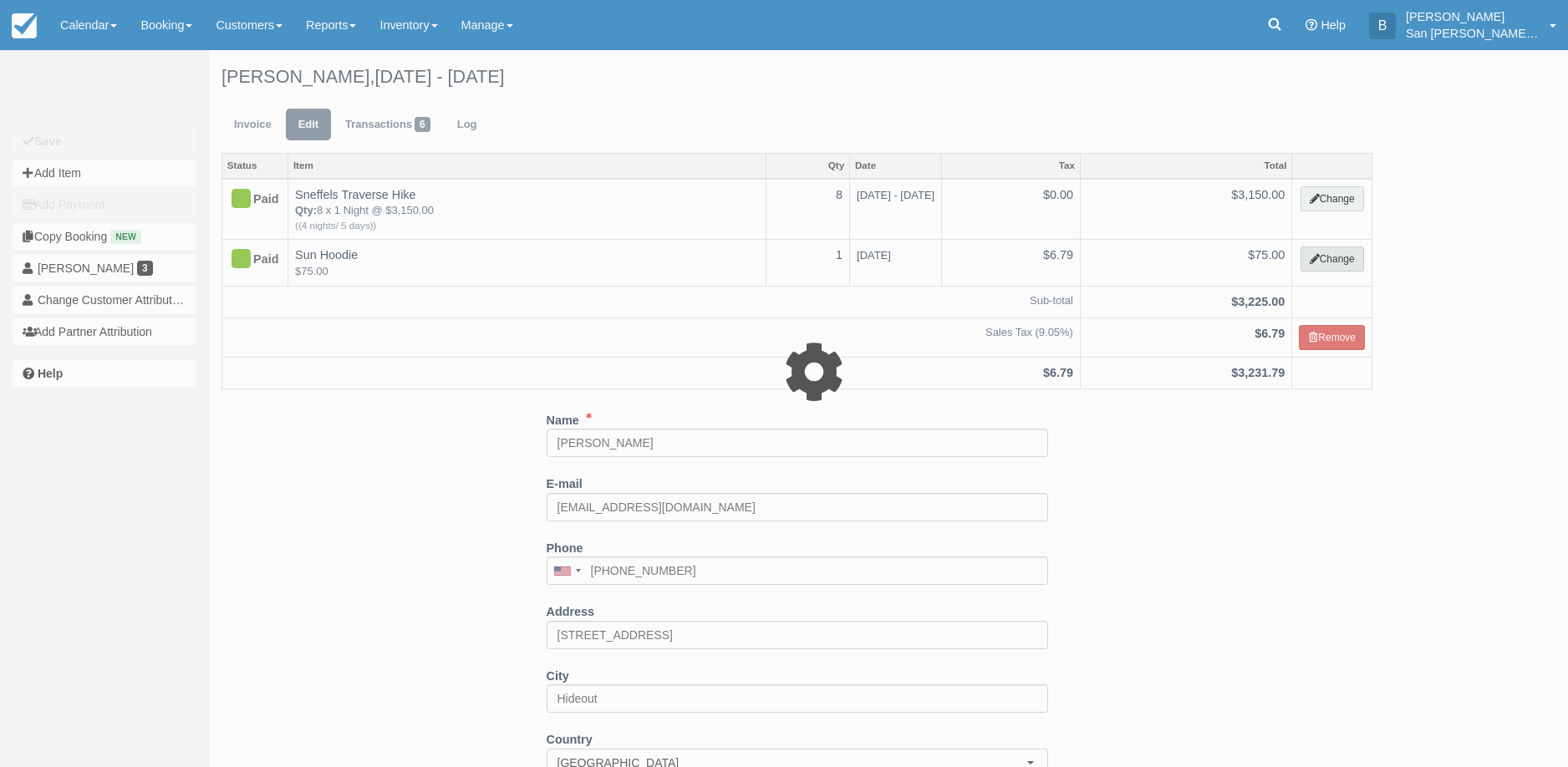
select select "19"
type input "75.00"
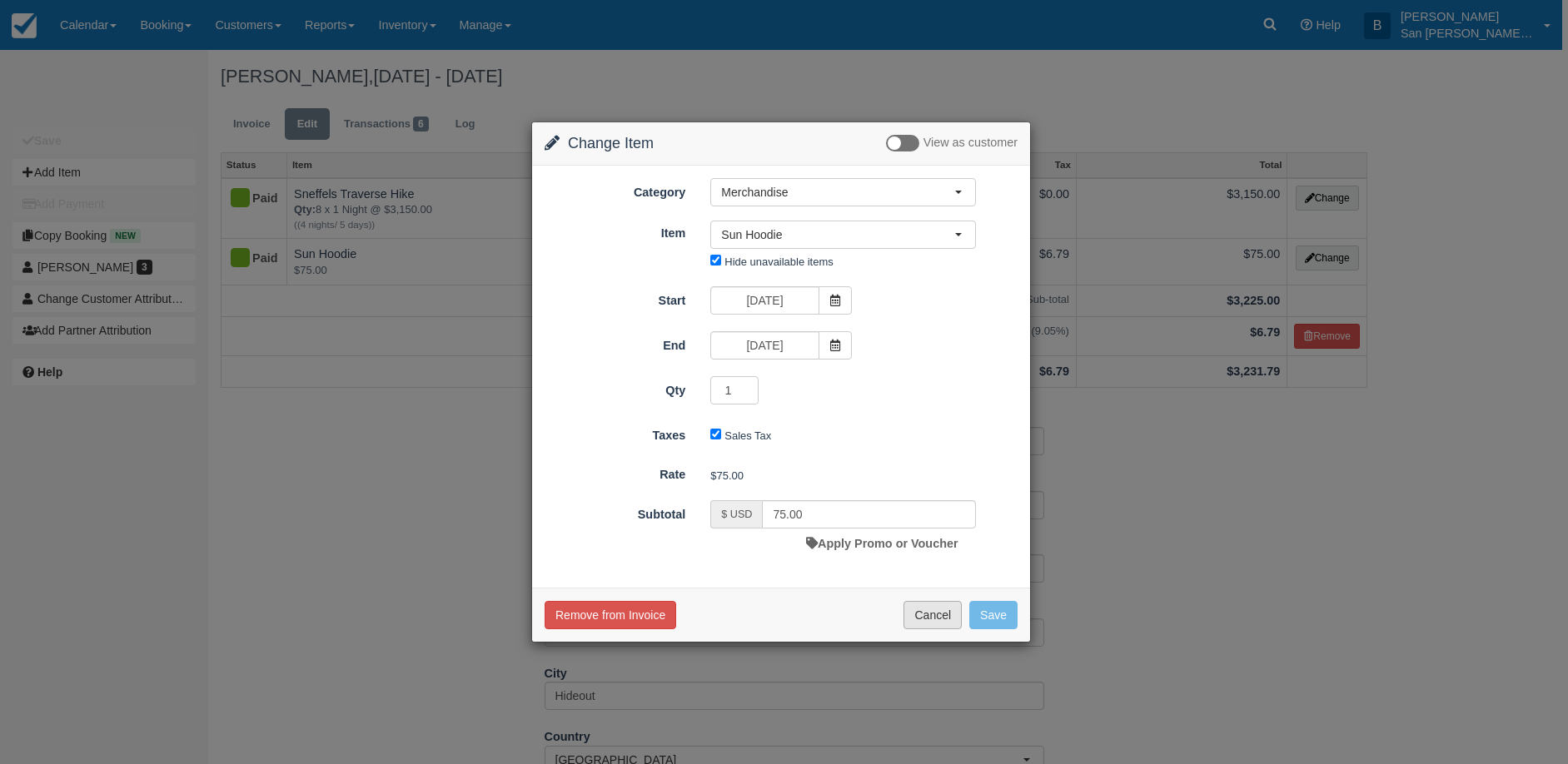
click at [940, 615] on button "Cancel" at bounding box center [932, 614] width 59 height 28
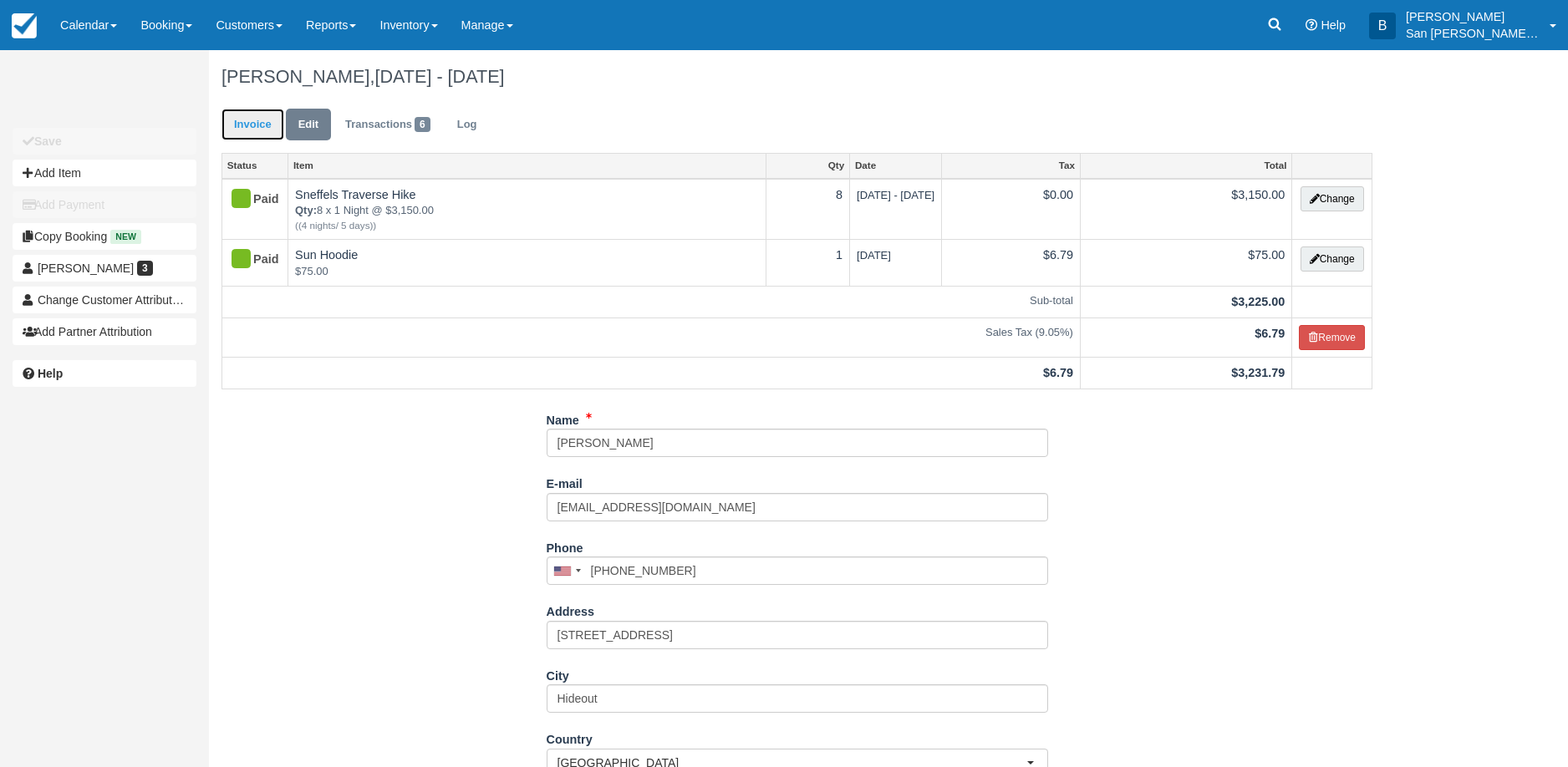
click at [250, 127] on link "Invoice" at bounding box center [252, 125] width 62 height 33
